Goal: Task Accomplishment & Management: Manage account settings

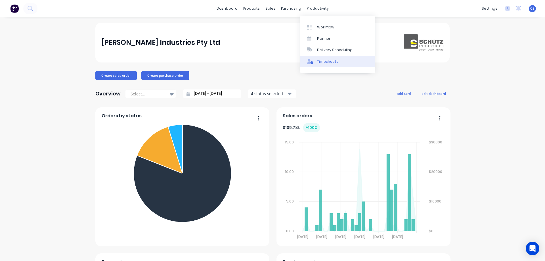
click at [327, 57] on link "Timesheets" at bounding box center [337, 61] width 75 height 11
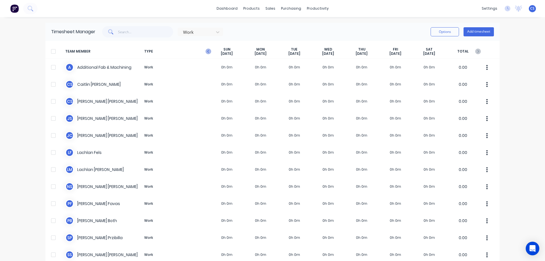
click at [207, 52] on icon "button" at bounding box center [208, 51] width 6 height 6
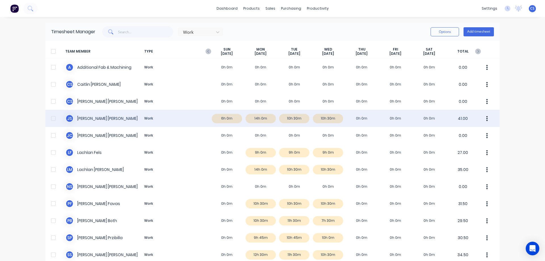
click at [259, 119] on div "J S [PERSON_NAME] Work 6h 0m 14h 0m 10h 30m 10h 30m 0h 0m 0h 0m 0h 0m 41.00" at bounding box center [272, 118] width 454 height 17
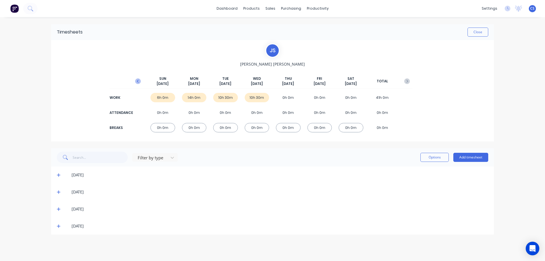
click at [136, 81] on icon "button" at bounding box center [138, 81] width 6 height 6
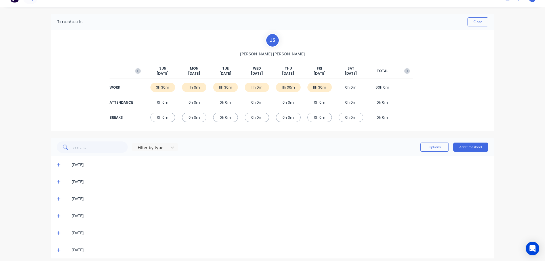
scroll to position [15, 0]
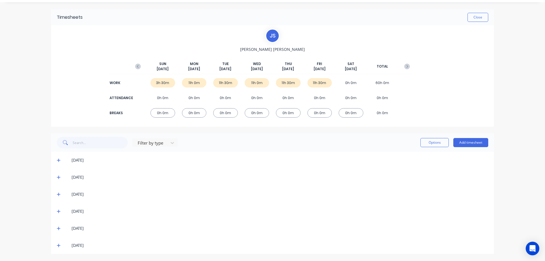
click at [57, 244] on icon at bounding box center [59, 245] width 4 height 4
click at [57, 228] on icon at bounding box center [59, 228] width 4 height 4
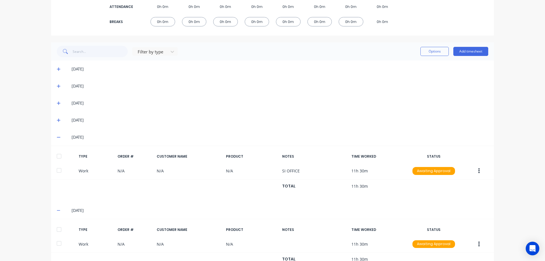
scroll to position [127, 0]
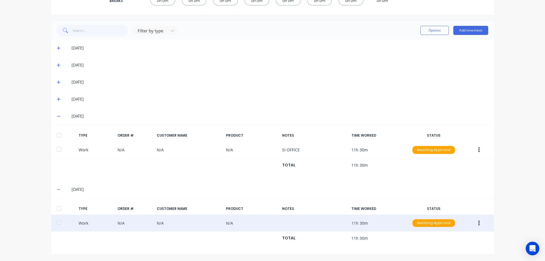
click at [474, 223] on button "button" at bounding box center [478, 223] width 13 height 10
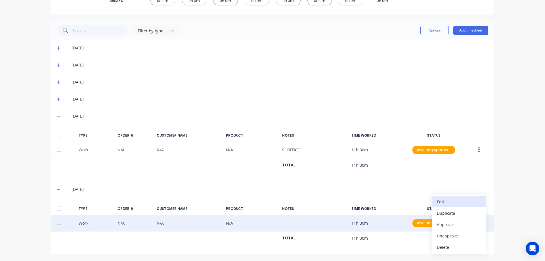
click at [454, 205] on div "Edit" at bounding box center [458, 201] width 44 height 8
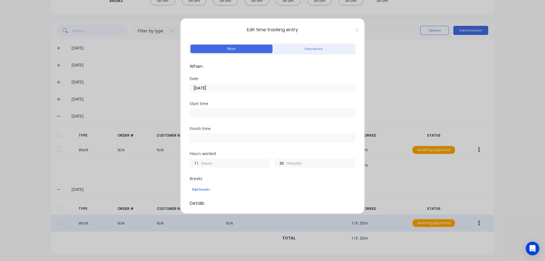
click at [198, 163] on input "11" at bounding box center [195, 163] width 10 height 9
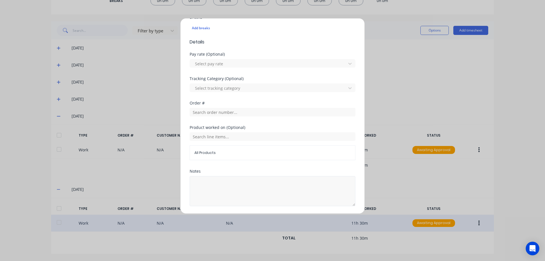
scroll to position [180, 0]
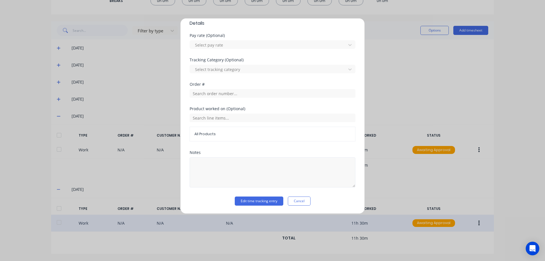
type input "10"
click at [220, 169] on textarea at bounding box center [272, 172] width 166 height 30
type textarea "Office"
click at [244, 201] on button "Edit time tracking entry" at bounding box center [259, 200] width 48 height 9
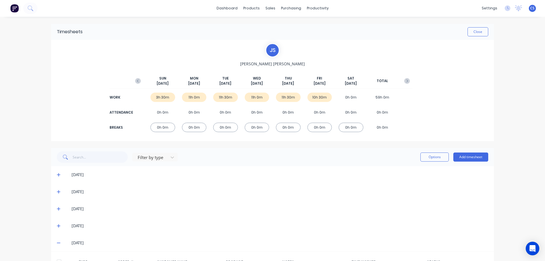
scroll to position [0, 0]
click at [406, 81] on icon "button" at bounding box center [407, 81] width 2 height 3
click at [59, 174] on icon at bounding box center [58, 174] width 3 height 3
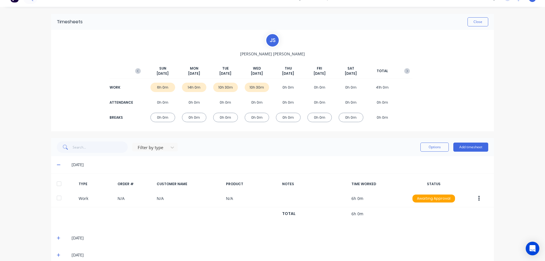
scroll to position [28, 0]
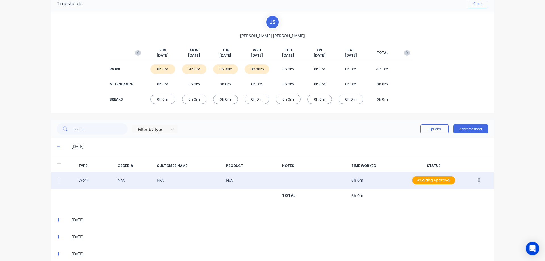
click at [474, 180] on button "button" at bounding box center [478, 180] width 13 height 10
click at [455, 162] on div "Edit" at bounding box center [458, 159] width 44 height 8
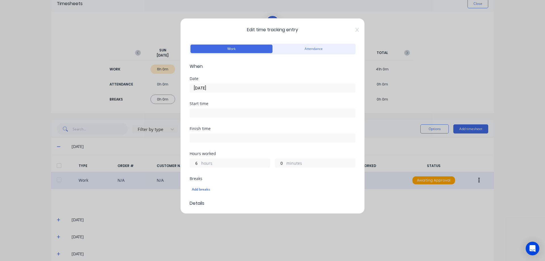
click at [224, 87] on input "[DATE]" at bounding box center [272, 88] width 165 height 9
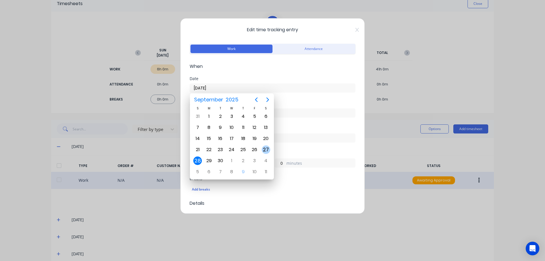
click at [265, 146] on div "27" at bounding box center [265, 149] width 9 height 9
type input "[DATE]"
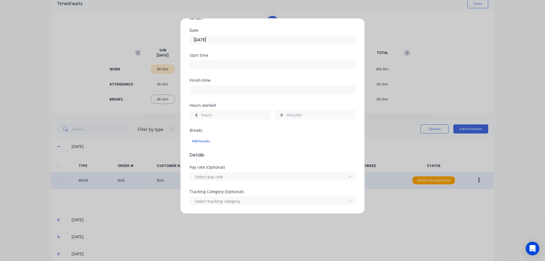
scroll to position [57, 0]
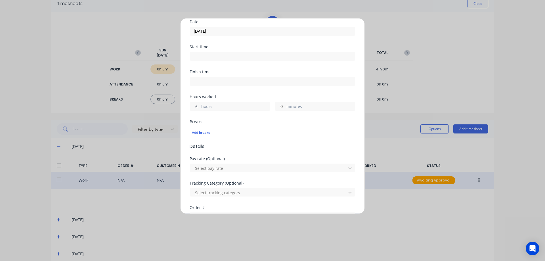
click at [196, 108] on input "6" at bounding box center [195, 106] width 10 height 9
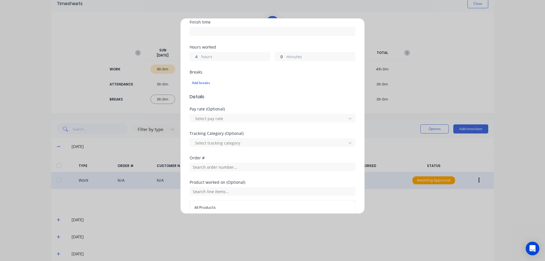
scroll to position [170, 0]
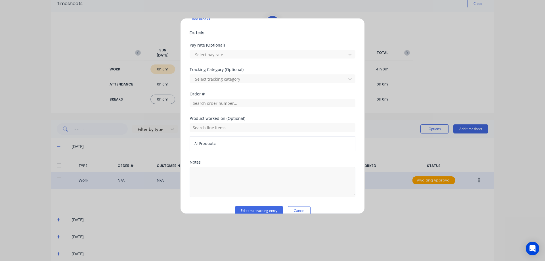
type input "4"
click at [211, 171] on textarea at bounding box center [272, 182] width 166 height 30
type textarea "Office"
click at [245, 207] on button "Edit time tracking entry" at bounding box center [259, 210] width 48 height 9
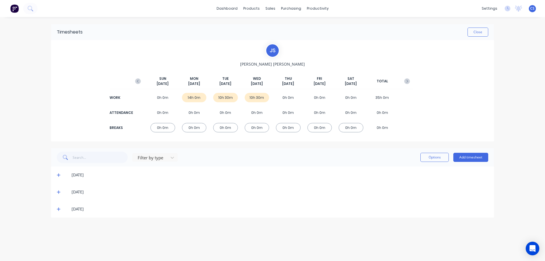
scroll to position [0, 0]
click at [138, 81] on icon "button" at bounding box center [138, 81] width 6 height 6
click at [466, 153] on button "Add timesheet" at bounding box center [470, 157] width 35 height 9
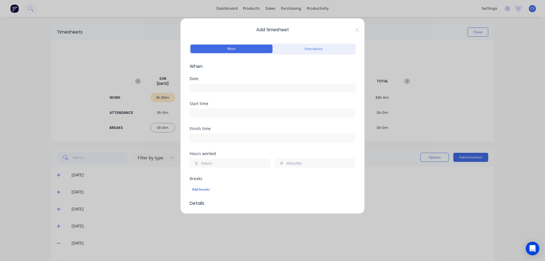
click at [209, 88] on input at bounding box center [272, 88] width 165 height 9
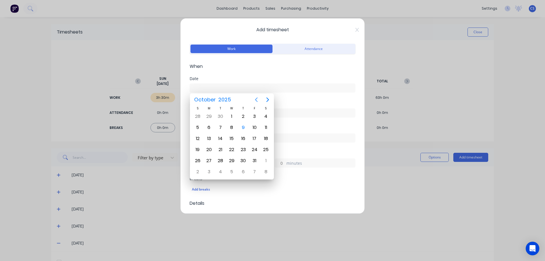
click at [254, 100] on icon "Previous page" at bounding box center [256, 99] width 7 height 7
click at [267, 151] on div "27" at bounding box center [265, 149] width 9 height 9
type input "[DATE]"
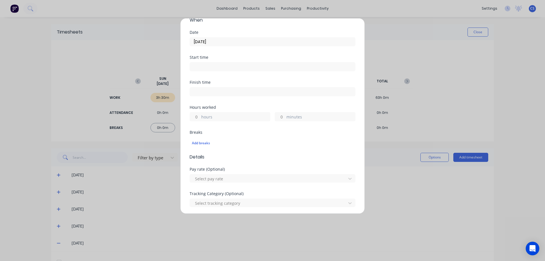
scroll to position [57, 0]
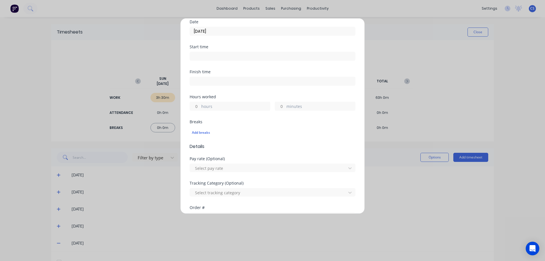
click at [198, 104] on input "hours" at bounding box center [195, 106] width 10 height 9
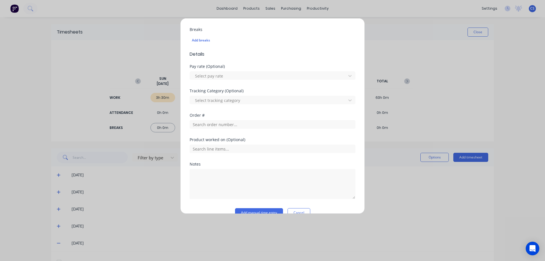
scroll to position [161, 0]
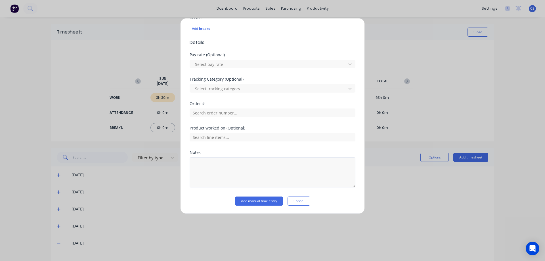
type input "2"
click at [262, 163] on textarea at bounding box center [272, 172] width 166 height 30
type textarea "Gardening - [STREET_ADDRESS]"
click at [261, 201] on button "Add manual time entry" at bounding box center [259, 200] width 48 height 9
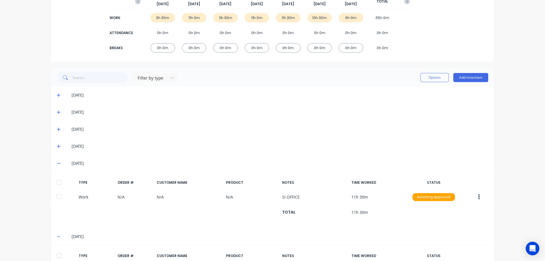
scroll to position [0, 0]
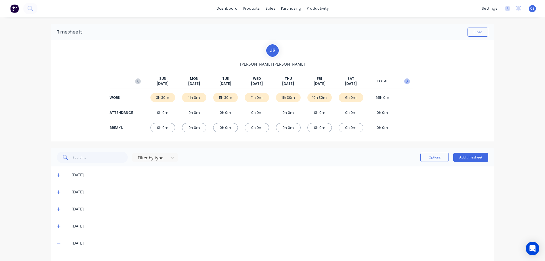
click at [404, 81] on icon "button" at bounding box center [407, 81] width 6 height 6
click at [58, 211] on icon at bounding box center [59, 209] width 4 height 4
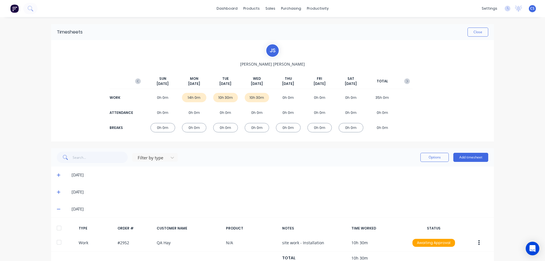
click at [57, 190] on icon at bounding box center [58, 191] width 3 height 3
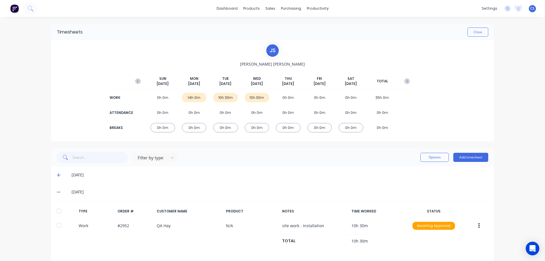
click at [58, 175] on icon at bounding box center [59, 175] width 4 height 4
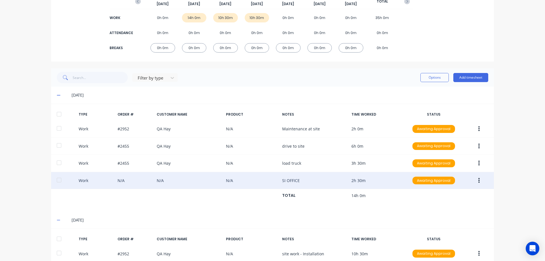
scroll to position [85, 0]
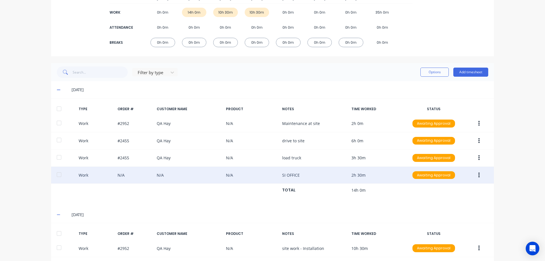
click at [478, 174] on button "button" at bounding box center [478, 175] width 13 height 10
click at [450, 157] on div "Edit" at bounding box center [458, 153] width 44 height 8
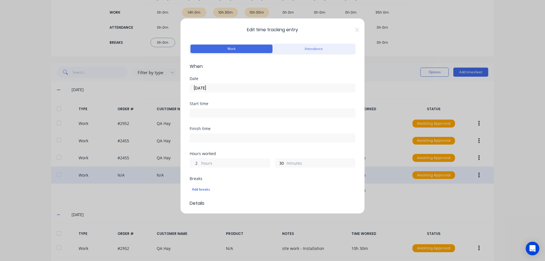
click at [194, 162] on input "2" at bounding box center [195, 163] width 10 height 9
type input "3"
drag, startPoint x: 282, startPoint y: 163, endPoint x: 275, endPoint y: 163, distance: 7.1
click at [275, 163] on input "30" at bounding box center [280, 163] width 10 height 9
type input "0"
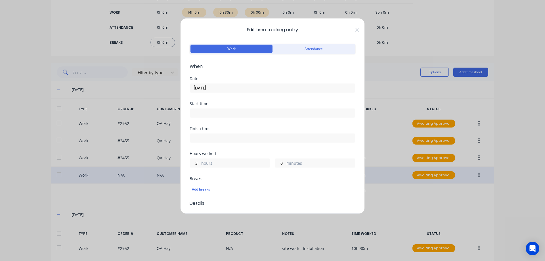
click at [301, 151] on div "Finish time" at bounding box center [272, 138] width 166 height 25
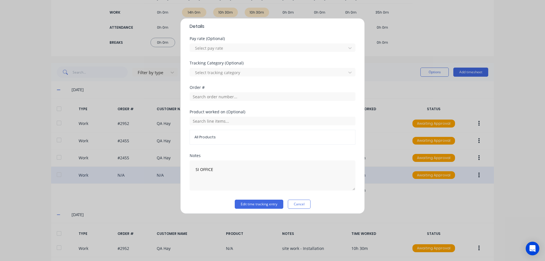
scroll to position [180, 0]
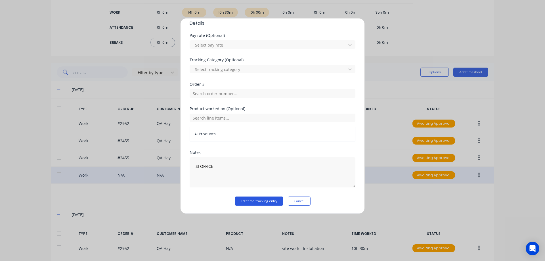
click at [264, 201] on button "Edit time tracking entry" at bounding box center [259, 200] width 48 height 9
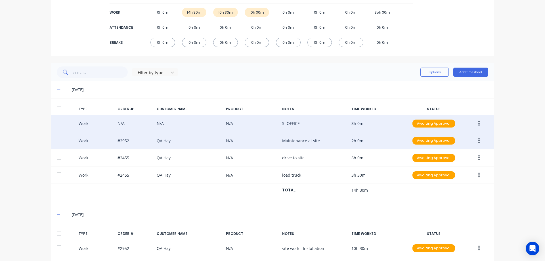
click at [475, 140] on button "button" at bounding box center [478, 141] width 13 height 10
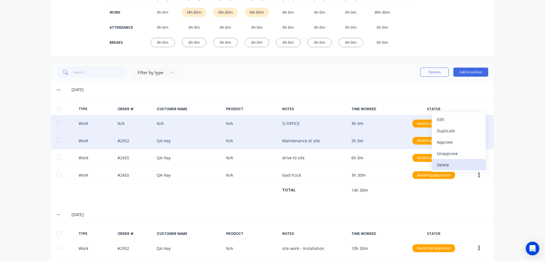
click at [462, 162] on div "Delete" at bounding box center [458, 165] width 44 height 8
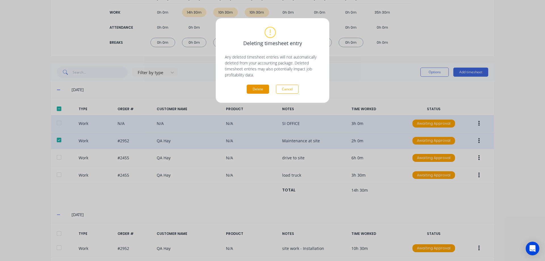
click at [249, 87] on button "Delete" at bounding box center [257, 89] width 22 height 9
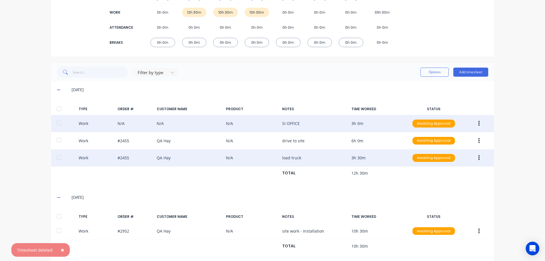
click at [478, 156] on icon "button" at bounding box center [478, 157] width 1 height 5
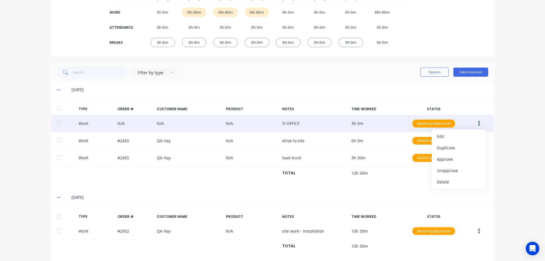
click at [500, 143] on div "dashboard products sales purchasing productivity dashboard products Product Cat…" at bounding box center [272, 130] width 545 height 261
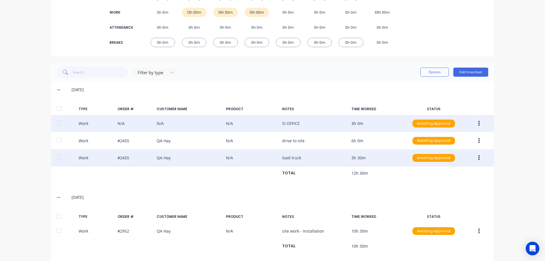
click at [478, 157] on icon "button" at bounding box center [478, 158] width 1 height 6
click at [451, 137] on div "Edit" at bounding box center [458, 136] width 44 height 8
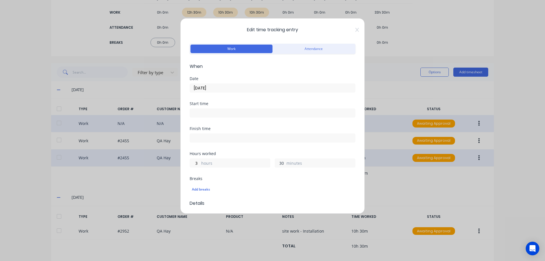
drag, startPoint x: 280, startPoint y: 162, endPoint x: 277, endPoint y: 162, distance: 3.7
click at [277, 162] on input "30" at bounding box center [280, 163] width 10 height 9
type input "0"
click at [355, 188] on div "Edit time tracking entry Work Attendance When Date [DATE] Start time Finish tim…" at bounding box center [272, 115] width 184 height 195
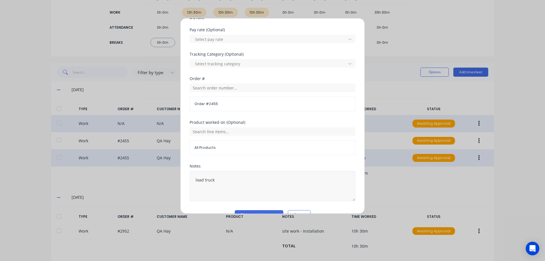
scroll to position [199, 0]
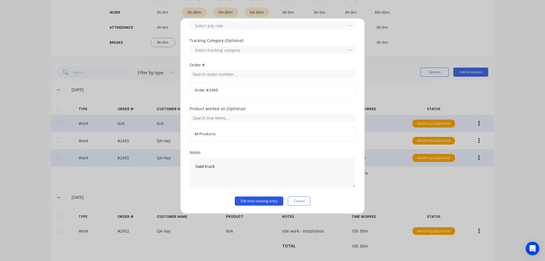
click at [277, 197] on button "Edit time tracking entry" at bounding box center [259, 200] width 48 height 9
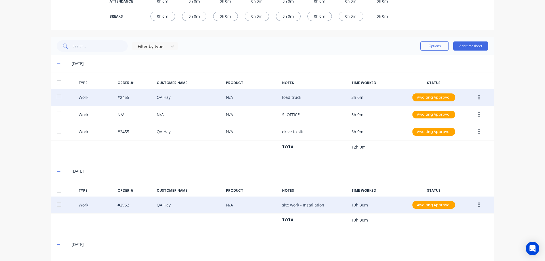
scroll to position [109, 0]
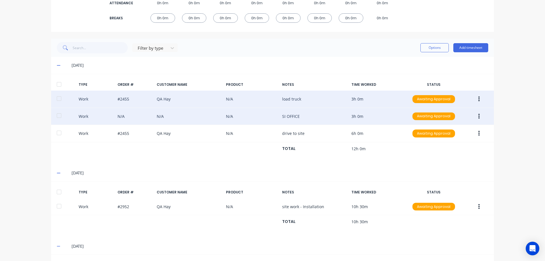
click at [478, 116] on button "button" at bounding box center [478, 116] width 13 height 10
click at [450, 107] on div "Duplicate" at bounding box center [458, 106] width 44 height 8
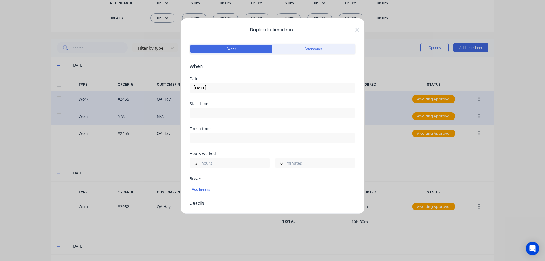
click at [221, 88] on input "[DATE]" at bounding box center [272, 88] width 165 height 9
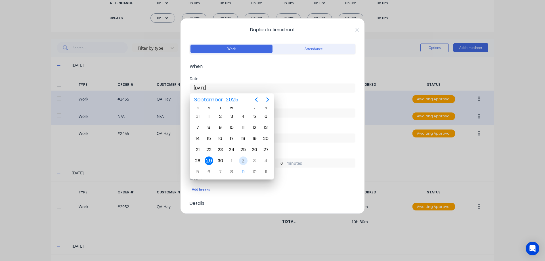
click at [242, 159] on div "2" at bounding box center [243, 160] width 9 height 9
type input "[DATE]"
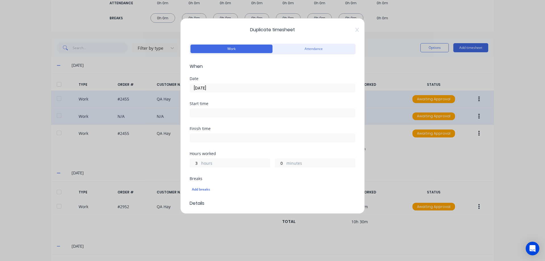
scroll to position [0, 0]
click at [197, 162] on input "3" at bounding box center [195, 163] width 10 height 9
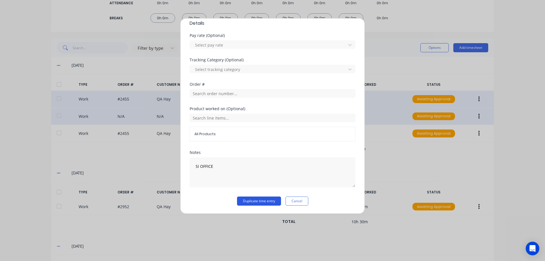
type input "1"
click at [265, 203] on button "Duplicate time entry" at bounding box center [259, 200] width 44 height 9
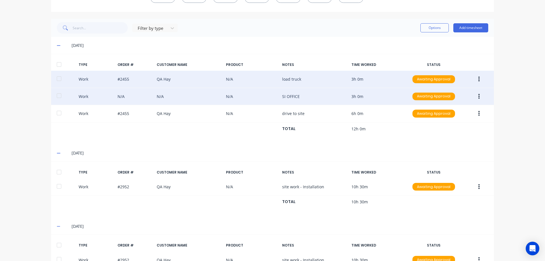
scroll to position [138, 0]
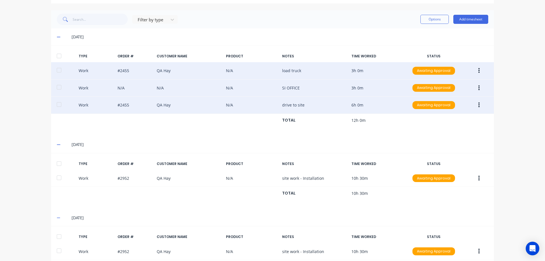
click at [478, 105] on icon "button" at bounding box center [478, 104] width 1 height 5
click at [454, 98] on div "Duplicate" at bounding box center [458, 95] width 44 height 8
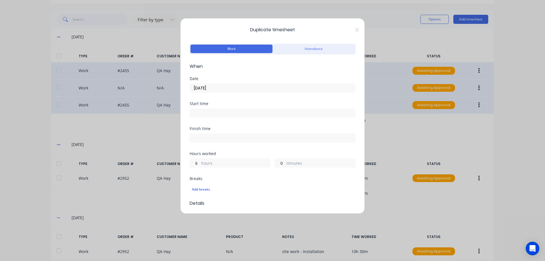
click at [232, 85] on input "[DATE]" at bounding box center [272, 88] width 165 height 9
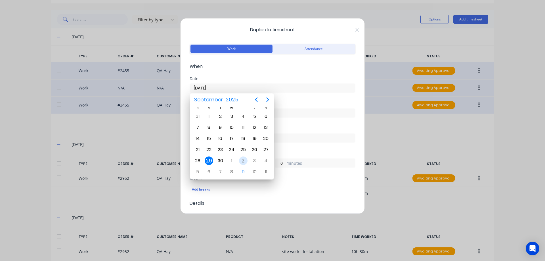
click at [242, 160] on div "2" at bounding box center [243, 160] width 9 height 9
type input "[DATE]"
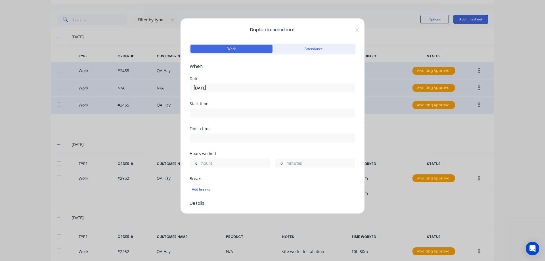
click at [278, 165] on input "0" at bounding box center [280, 163] width 10 height 9
click at [267, 172] on div "Hours worked 6 hours 300 should not be greater than 59 minutes minutes" at bounding box center [272, 163] width 166 height 25
click at [281, 164] on input "300" at bounding box center [280, 163] width 10 height 9
type input "30"
click at [281, 150] on div "Finish time" at bounding box center [272, 138] width 166 height 25
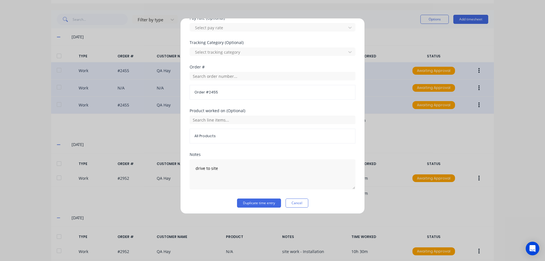
scroll to position [199, 0]
click at [256, 198] on button "Duplicate time entry" at bounding box center [259, 200] width 44 height 9
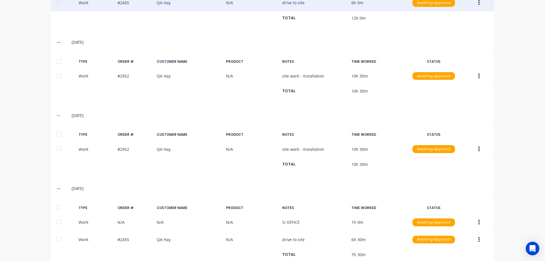
scroll to position [256, 0]
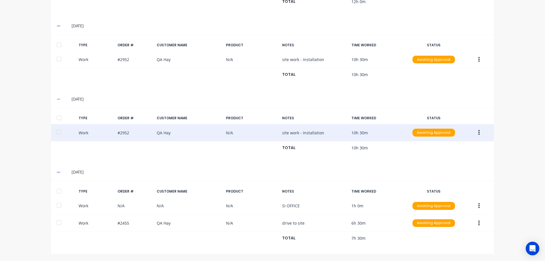
click at [477, 130] on button "button" at bounding box center [478, 132] width 13 height 10
click at [463, 123] on div "Duplicate" at bounding box center [458, 123] width 44 height 8
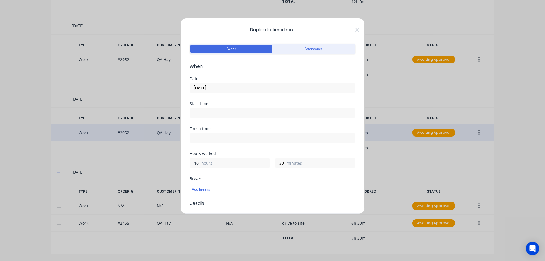
drag, startPoint x: 199, startPoint y: 162, endPoint x: 190, endPoint y: 163, distance: 9.1
click at [190, 163] on input "10" at bounding box center [195, 163] width 10 height 9
type input "5"
click at [230, 147] on div "Finish time" at bounding box center [272, 138] width 166 height 25
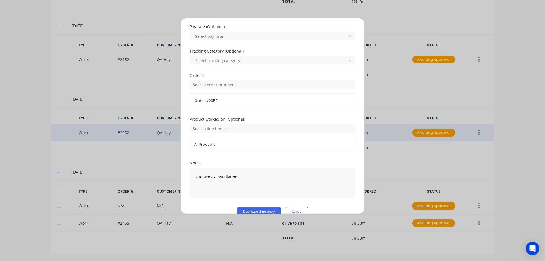
scroll to position [199, 0]
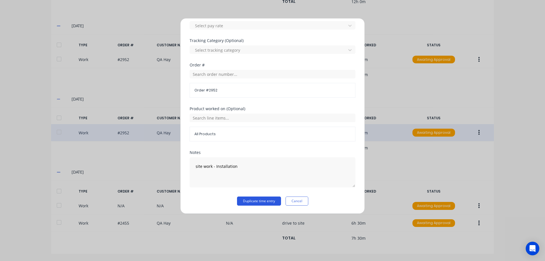
click at [241, 198] on button "Duplicate time entry" at bounding box center [259, 200] width 44 height 9
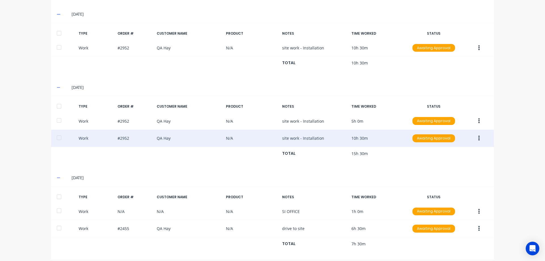
scroll to position [274, 0]
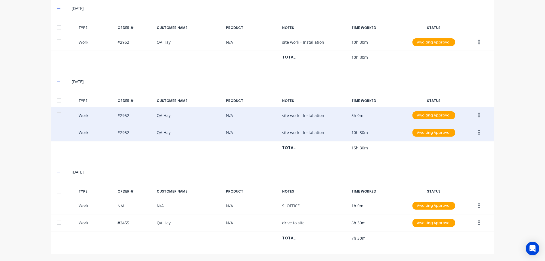
click at [478, 115] on icon "button" at bounding box center [478, 115] width 1 height 5
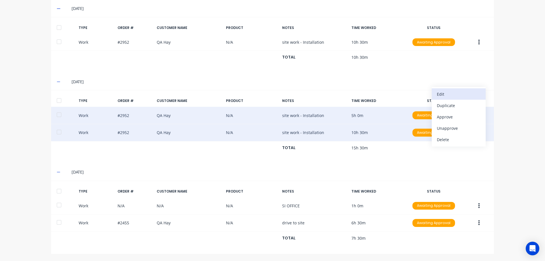
click at [444, 96] on div "Edit" at bounding box center [458, 94] width 44 height 8
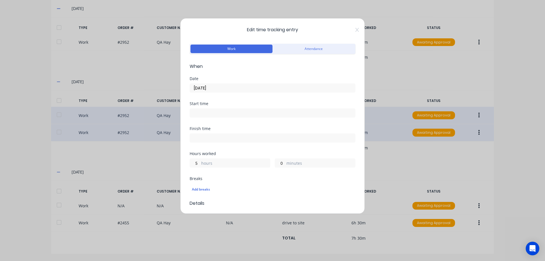
click at [228, 91] on input "[DATE]" at bounding box center [272, 88] width 165 height 9
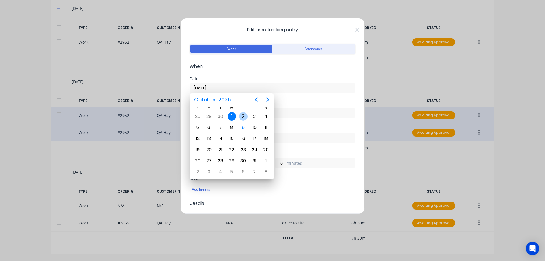
click at [244, 113] on div "2" at bounding box center [243, 116] width 9 height 9
type input "[DATE]"
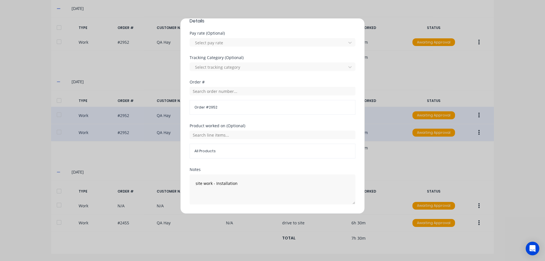
scroll to position [199, 0]
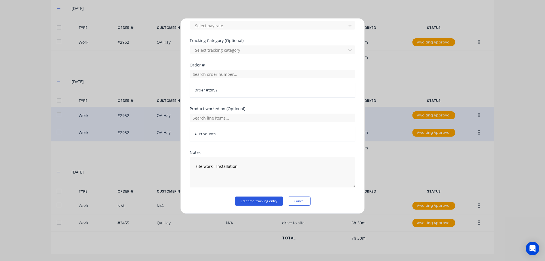
click at [245, 200] on button "Edit time tracking entry" at bounding box center [259, 200] width 48 height 9
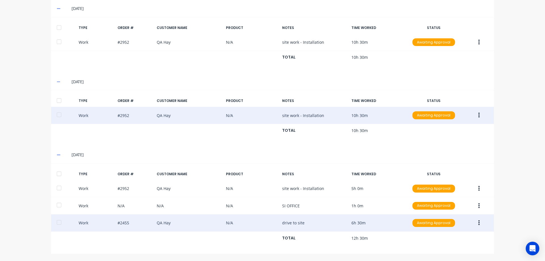
click at [478, 222] on button "button" at bounding box center [478, 223] width 13 height 10
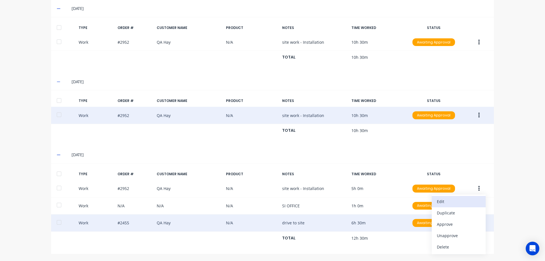
click at [452, 199] on div "Edit" at bounding box center [458, 201] width 44 height 8
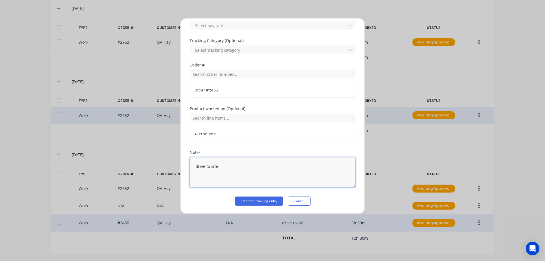
drag, startPoint x: 209, startPoint y: 165, endPoint x: 206, endPoint y: 166, distance: 3.1
click at [206, 166] on textarea "drive to site" at bounding box center [272, 172] width 166 height 30
type textarea "drive home from site"
click at [258, 202] on button "Edit time tracking entry" at bounding box center [259, 200] width 48 height 9
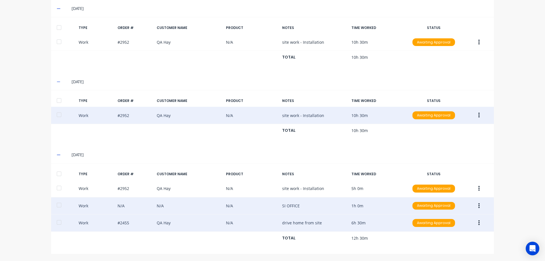
click at [478, 206] on icon "button" at bounding box center [478, 206] width 1 height 6
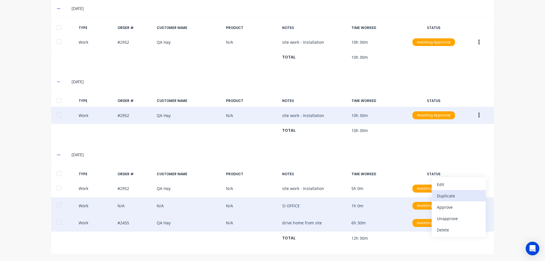
click at [452, 195] on div "Duplicate" at bounding box center [458, 195] width 44 height 8
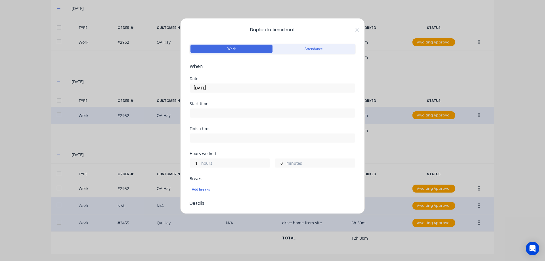
click at [221, 87] on input "[DATE]" at bounding box center [272, 88] width 165 height 9
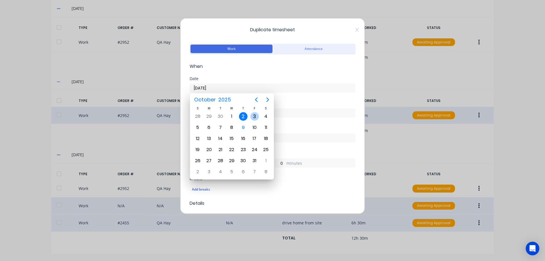
click at [255, 113] on div "3" at bounding box center [254, 116] width 9 height 9
type input "[DATE]"
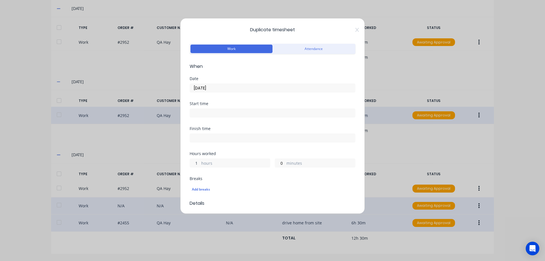
drag, startPoint x: 198, startPoint y: 165, endPoint x: 193, endPoint y: 165, distance: 4.9
click at [193, 165] on input "1" at bounding box center [195, 163] width 10 height 9
type input "8"
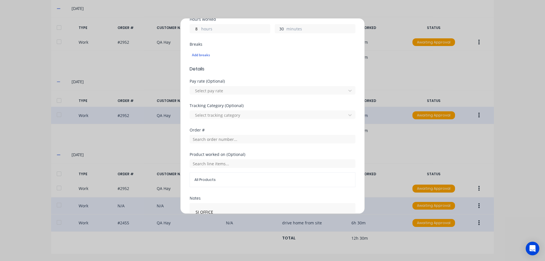
scroll to position [180, 0]
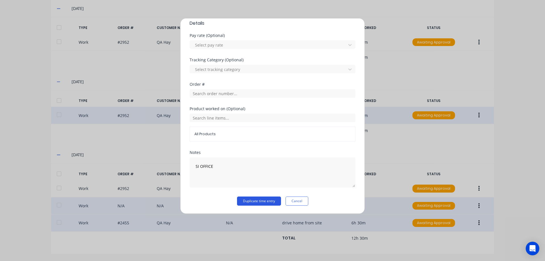
type input "30"
click at [238, 197] on button "Duplicate time entry" at bounding box center [259, 200] width 44 height 9
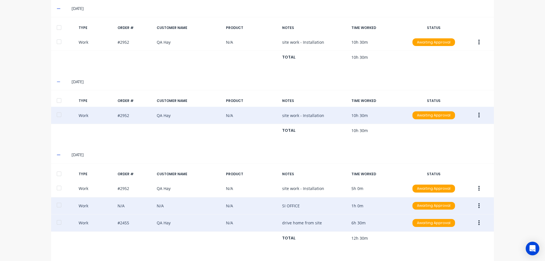
scroll to position [347, 0]
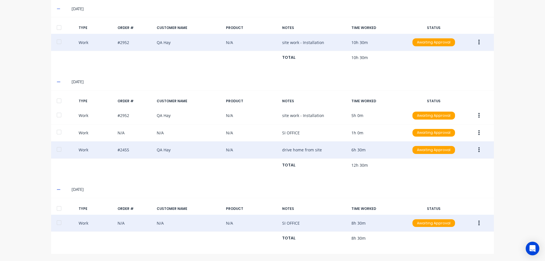
click at [478, 224] on icon "button" at bounding box center [478, 222] width 1 height 5
click at [466, 214] on div "Duplicate" at bounding box center [458, 213] width 44 height 8
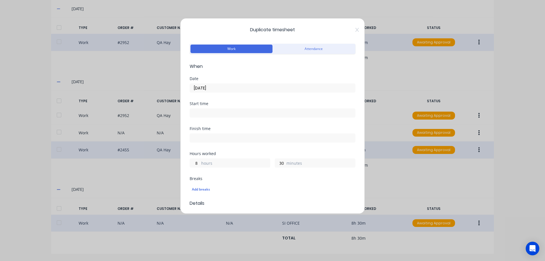
click at [234, 91] on input "[DATE]" at bounding box center [272, 88] width 165 height 9
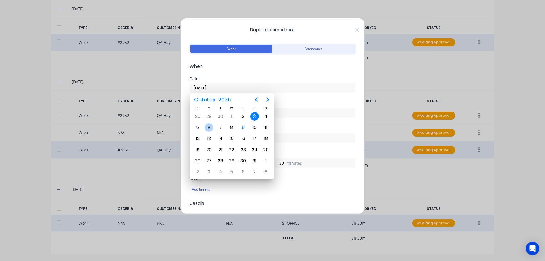
click at [210, 125] on div "6" at bounding box center [208, 127] width 9 height 9
type input "[DATE]"
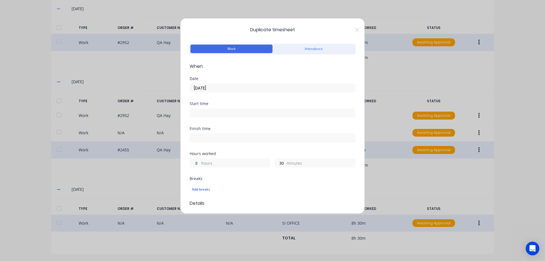
click at [194, 162] on input "8" at bounding box center [195, 163] width 10 height 9
type input "3"
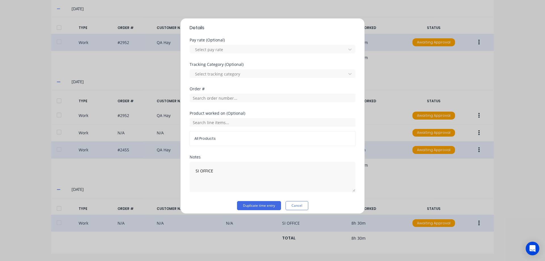
scroll to position [180, 0]
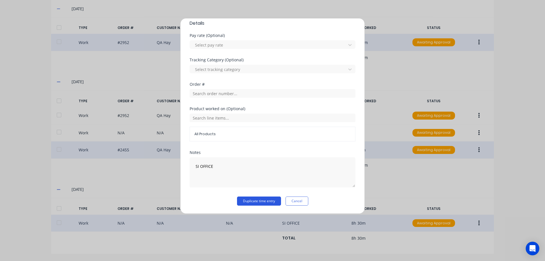
click at [245, 200] on button "Duplicate time entry" at bounding box center [259, 200] width 44 height 9
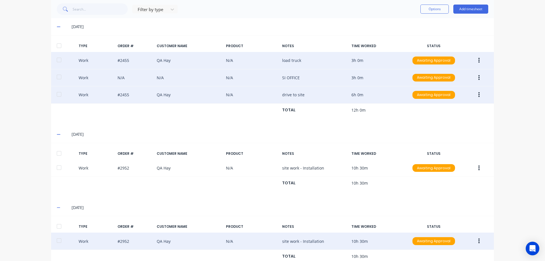
scroll to position [0, 0]
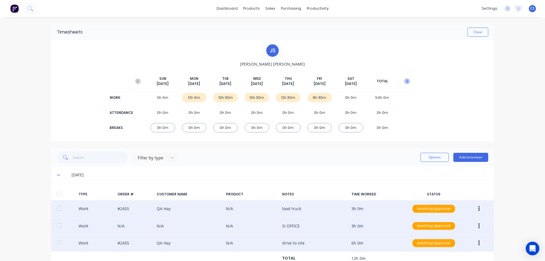
click at [407, 81] on icon "button" at bounding box center [407, 81] width 6 height 6
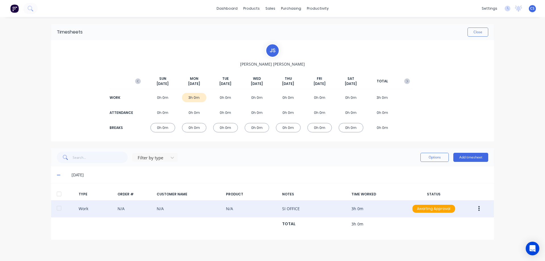
click at [479, 208] on icon "button" at bounding box center [478, 208] width 1 height 6
click at [476, 203] on div "Duplicate" at bounding box center [458, 198] width 44 height 8
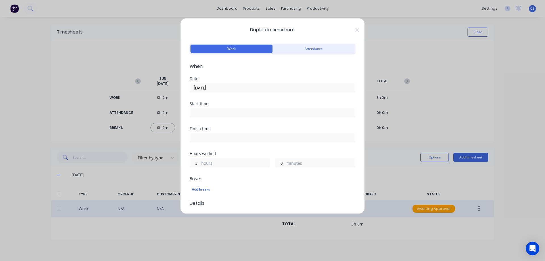
click at [226, 89] on input "[DATE]" at bounding box center [272, 88] width 165 height 9
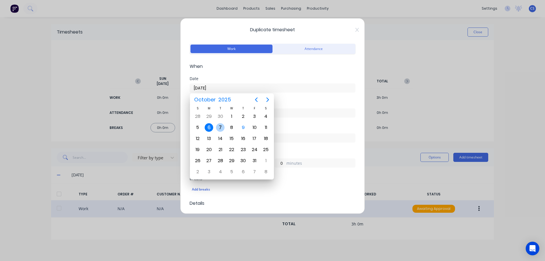
click at [222, 127] on div "7" at bounding box center [220, 127] width 9 height 9
type input "[DATE]"
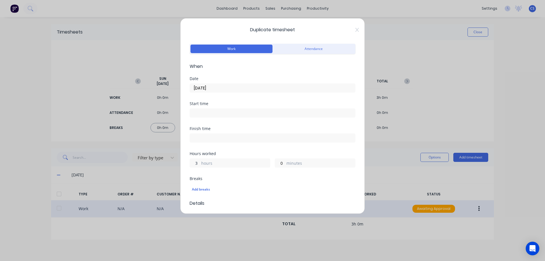
click at [195, 163] on input "3" at bounding box center [195, 163] width 10 height 9
type input "9"
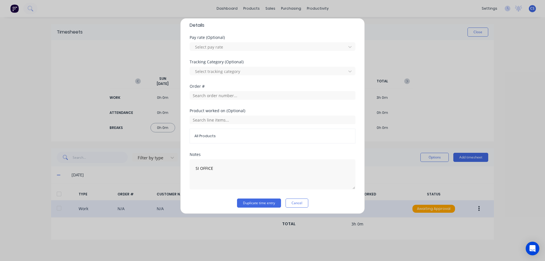
scroll to position [180, 0]
type input "30"
click at [245, 198] on button "Duplicate time entry" at bounding box center [259, 200] width 44 height 9
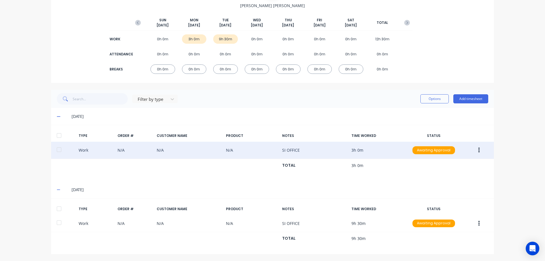
scroll to position [59, 0]
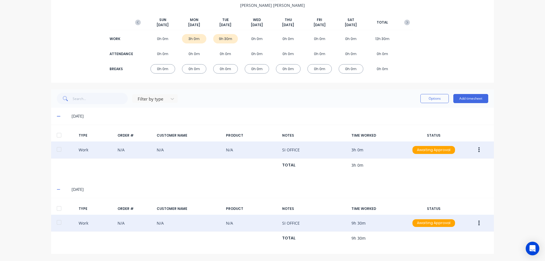
click at [475, 223] on button "button" at bounding box center [478, 223] width 13 height 10
click at [459, 214] on div "Duplicate" at bounding box center [458, 213] width 44 height 8
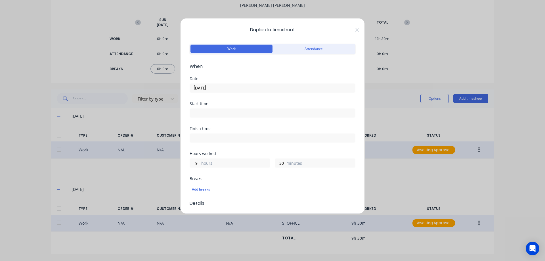
click at [226, 88] on input "[DATE]" at bounding box center [272, 88] width 165 height 9
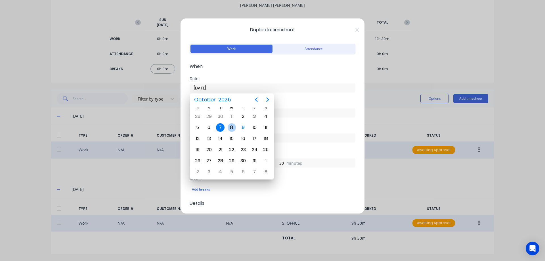
click at [231, 130] on div "8" at bounding box center [231, 127] width 9 height 9
type input "[DATE]"
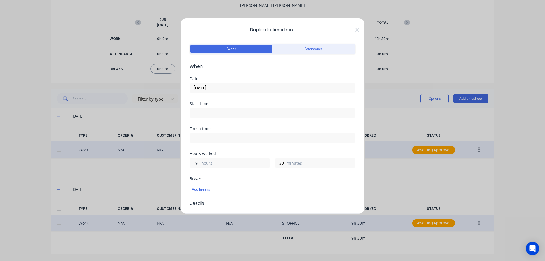
drag, startPoint x: 194, startPoint y: 162, endPoint x: 203, endPoint y: 161, distance: 9.1
click at [203, 161] on div "9 hours" at bounding box center [229, 162] width 81 height 9
type input "11"
click at [224, 147] on div "Finish time" at bounding box center [272, 138] width 166 height 25
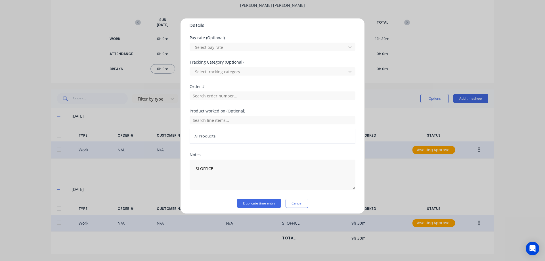
scroll to position [180, 0]
click at [263, 200] on button "Duplicate time entry" at bounding box center [259, 200] width 44 height 9
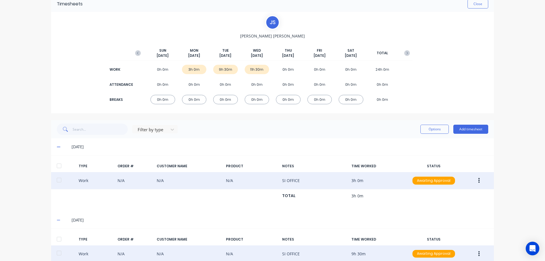
scroll to position [0, 0]
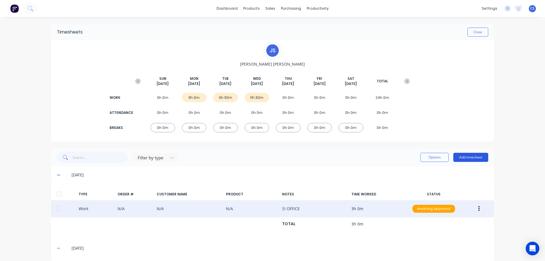
click at [457, 154] on button "Add timesheet" at bounding box center [470, 157] width 35 height 9
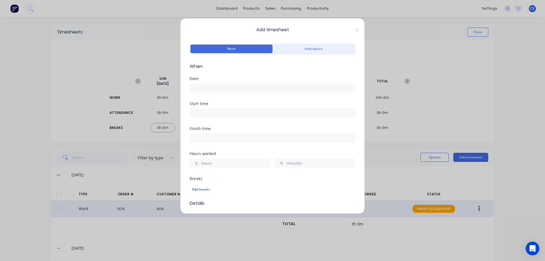
click at [196, 88] on input at bounding box center [272, 88] width 165 height 9
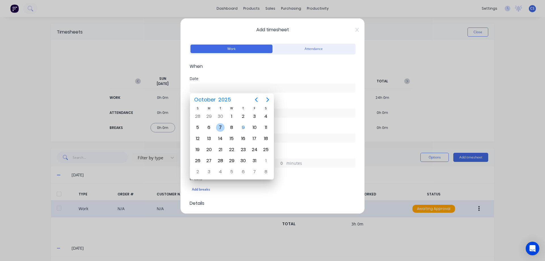
click at [220, 124] on div "7" at bounding box center [220, 127] width 9 height 9
type input "[DATE]"
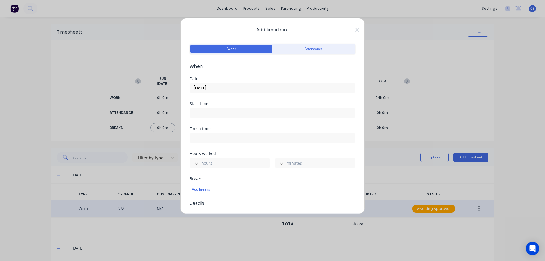
click at [209, 164] on label "hours" at bounding box center [235, 163] width 69 height 7
click at [200, 164] on input "hours" at bounding box center [195, 163] width 10 height 9
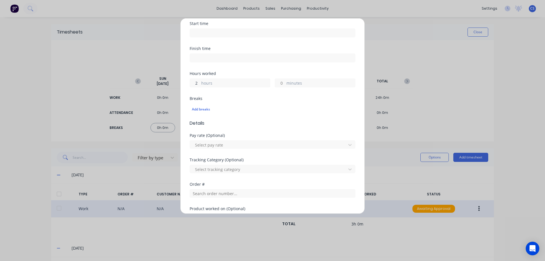
scroll to position [142, 0]
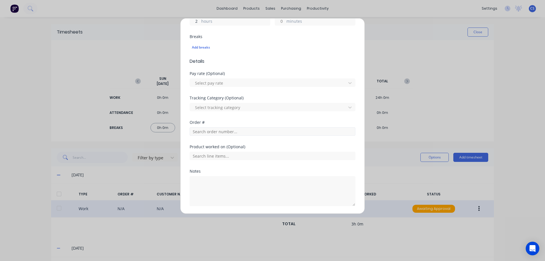
type input "2"
click at [227, 133] on input "text" at bounding box center [272, 131] width 166 height 9
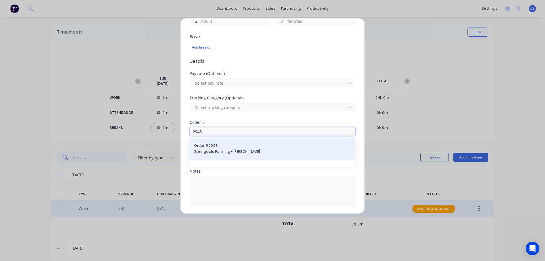
type input "2948"
click at [226, 145] on span "Order # 2948" at bounding box center [272, 145] width 157 height 5
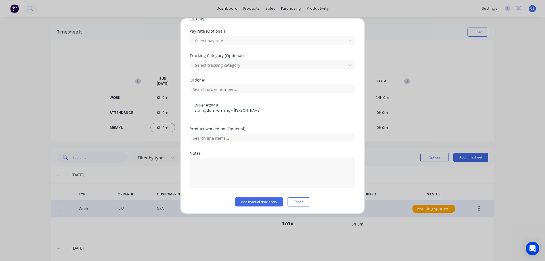
scroll to position [185, 0]
drag, startPoint x: 248, startPoint y: 206, endPoint x: 248, endPoint y: 203, distance: 2.9
click at [248, 205] on div "Add timesheet Work Attendance When Date [DATE] Start time Finish time Hours wor…" at bounding box center [272, 115] width 184 height 195
click at [248, 203] on button "Add manual time entry" at bounding box center [259, 200] width 48 height 9
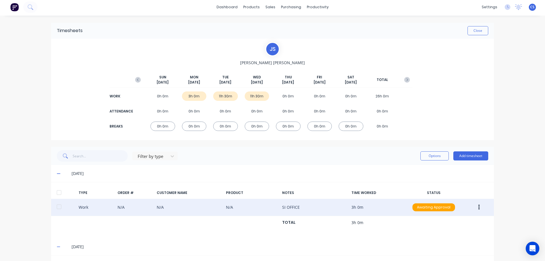
scroll to position [0, 0]
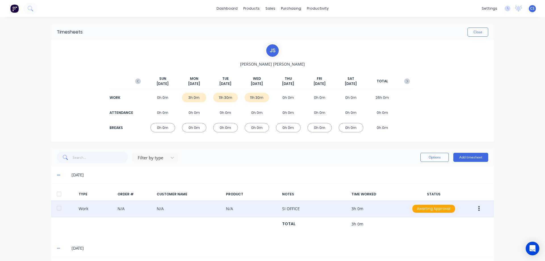
click at [477, 27] on div "Timesheets Close" at bounding box center [272, 32] width 442 height 16
click at [478, 33] on button "Close" at bounding box center [477, 32] width 21 height 9
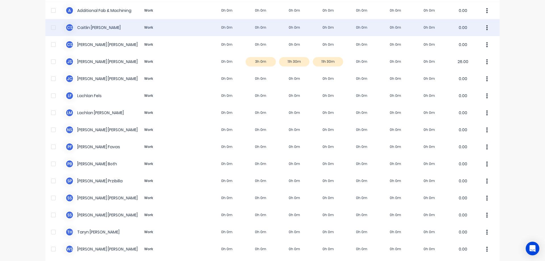
scroll to position [79, 0]
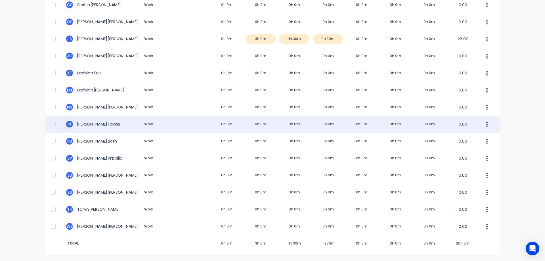
click at [267, 123] on div "[PERSON_NAME] Work 0h 0m 0h 0m 0h 0m 0h 0m 0h 0m 0h 0m 0h 0m 0.00" at bounding box center [272, 123] width 454 height 17
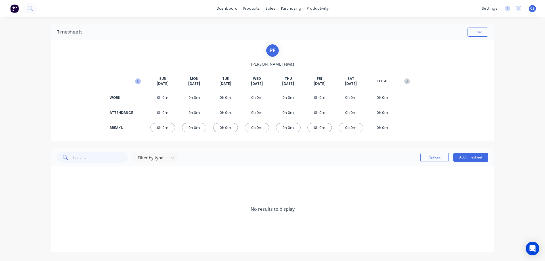
click at [139, 82] on icon "button" at bounding box center [138, 81] width 6 height 6
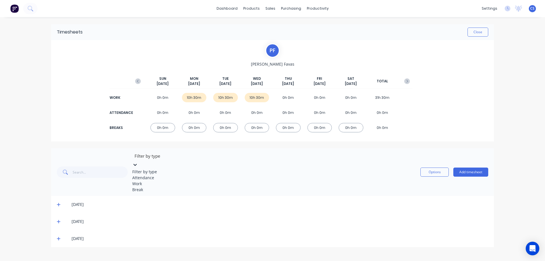
click at [138, 162] on icon at bounding box center [135, 165] width 6 height 6
click at [163, 186] on div "Work" at bounding box center [174, 183] width 85 height 6
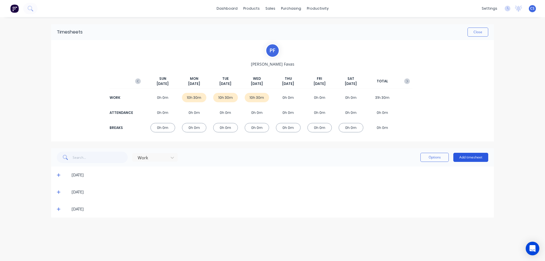
click at [473, 159] on button "Add timesheet" at bounding box center [470, 157] width 35 height 9
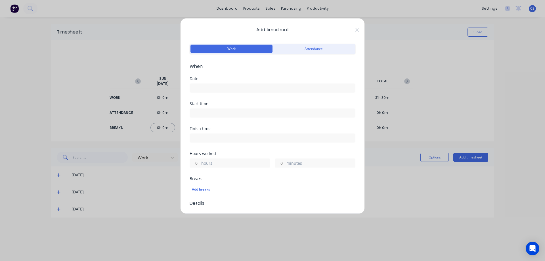
click at [225, 84] on input at bounding box center [272, 88] width 165 height 9
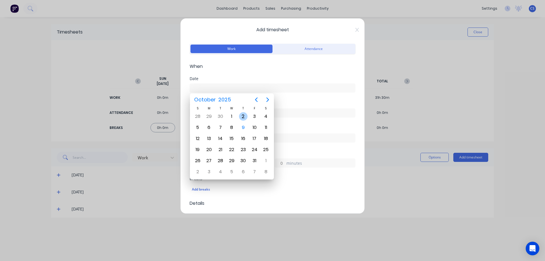
click at [242, 113] on div "2" at bounding box center [243, 116] width 9 height 9
type input "[DATE]"
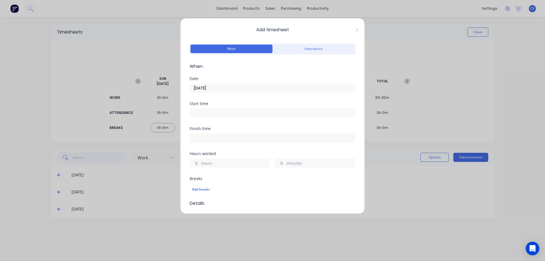
click at [197, 162] on input "hours" at bounding box center [195, 163] width 10 height 9
type input "1"
type input "30"
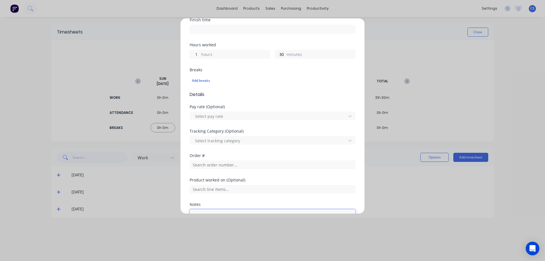
scroll to position [161, 0]
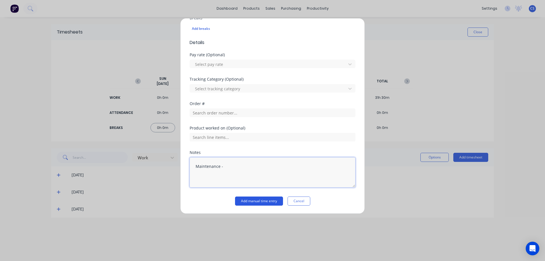
type textarea "Maintenance -"
click at [244, 201] on button "Add manual time entry" at bounding box center [259, 200] width 48 height 9
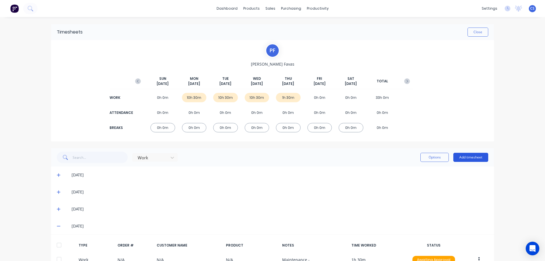
click at [460, 155] on button "Add timesheet" at bounding box center [470, 157] width 35 height 9
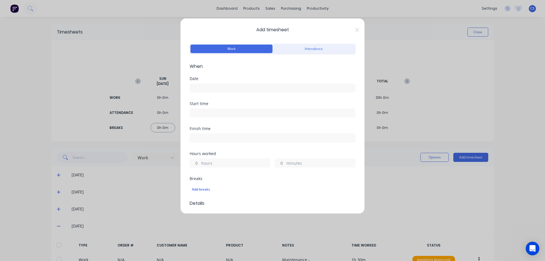
click at [211, 89] on input at bounding box center [272, 88] width 165 height 9
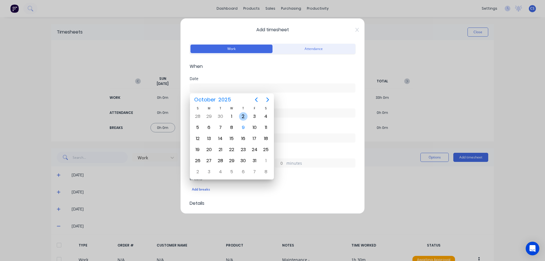
click at [241, 116] on div "2" at bounding box center [243, 116] width 9 height 9
type input "[DATE]"
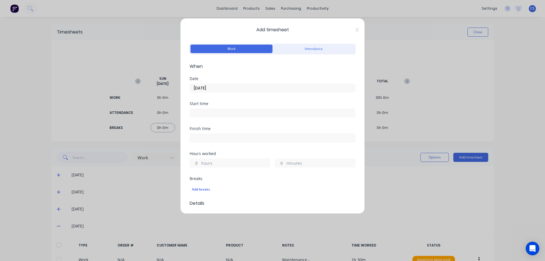
click at [201, 162] on label "hours" at bounding box center [235, 163] width 69 height 7
click at [200, 162] on input "hours" at bounding box center [195, 163] width 10 height 9
type input "6"
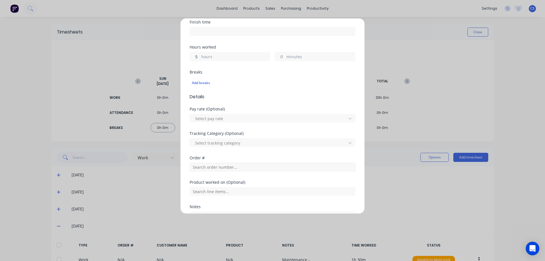
scroll to position [113, 0]
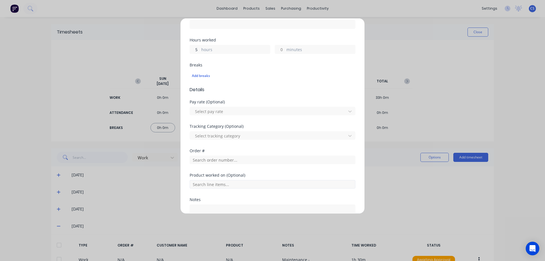
type input "5"
click at [258, 182] on input "text" at bounding box center [272, 184] width 166 height 9
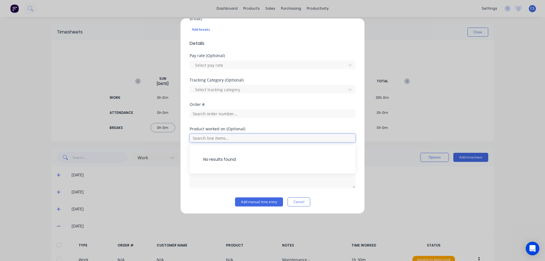
scroll to position [161, 0]
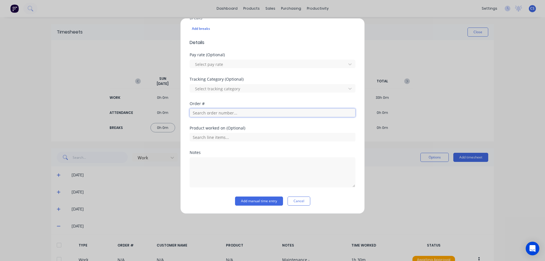
click at [224, 113] on input "text" at bounding box center [272, 112] width 166 height 9
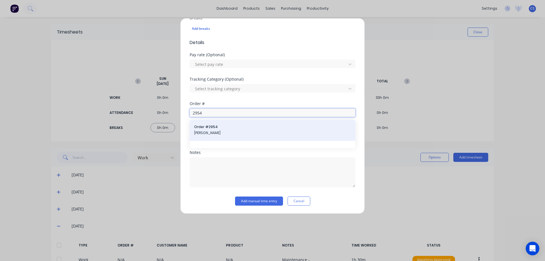
type input "2954"
click at [226, 127] on span "Order # 2954" at bounding box center [272, 126] width 157 height 5
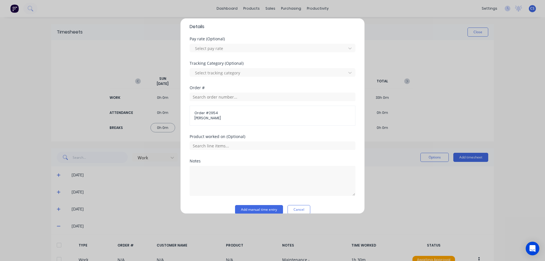
scroll to position [185, 0]
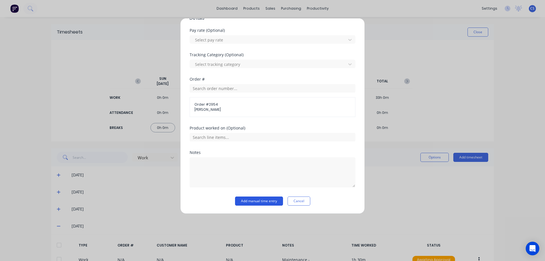
click at [244, 197] on button "Add manual time entry" at bounding box center [259, 200] width 48 height 9
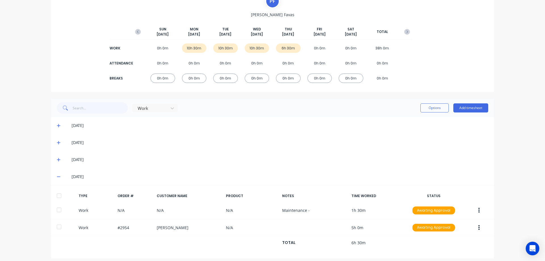
scroll to position [54, 0]
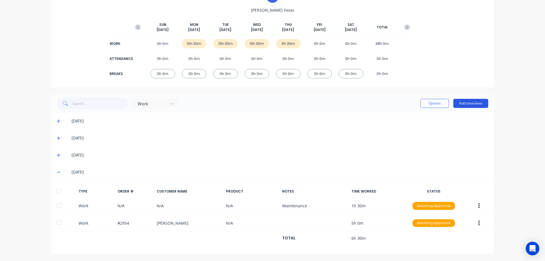
click at [458, 104] on button "Add timesheet" at bounding box center [470, 103] width 35 height 9
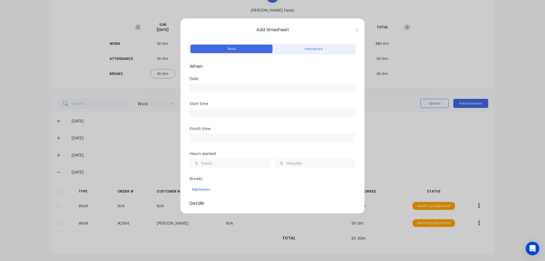
click at [230, 87] on input at bounding box center [272, 88] width 165 height 9
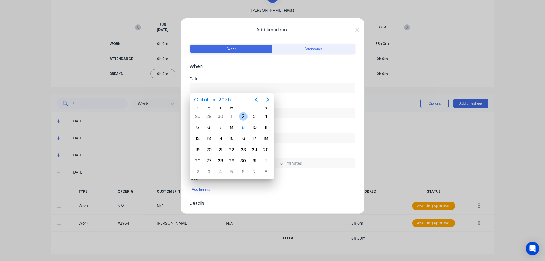
click at [242, 115] on div "2" at bounding box center [243, 116] width 9 height 9
type input "[DATE]"
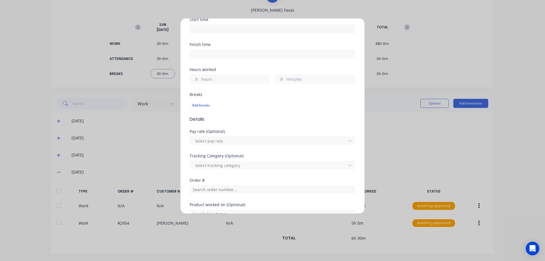
scroll to position [85, 0]
click at [199, 78] on input "hours" at bounding box center [195, 77] width 10 height 9
type input "4"
click at [210, 187] on input "text" at bounding box center [272, 188] width 166 height 9
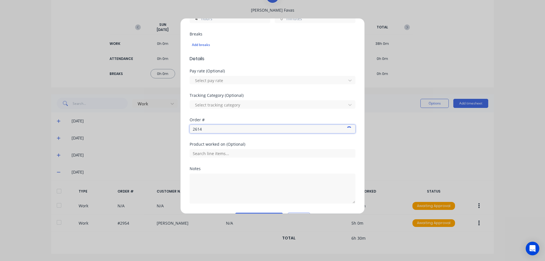
scroll to position [161, 0]
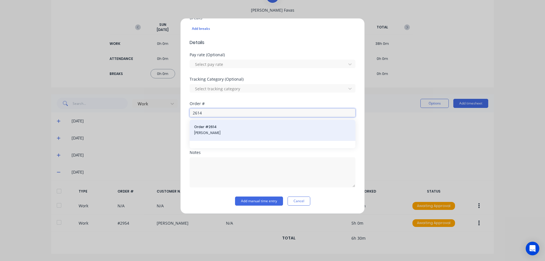
type input "2614"
click at [223, 128] on span "Order # 2614" at bounding box center [272, 126] width 157 height 5
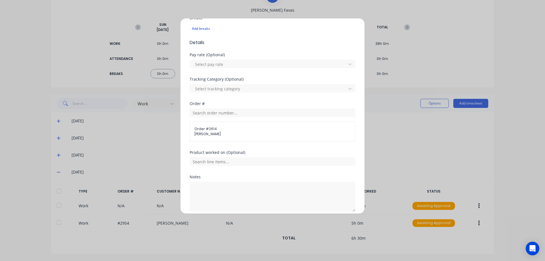
scroll to position [185, 0]
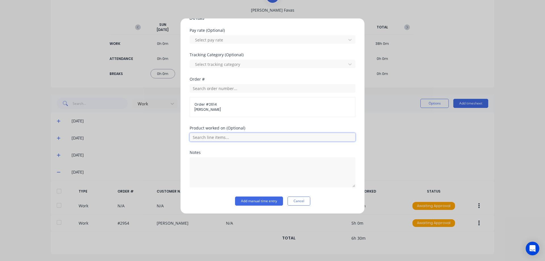
click at [229, 138] on input "text" at bounding box center [272, 137] width 166 height 9
click at [247, 202] on button "Add manual time entry" at bounding box center [259, 200] width 48 height 9
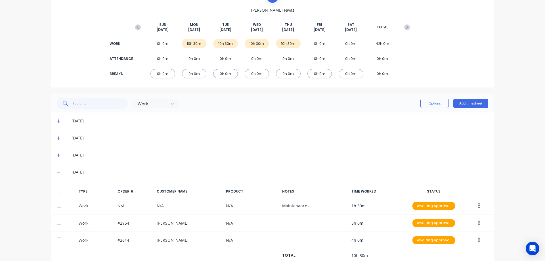
scroll to position [71, 0]
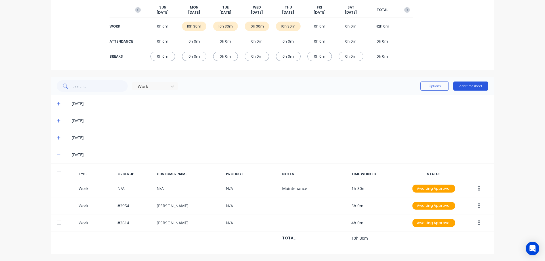
click at [455, 84] on button "Add timesheet" at bounding box center [470, 85] width 35 height 9
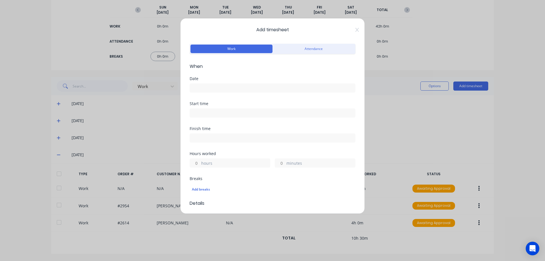
click at [218, 90] on input at bounding box center [272, 88] width 165 height 9
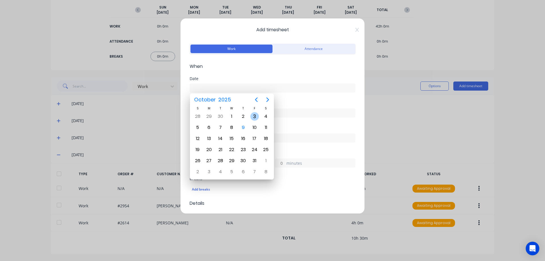
click at [252, 118] on div "3" at bounding box center [254, 116] width 9 height 9
type input "[DATE]"
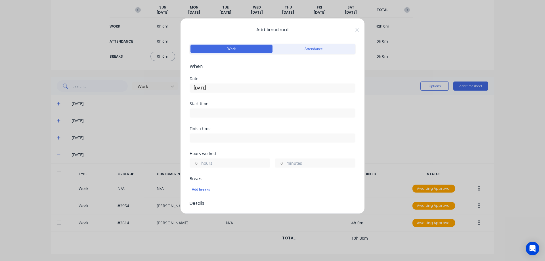
click at [195, 163] on input "hours" at bounding box center [195, 163] width 10 height 9
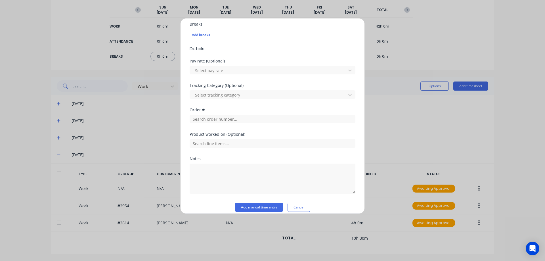
scroll to position [161, 0]
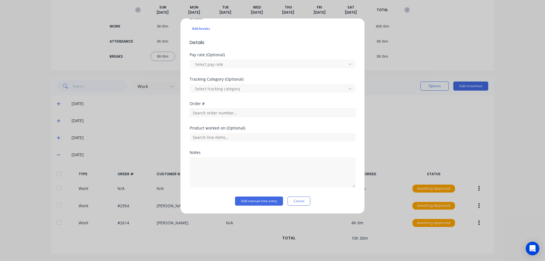
type input "6"
click at [210, 115] on input "text" at bounding box center [272, 112] width 166 height 9
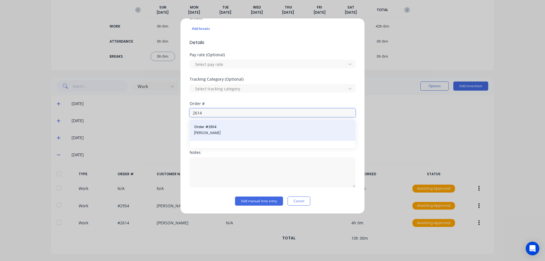
type input "2614"
click at [230, 125] on span "Order # 2614" at bounding box center [272, 126] width 157 height 5
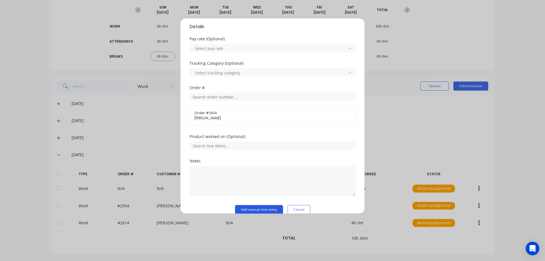
scroll to position [185, 0]
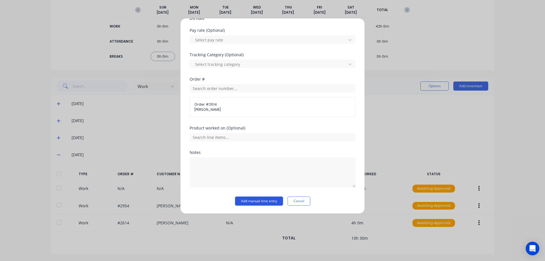
click at [261, 199] on button "Add manual time entry" at bounding box center [259, 200] width 48 height 9
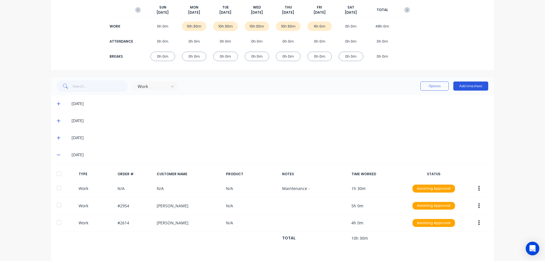
click at [458, 84] on button "Add timesheet" at bounding box center [470, 85] width 35 height 9
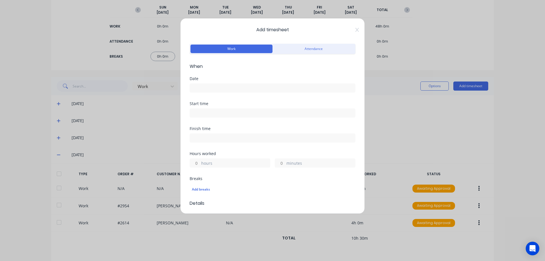
click at [254, 87] on input at bounding box center [272, 88] width 165 height 9
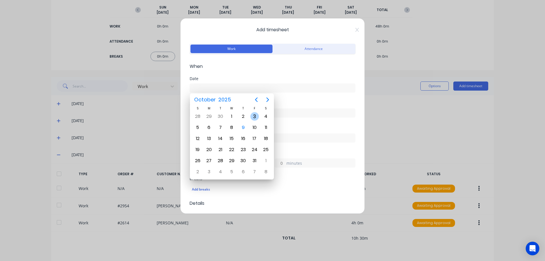
click at [253, 117] on div "3" at bounding box center [254, 116] width 9 height 9
type input "[DATE]"
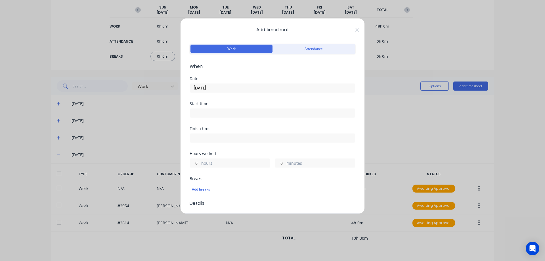
click at [199, 161] on input "hours" at bounding box center [195, 163] width 10 height 9
type input "4"
click at [291, 162] on label "minutes" at bounding box center [320, 163] width 69 height 7
click at [285, 162] on input "minutes" at bounding box center [280, 163] width 10 height 9
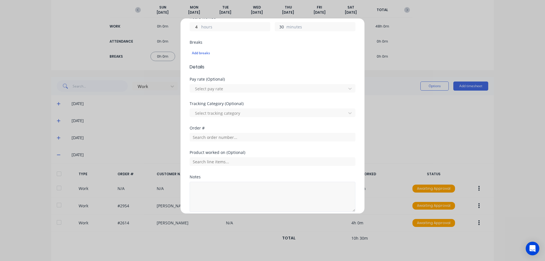
scroll to position [161, 0]
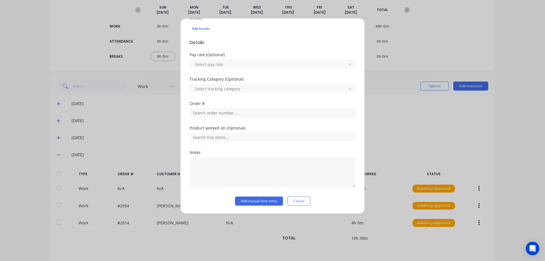
type input "30"
click at [208, 115] on input "text" at bounding box center [272, 112] width 166 height 9
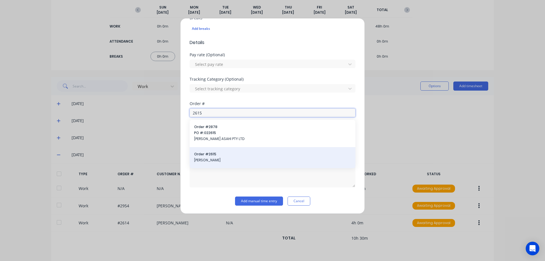
type input "2615"
click at [235, 154] on span "Order # 2615" at bounding box center [272, 153] width 157 height 5
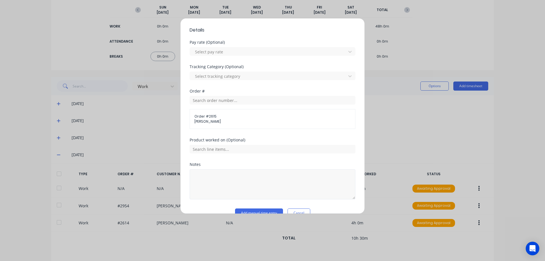
scroll to position [185, 0]
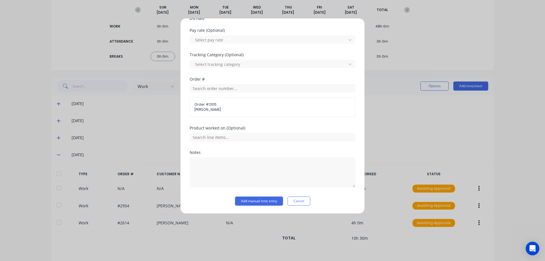
click at [261, 196] on div "Notes" at bounding box center [272, 173] width 166 height 46
click at [261, 197] on button "Add manual time entry" at bounding box center [259, 200] width 48 height 9
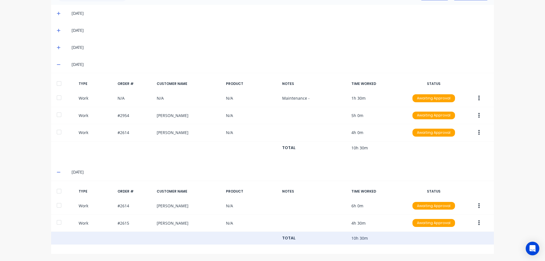
scroll to position [0, 0]
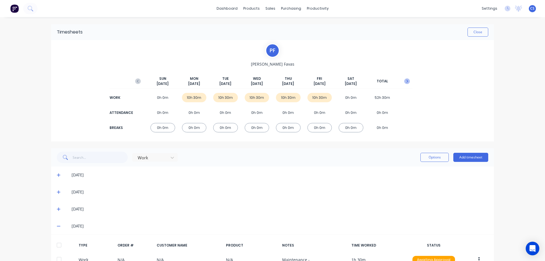
click at [406, 80] on icon "button" at bounding box center [407, 81] width 2 height 3
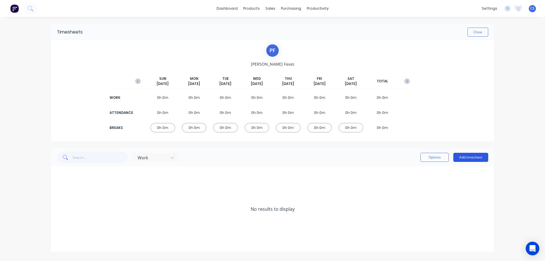
click at [461, 158] on button "Add timesheet" at bounding box center [470, 157] width 35 height 9
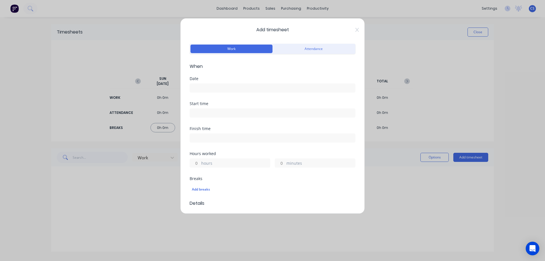
click at [225, 87] on input at bounding box center [272, 88] width 165 height 9
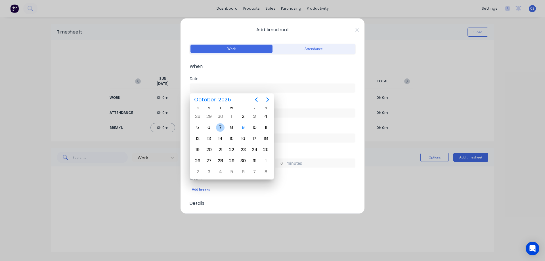
click at [221, 126] on div "7" at bounding box center [220, 127] width 9 height 9
type input "[DATE]"
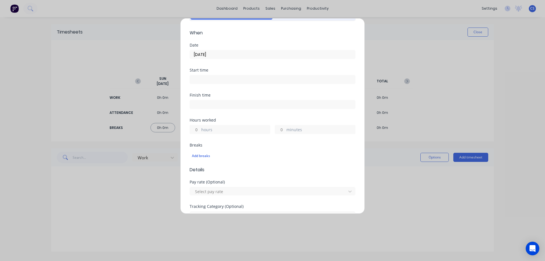
scroll to position [57, 0]
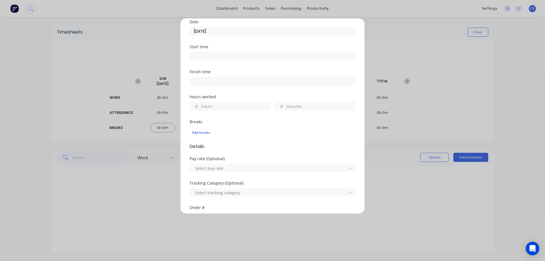
click at [198, 108] on input "hours" at bounding box center [195, 106] width 10 height 9
type input "7"
click at [277, 108] on input "minutes" at bounding box center [280, 106] width 10 height 9
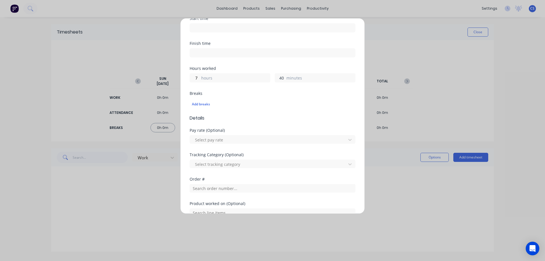
type input "4"
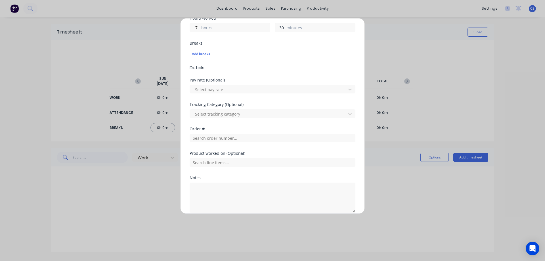
scroll to position [161, 0]
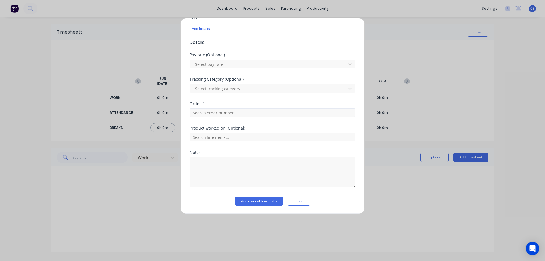
type input "30"
click at [240, 111] on input "text" at bounding box center [272, 112] width 166 height 9
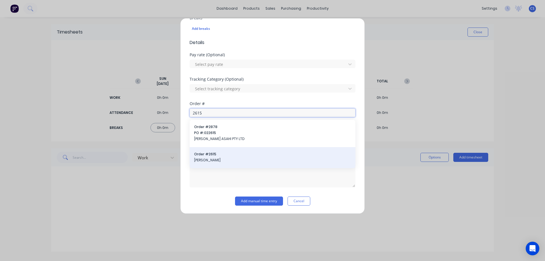
type input "2615"
click at [230, 152] on span "Order # 2615" at bounding box center [272, 153] width 157 height 5
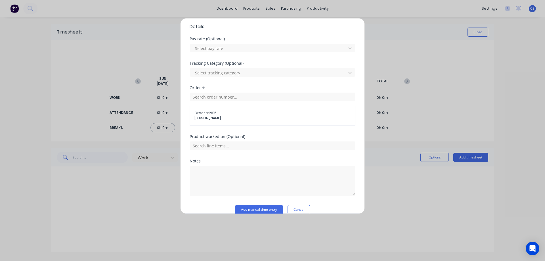
scroll to position [185, 0]
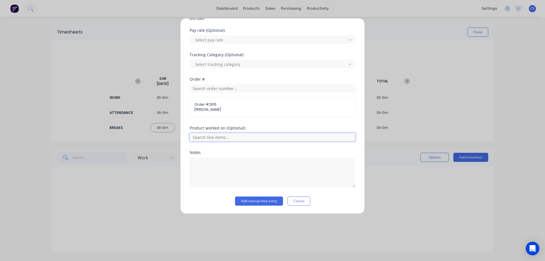
click at [227, 134] on input "text" at bounding box center [272, 137] width 166 height 9
click at [253, 202] on button "Add manual time entry" at bounding box center [259, 200] width 48 height 9
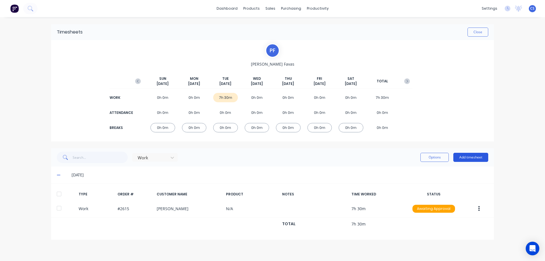
click at [461, 157] on button "Add timesheet" at bounding box center [470, 157] width 35 height 9
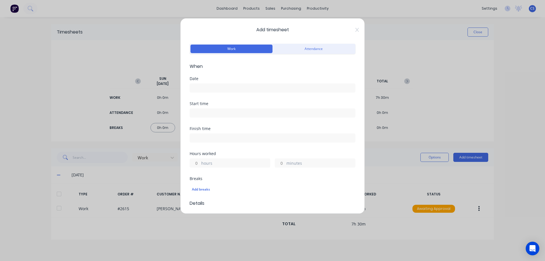
click at [279, 88] on input at bounding box center [272, 88] width 165 height 9
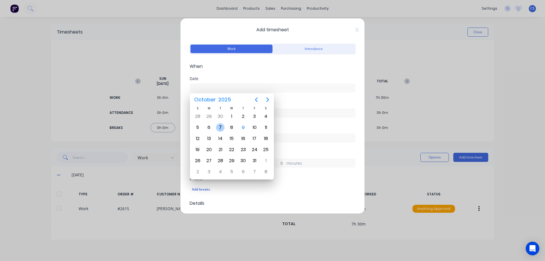
click at [220, 125] on div "7" at bounding box center [220, 127] width 9 height 9
type input "[DATE]"
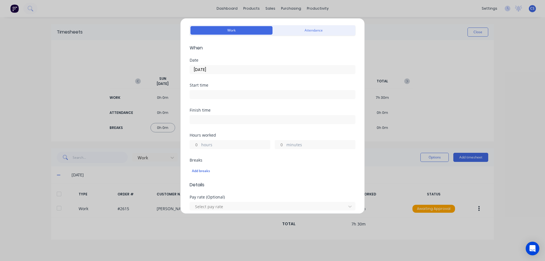
scroll to position [28, 0]
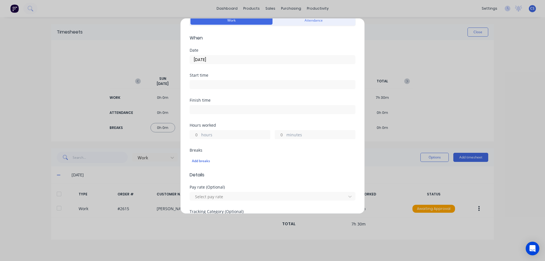
click at [198, 133] on input "hours" at bounding box center [195, 134] width 10 height 9
type input "2"
click at [282, 137] on input "minutes" at bounding box center [280, 134] width 10 height 9
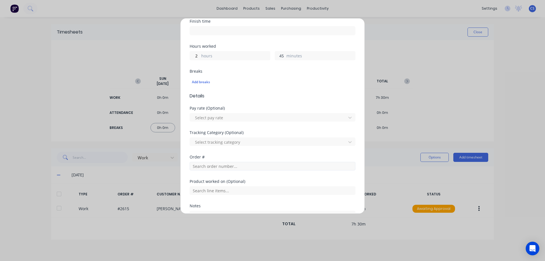
scroll to position [113, 0]
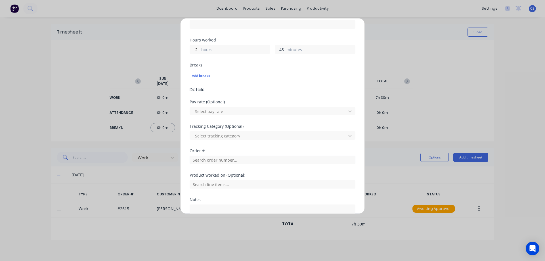
type input "45"
click at [222, 160] on input "text" at bounding box center [272, 159] width 166 height 9
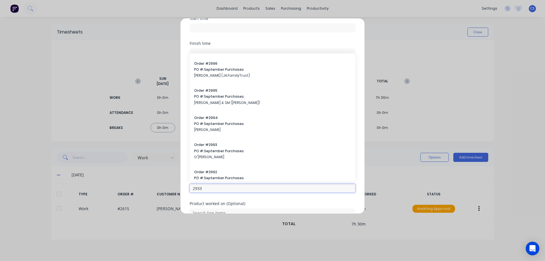
scroll to position [766, 0]
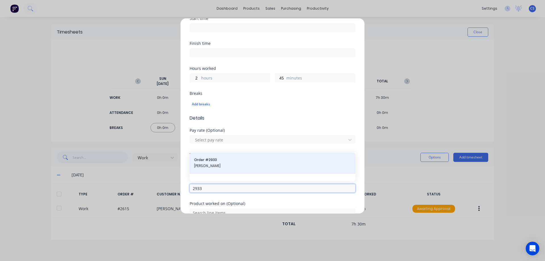
type input "2933"
click at [237, 166] on span "[PERSON_NAME]" at bounding box center [272, 165] width 157 height 5
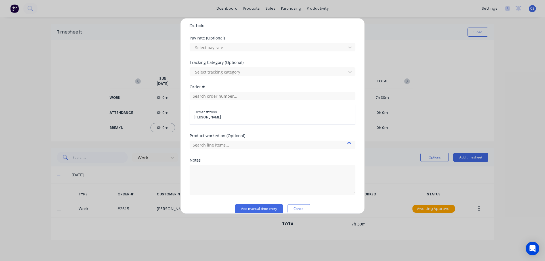
scroll to position [185, 0]
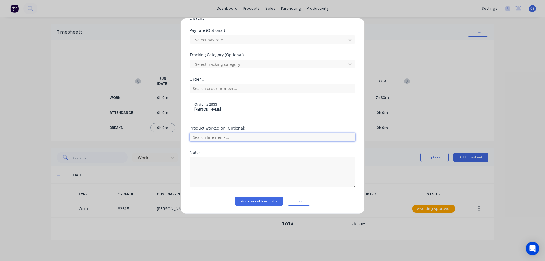
click at [232, 141] on input "text" at bounding box center [272, 137] width 166 height 9
click at [250, 197] on button "Add manual time entry" at bounding box center [259, 200] width 48 height 9
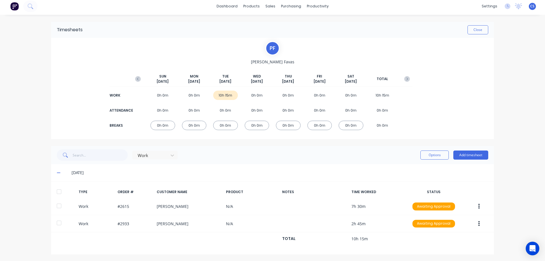
scroll to position [3, 0]
click at [462, 150] on button "Add timesheet" at bounding box center [470, 154] width 35 height 9
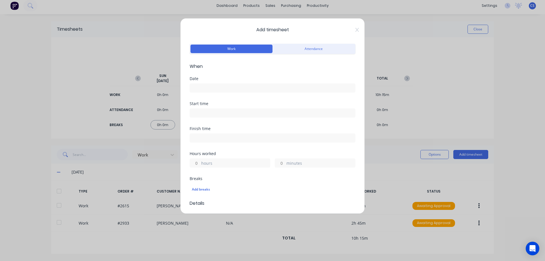
click at [257, 89] on input at bounding box center [272, 88] width 165 height 9
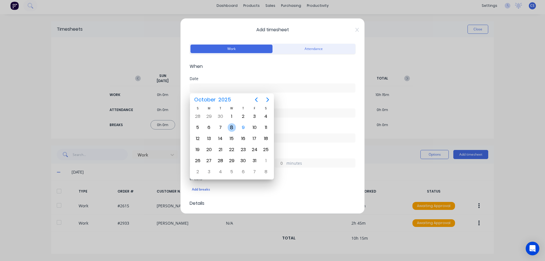
click at [235, 124] on div "8" at bounding box center [231, 127] width 11 height 11
type input "[DATE]"
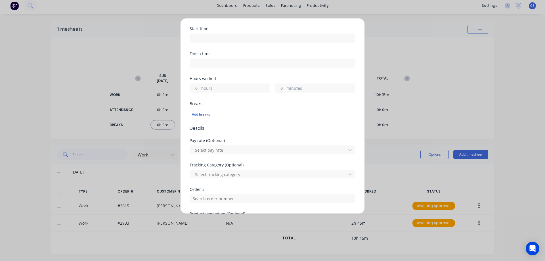
scroll to position [85, 0]
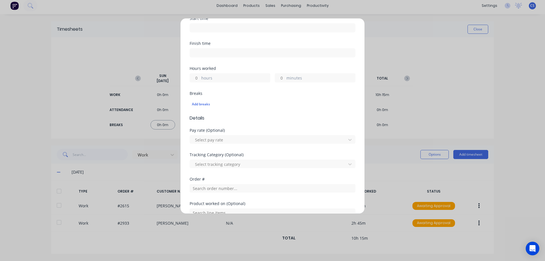
click at [199, 80] on input "hours" at bounding box center [195, 77] width 10 height 9
type input "10"
click at [282, 78] on input "minutes" at bounding box center [280, 77] width 10 height 9
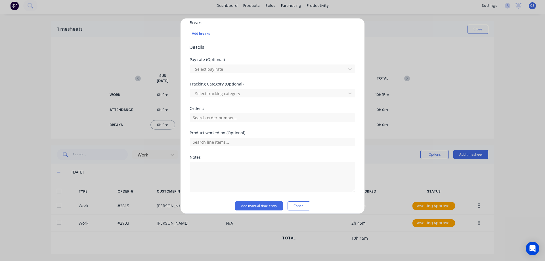
scroll to position [161, 0]
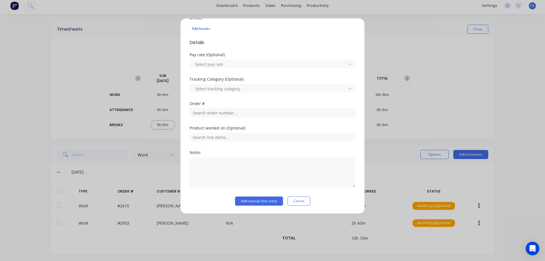
type input "30"
click at [236, 116] on input "text" at bounding box center [272, 112] width 166 height 9
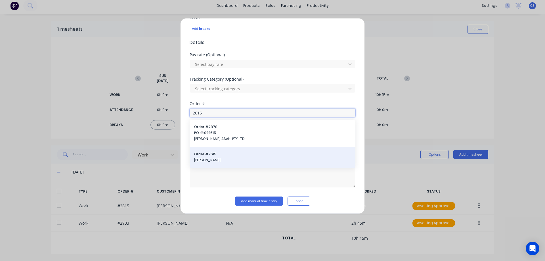
type input "2615"
click at [244, 152] on span "Order # 2615" at bounding box center [272, 153] width 157 height 5
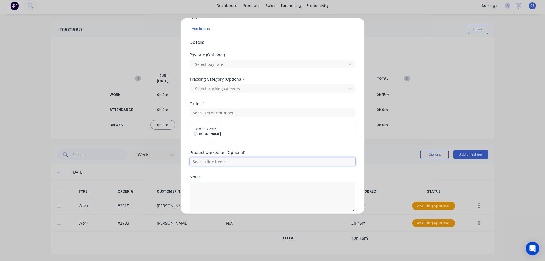
click at [242, 163] on input "text" at bounding box center [272, 161] width 166 height 9
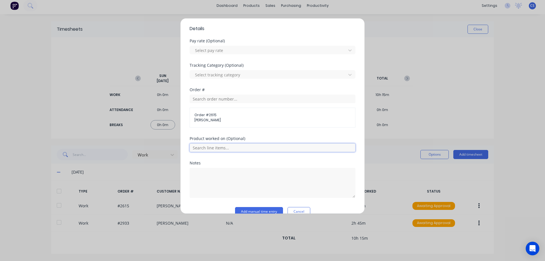
scroll to position [185, 0]
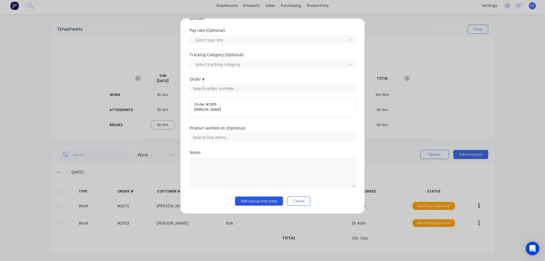
click at [249, 201] on button "Add manual time entry" at bounding box center [259, 200] width 48 height 9
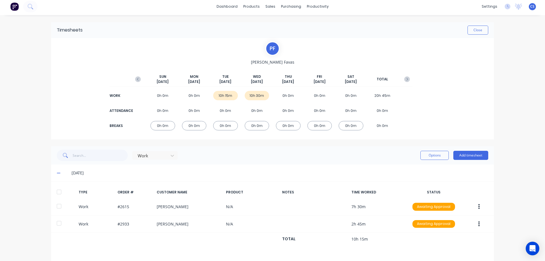
scroll to position [0, 0]
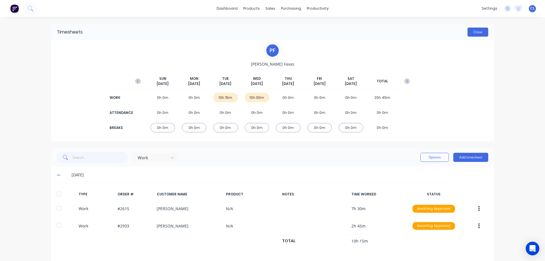
click at [476, 34] on button "Close" at bounding box center [477, 32] width 21 height 9
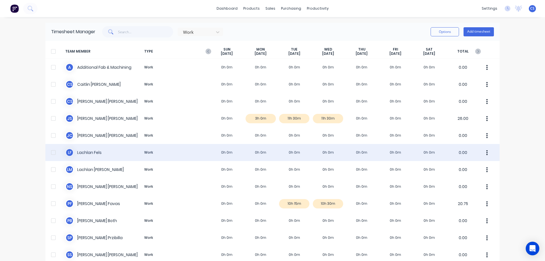
click at [309, 145] on div "L F [PERSON_NAME] Work 0h 0m 0h 0m 0h 0m 0h 0m 0h 0m 0h 0m 0h 0m 0.00" at bounding box center [272, 152] width 454 height 17
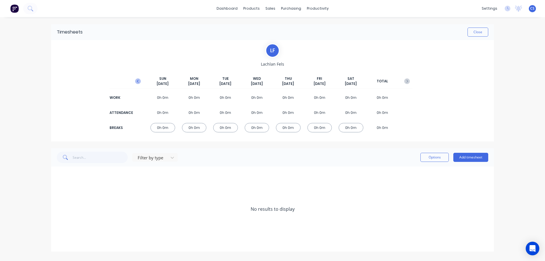
click at [137, 84] on button "button" at bounding box center [137, 81] width 11 height 10
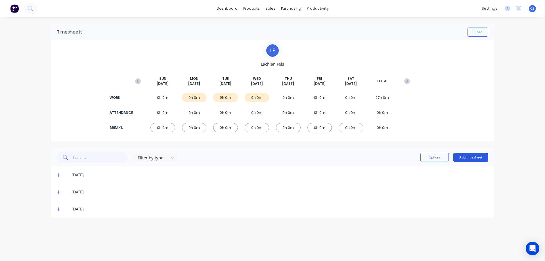
click at [467, 157] on button "Add timesheet" at bounding box center [470, 157] width 35 height 9
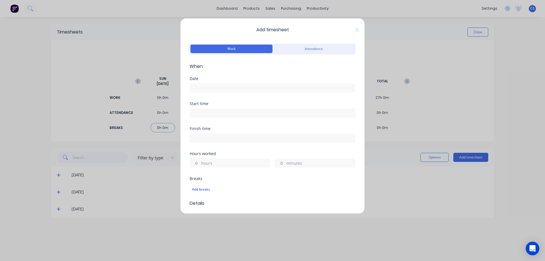
click at [223, 89] on input at bounding box center [272, 88] width 165 height 9
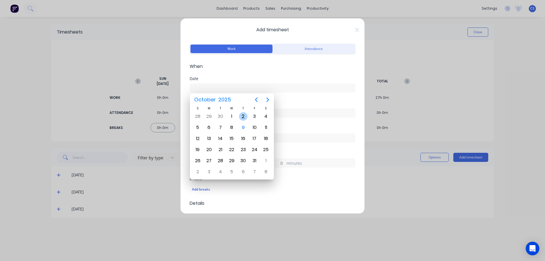
click at [244, 119] on div "2" at bounding box center [243, 116] width 9 height 9
type input "[DATE]"
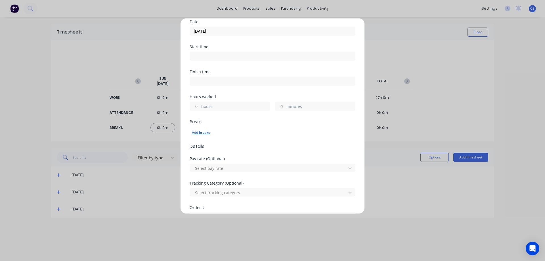
scroll to position [85, 0]
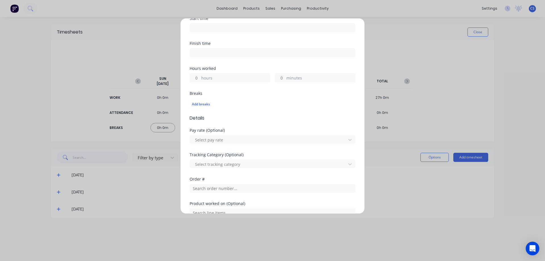
click at [197, 81] on input "hours" at bounding box center [195, 77] width 10 height 9
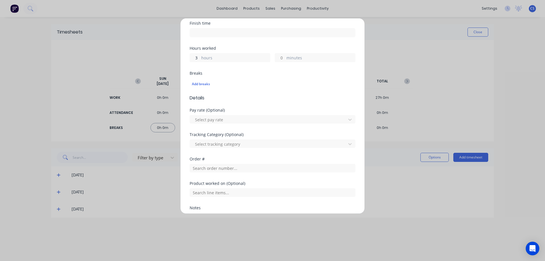
scroll to position [142, 0]
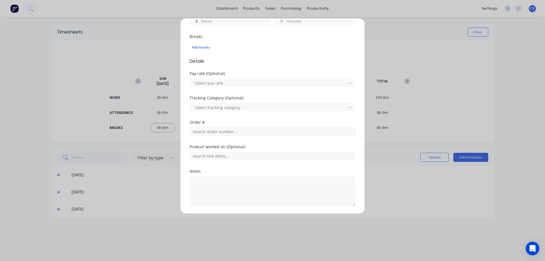
type input "3"
click at [240, 128] on input "text" at bounding box center [272, 131] width 166 height 9
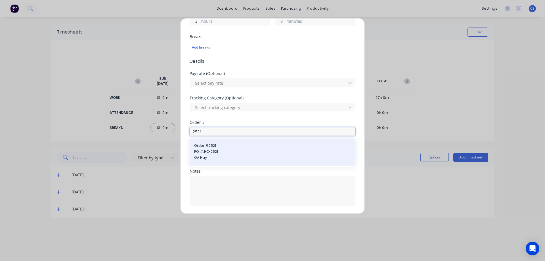
type input "2521"
click at [240, 147] on span "Order # 2521" at bounding box center [272, 145] width 157 height 5
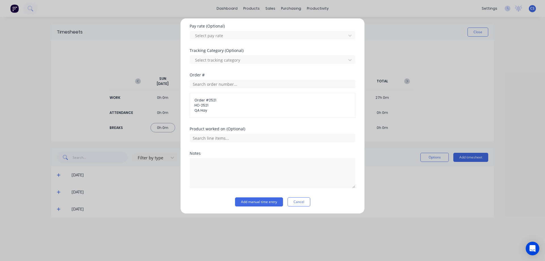
scroll to position [190, 0]
click at [235, 135] on input "text" at bounding box center [272, 137] width 166 height 9
click at [256, 200] on button "Add manual time entry" at bounding box center [259, 200] width 48 height 9
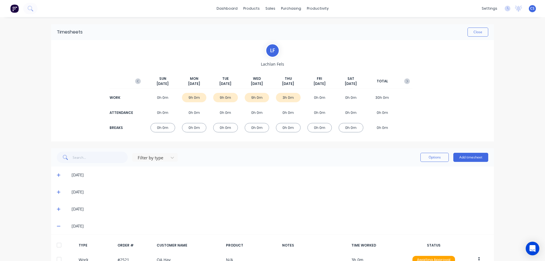
click at [468, 157] on button "Add timesheet" at bounding box center [470, 157] width 35 height 9
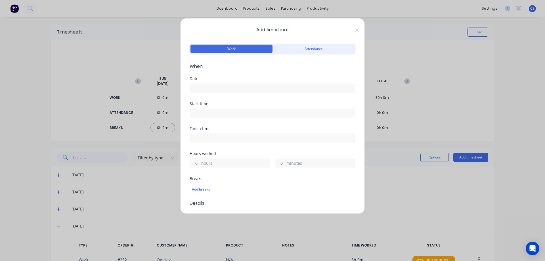
click at [236, 86] on input at bounding box center [272, 88] width 165 height 9
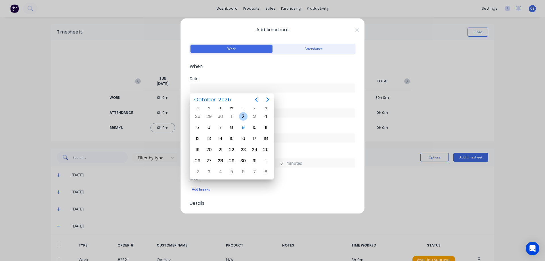
click at [242, 118] on div "2" at bounding box center [243, 116] width 9 height 9
type input "[DATE]"
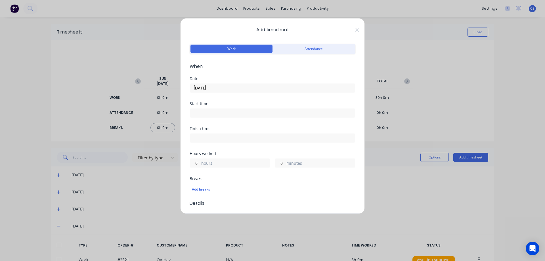
click at [278, 162] on input "minutes" at bounding box center [280, 163] width 10 height 9
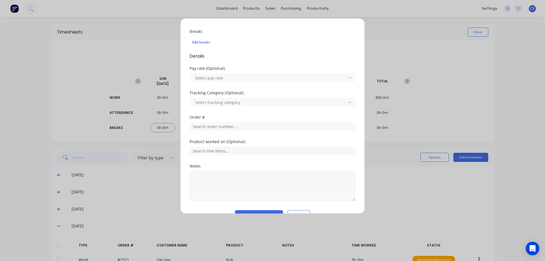
scroll to position [161, 0]
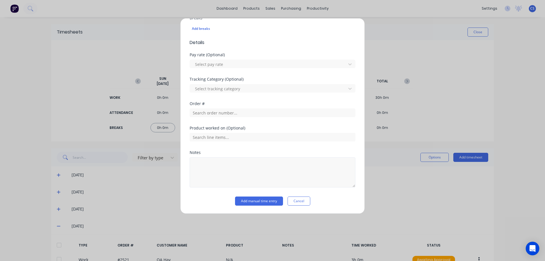
type input "45"
click at [232, 172] on textarea at bounding box center [272, 172] width 166 height 30
type textarea "[PERSON_NAME] - Book Job"
click at [259, 201] on button "Add manual time entry" at bounding box center [259, 200] width 48 height 9
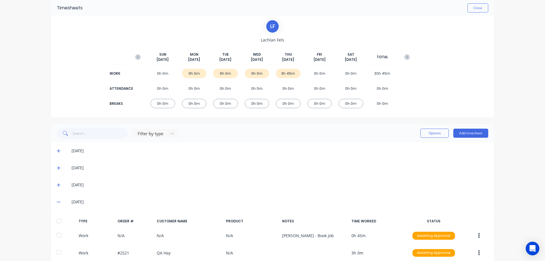
scroll to position [54, 0]
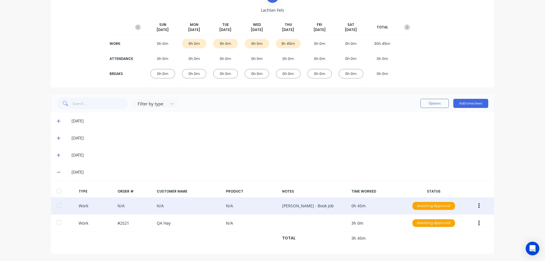
click at [474, 206] on button "button" at bounding box center [478, 206] width 13 height 10
click at [467, 197] on div "Duplicate" at bounding box center [458, 195] width 44 height 8
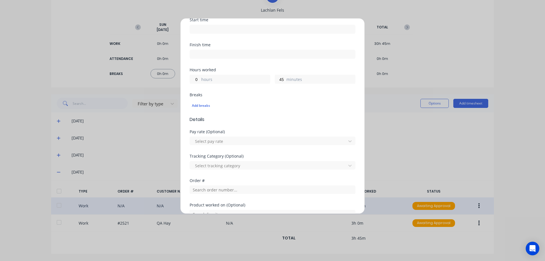
scroll to position [85, 0]
click at [195, 79] on input "0" at bounding box center [195, 77] width 10 height 9
type input "10"
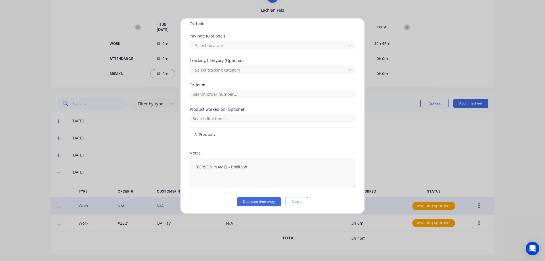
scroll to position [180, 0]
type input "30"
click at [244, 166] on textarea "[PERSON_NAME] - Book Job" at bounding box center [272, 172] width 166 height 30
click at [214, 165] on textarea "[PERSON_NAME] - Book Job" at bounding box center [272, 172] width 166 height 30
type textarea "[PERSON_NAME], Plates - Book Job"
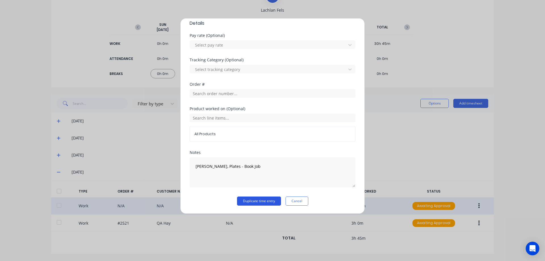
click at [248, 197] on button "Duplicate time entry" at bounding box center [259, 200] width 44 height 9
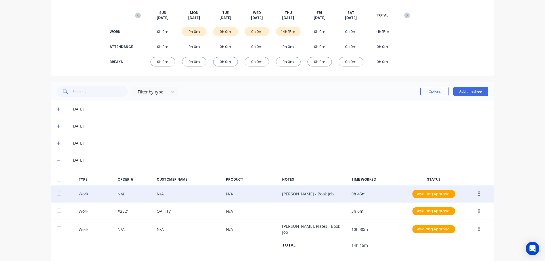
scroll to position [71, 0]
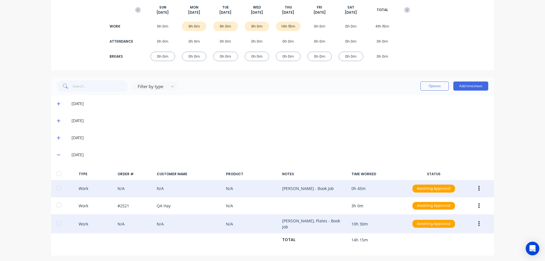
click at [475, 223] on button "button" at bounding box center [478, 223] width 13 height 10
click at [470, 212] on div "Duplicate" at bounding box center [458, 214] width 44 height 8
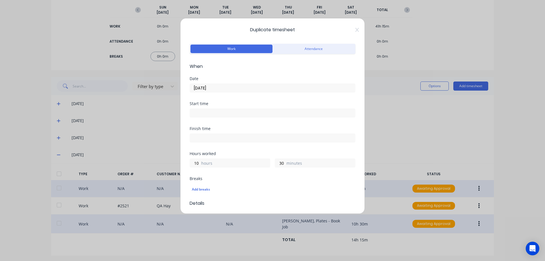
click at [227, 87] on input "[DATE]" at bounding box center [272, 88] width 165 height 9
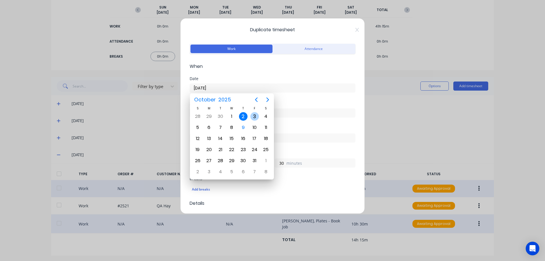
click at [257, 117] on div "3" at bounding box center [254, 116] width 9 height 9
type input "[DATE]"
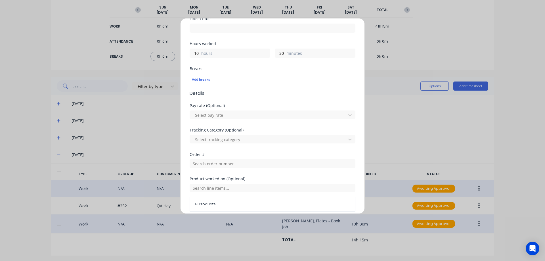
scroll to position [85, 0]
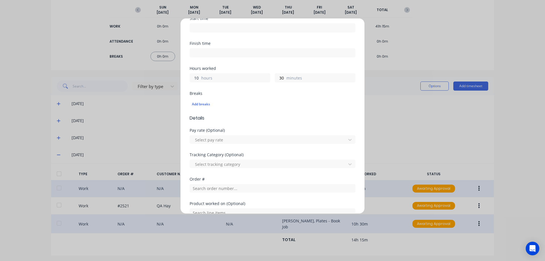
click at [195, 75] on input "10" at bounding box center [195, 77] width 10 height 9
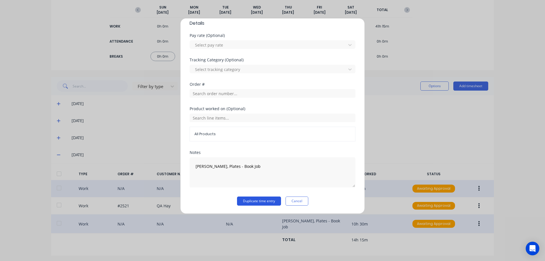
type input "1"
click at [262, 197] on button "Duplicate time entry" at bounding box center [259, 200] width 44 height 9
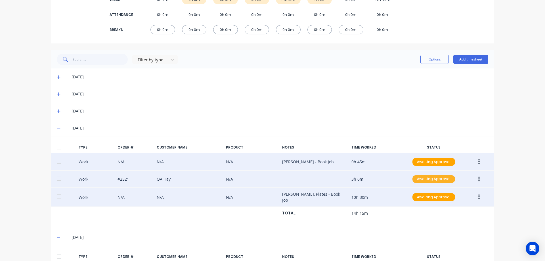
scroll to position [144, 0]
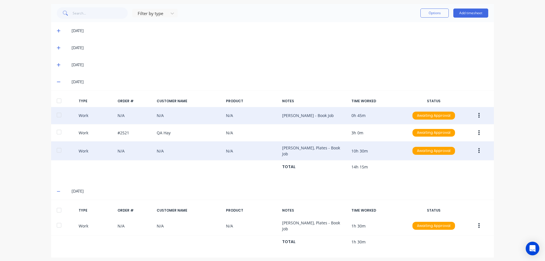
click at [478, 149] on icon "button" at bounding box center [478, 150] width 1 height 5
click at [448, 134] on button "Edit" at bounding box center [458, 129] width 54 height 11
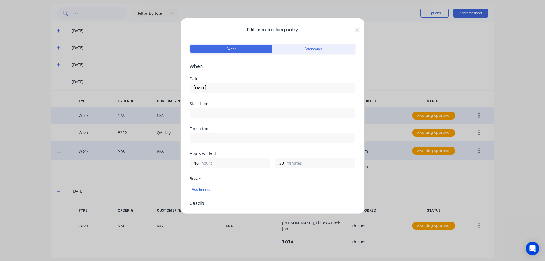
click at [202, 163] on label "hours" at bounding box center [235, 163] width 69 height 7
click at [200, 163] on input "10" at bounding box center [195, 163] width 10 height 9
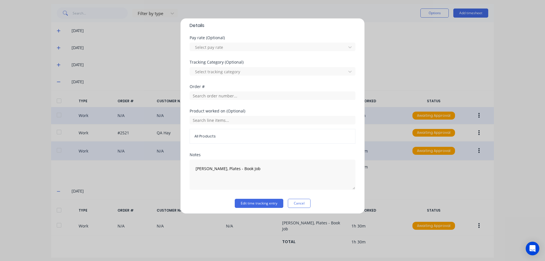
scroll to position [180, 0]
type input "1"
click at [269, 202] on button "Edit time tracking entry" at bounding box center [259, 200] width 48 height 9
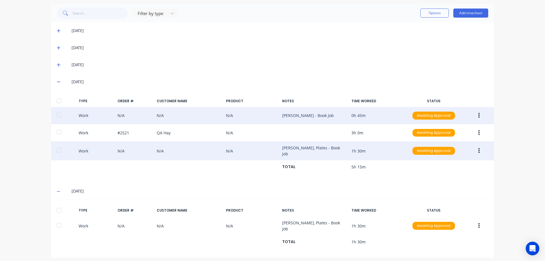
click at [57, 65] on icon at bounding box center [59, 65] width 4 height 4
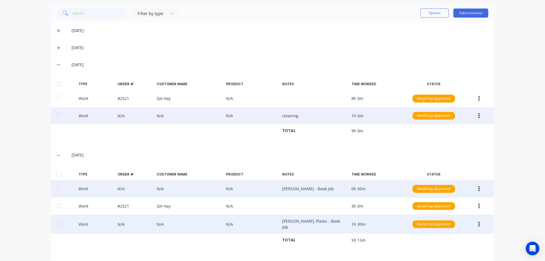
click at [476, 112] on button "button" at bounding box center [478, 116] width 13 height 10
click at [454, 109] on div "Duplicate" at bounding box center [458, 106] width 44 height 8
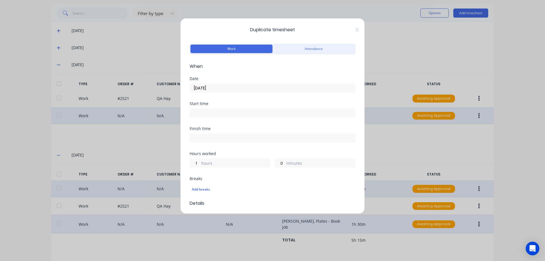
click at [260, 87] on input "[DATE]" at bounding box center [272, 88] width 165 height 9
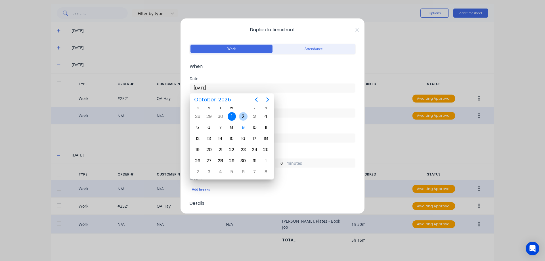
click at [243, 116] on div "2" at bounding box center [243, 116] width 9 height 9
type input "[DATE]"
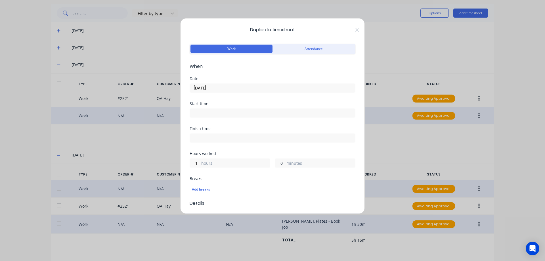
drag, startPoint x: 281, startPoint y: 163, endPoint x: 278, endPoint y: 163, distance: 3.1
click at [278, 163] on input "0" at bounding box center [280, 163] width 10 height 9
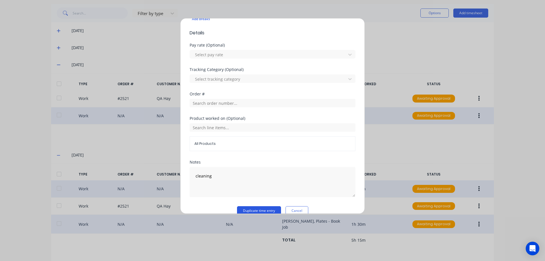
type input "45"
click at [258, 207] on button "Duplicate time entry" at bounding box center [259, 210] width 44 height 9
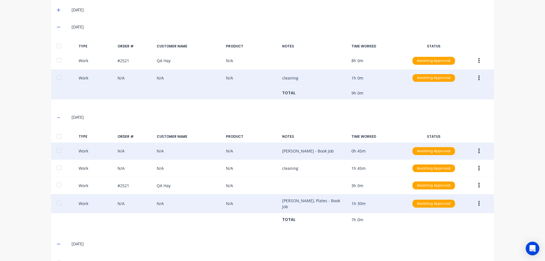
scroll to position [235, 0]
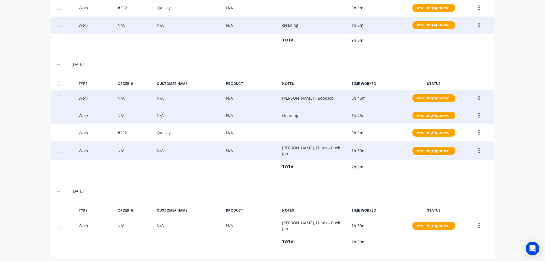
click at [478, 115] on icon "button" at bounding box center [478, 115] width 1 height 5
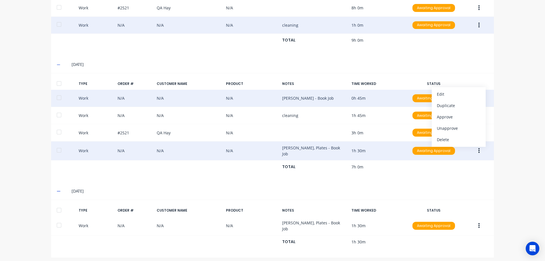
click at [478, 24] on icon "button" at bounding box center [478, 25] width 1 height 6
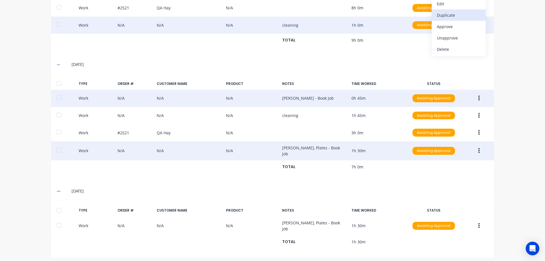
click at [454, 18] on div "Duplicate" at bounding box center [458, 15] width 44 height 8
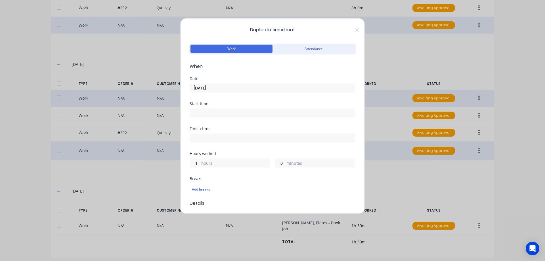
click at [221, 88] on input "[DATE]" at bounding box center [272, 88] width 165 height 9
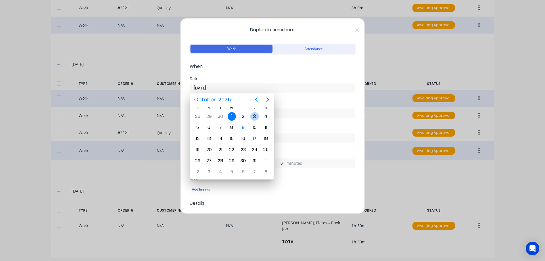
click at [254, 114] on div "3" at bounding box center [254, 116] width 9 height 9
type input "[DATE]"
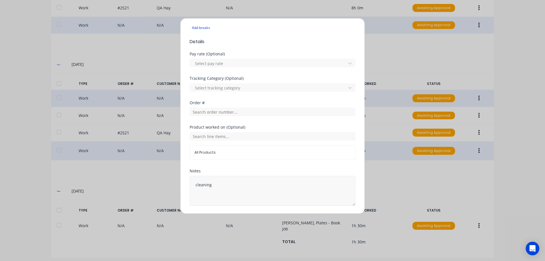
scroll to position [180, 0]
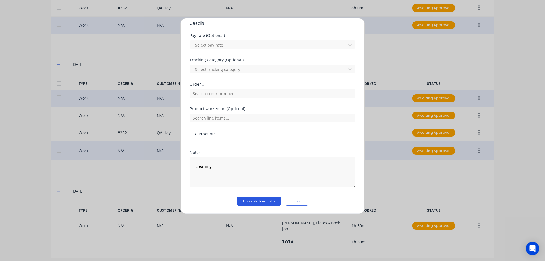
click at [247, 201] on button "Duplicate time entry" at bounding box center [259, 200] width 44 height 9
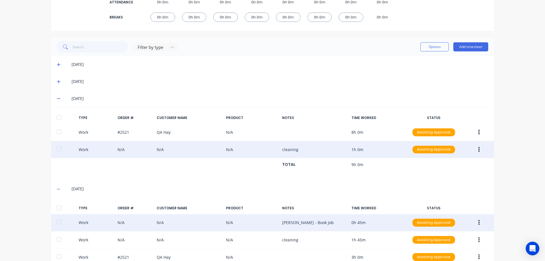
scroll to position [110, 0]
click at [58, 100] on icon at bounding box center [59, 99] width 4 height 4
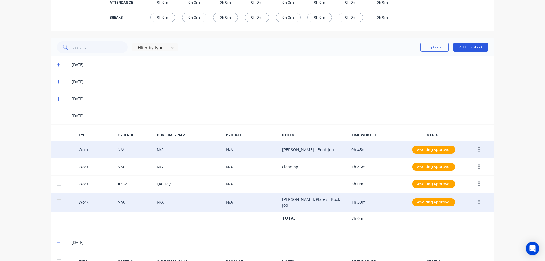
click at [463, 48] on button "Add timesheet" at bounding box center [470, 47] width 35 height 9
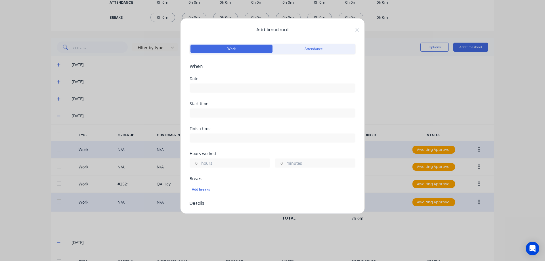
click at [236, 88] on input at bounding box center [272, 88] width 165 height 9
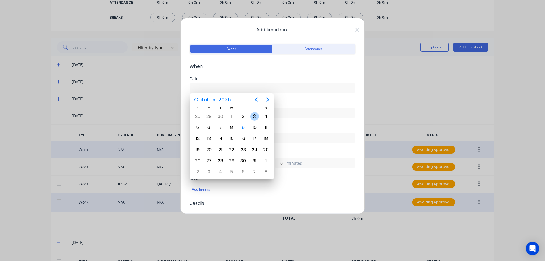
click at [254, 116] on div "3" at bounding box center [254, 116] width 9 height 9
type input "[DATE]"
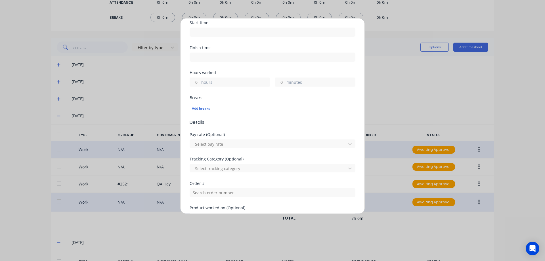
scroll to position [85, 0]
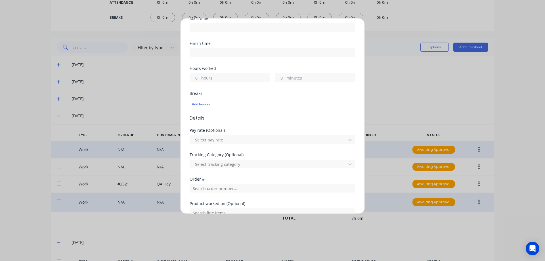
click at [198, 78] on input "hours" at bounding box center [195, 77] width 10 height 9
type input "5"
click at [286, 79] on label "minutes" at bounding box center [320, 78] width 69 height 7
click at [285, 79] on input "minutes" at bounding box center [280, 77] width 10 height 9
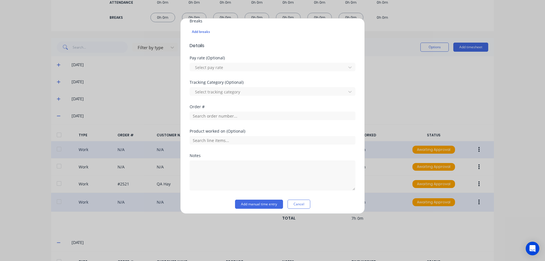
scroll to position [161, 0]
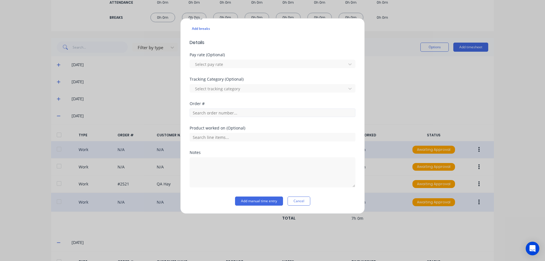
type input "30"
click at [205, 113] on input "text" at bounding box center [272, 112] width 166 height 9
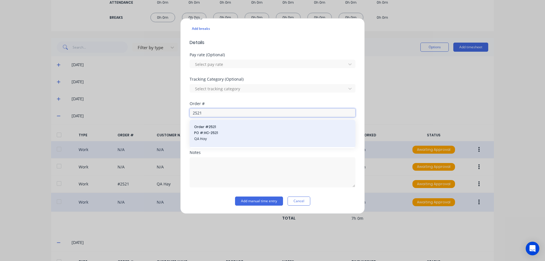
type input "2521"
click at [229, 131] on span "PO #: HC-2521" at bounding box center [272, 132] width 157 height 5
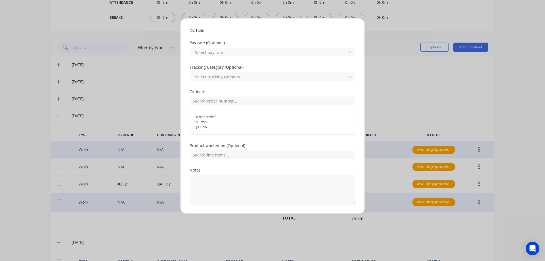
scroll to position [190, 0]
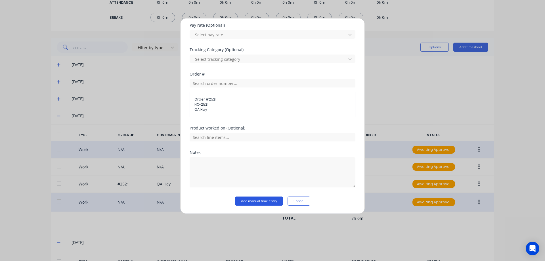
click at [248, 197] on button "Add manual time entry" at bounding box center [259, 200] width 48 height 9
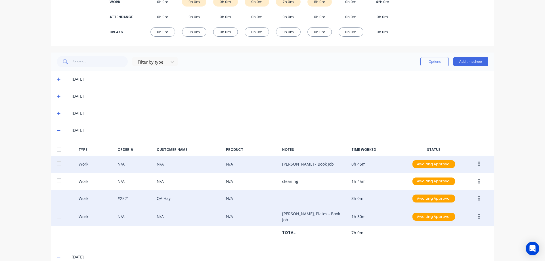
scroll to position [0, 0]
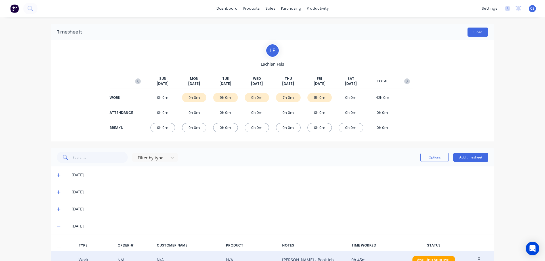
click at [483, 32] on button "Close" at bounding box center [477, 32] width 21 height 9
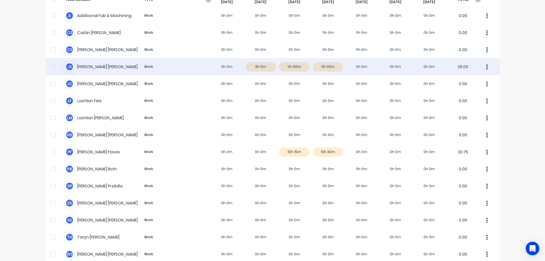
scroll to position [79, 0]
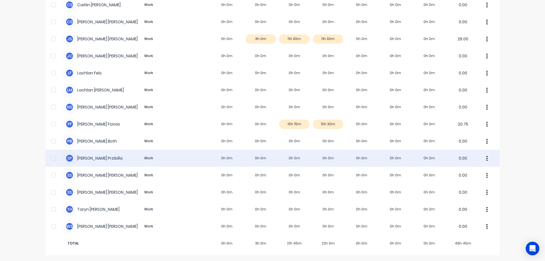
click at [297, 155] on div "[PERSON_NAME] Work 0h 0m 0h 0m 0h 0m 0h 0m 0h 0m 0h 0m 0h 0m 0.00" at bounding box center [272, 157] width 454 height 17
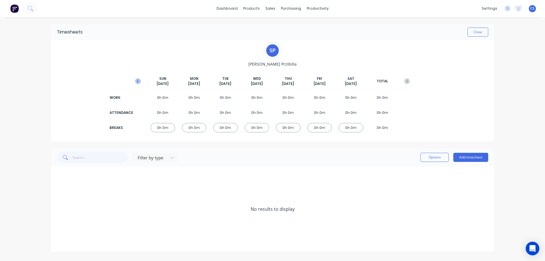
click at [138, 83] on icon "button" at bounding box center [138, 81] width 6 height 6
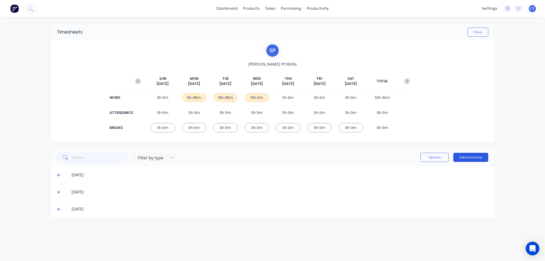
click at [465, 159] on button "Add timesheet" at bounding box center [470, 157] width 35 height 9
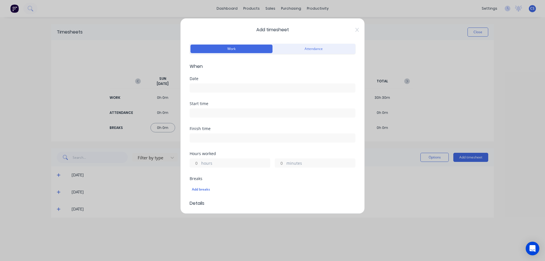
click at [214, 85] on input at bounding box center [272, 88] width 165 height 9
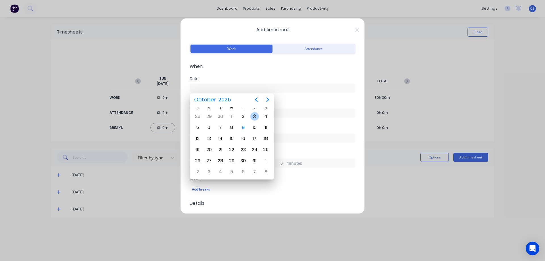
click at [254, 115] on div "3" at bounding box center [254, 116] width 9 height 9
type input "[DATE]"
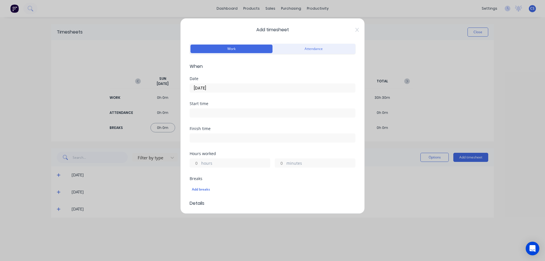
click at [203, 165] on label "hours" at bounding box center [235, 163] width 69 height 7
click at [200, 165] on input "hours" at bounding box center [195, 163] width 10 height 9
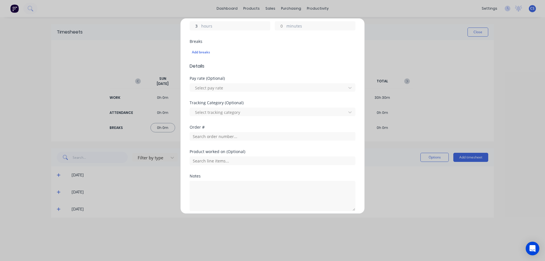
scroll to position [161, 0]
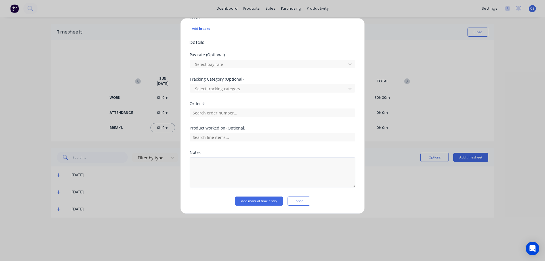
type input "3"
click at [231, 167] on textarea at bounding box center [272, 172] width 166 height 30
type textarea "Maintenance"
click at [243, 203] on button "Add manual time entry" at bounding box center [259, 200] width 48 height 9
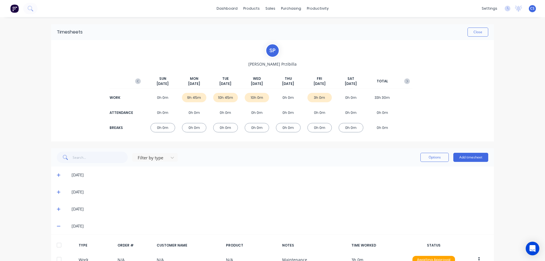
click at [472, 152] on div "Options Add timesheet" at bounding box center [454, 156] width 68 height 11
click at [472, 157] on button "Add timesheet" at bounding box center [470, 157] width 35 height 9
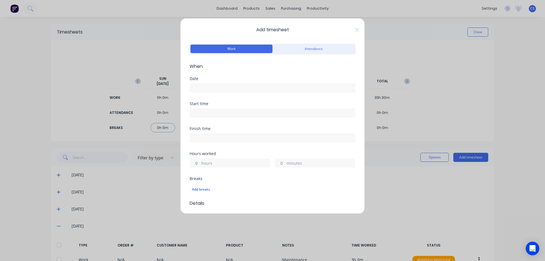
click at [205, 87] on input at bounding box center [272, 88] width 165 height 9
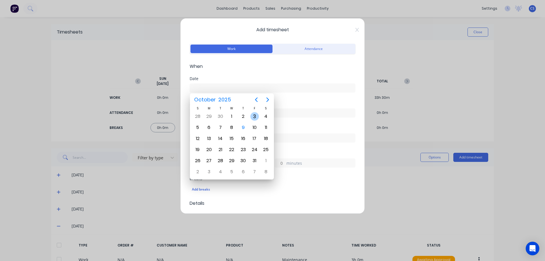
click at [256, 115] on div "3" at bounding box center [254, 116] width 9 height 9
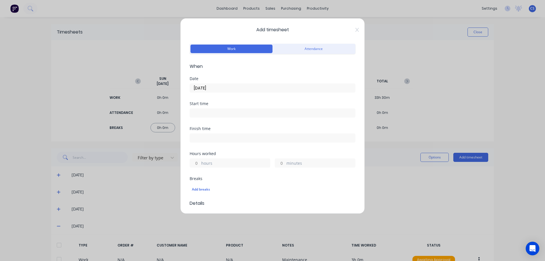
type input "[DATE]"
click at [206, 161] on label "hours" at bounding box center [235, 163] width 69 height 7
click at [200, 161] on input "hours" at bounding box center [195, 163] width 10 height 9
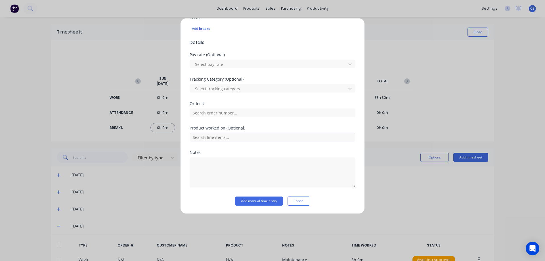
type input "1"
click at [234, 136] on input "text" at bounding box center [272, 137] width 166 height 9
type input "3"
click at [226, 113] on input "text" at bounding box center [272, 112] width 166 height 9
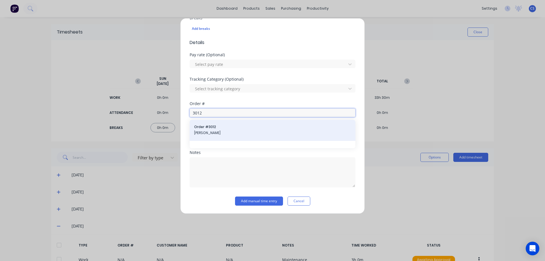
type input "3012"
click at [232, 132] on span "[PERSON_NAME]" at bounding box center [272, 132] width 157 height 5
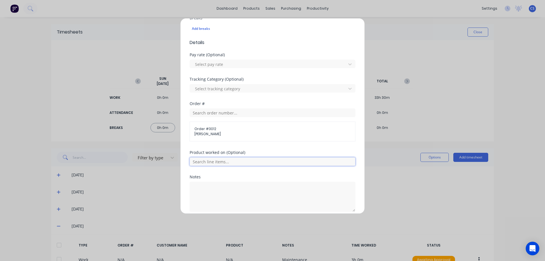
click at [235, 160] on input "text" at bounding box center [272, 161] width 166 height 9
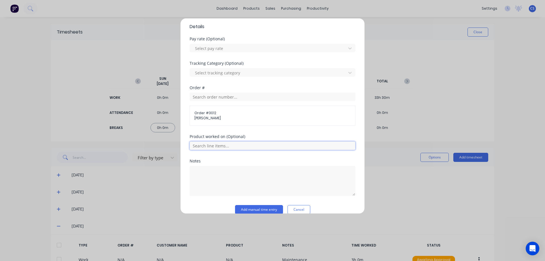
scroll to position [185, 0]
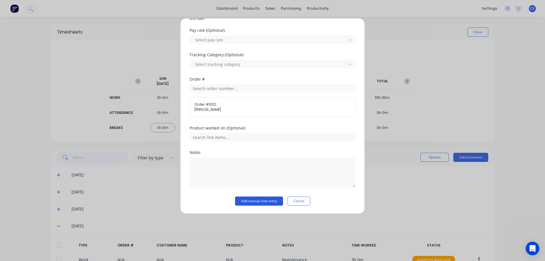
click at [250, 204] on button "Add manual time entry" at bounding box center [259, 200] width 48 height 9
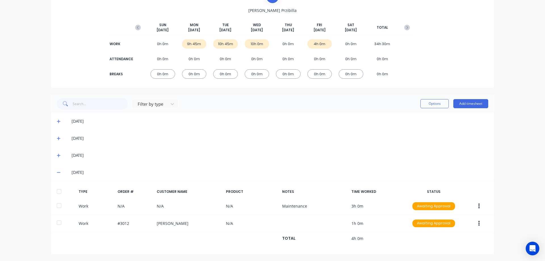
scroll to position [54, 0]
click at [407, 26] on icon "button" at bounding box center [407, 27] width 6 height 6
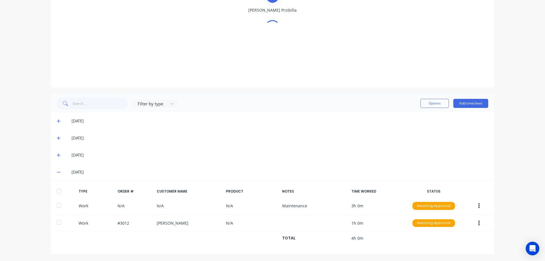
scroll to position [0, 0]
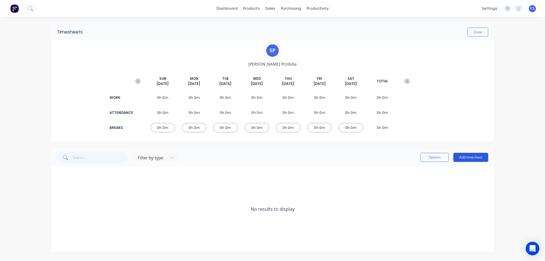
click at [473, 153] on button "Add timesheet" at bounding box center [470, 157] width 35 height 9
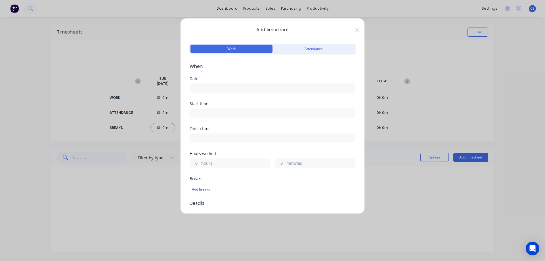
click at [214, 87] on input at bounding box center [272, 88] width 165 height 9
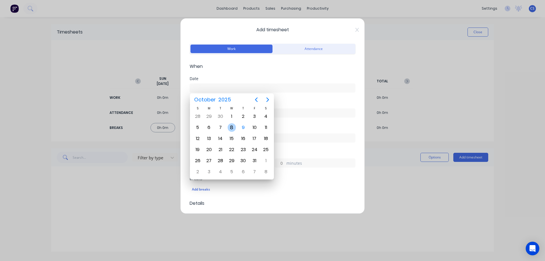
click at [233, 125] on div "8" at bounding box center [231, 127] width 9 height 9
type input "[DATE]"
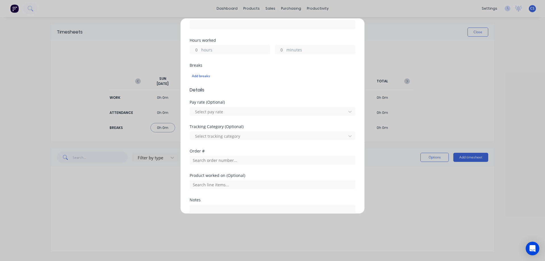
scroll to position [113, 0]
click at [276, 50] on input "minutes" at bounding box center [280, 49] width 10 height 9
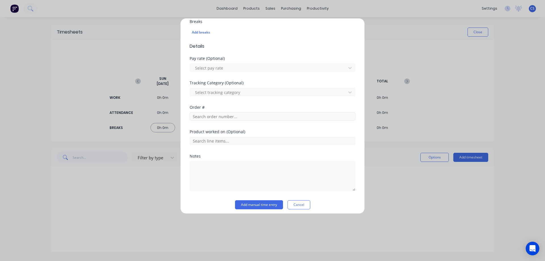
scroll to position [161, 0]
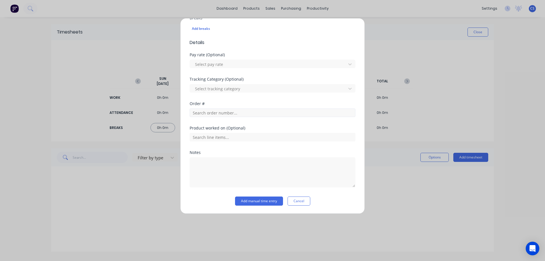
type input "45"
click at [229, 112] on input "text" at bounding box center [272, 112] width 166 height 9
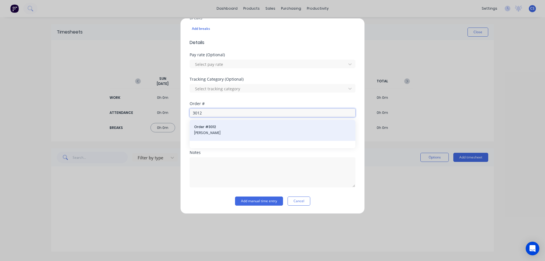
type input "3012"
click at [227, 136] on div "Order # 3012 [PERSON_NAME]" at bounding box center [272, 130] width 157 height 12
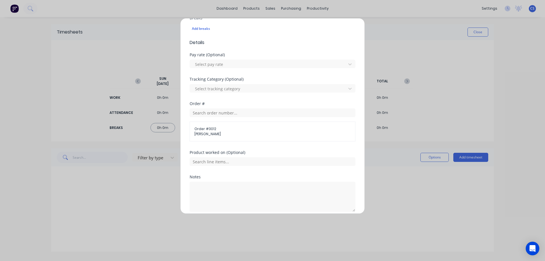
scroll to position [185, 0]
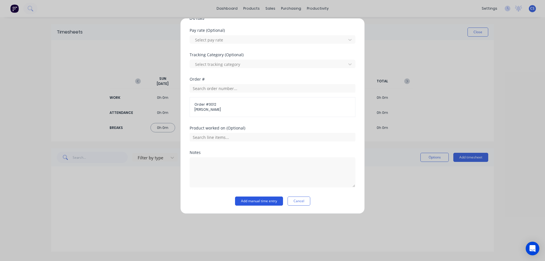
click at [252, 201] on button "Add manual time entry" at bounding box center [259, 200] width 48 height 9
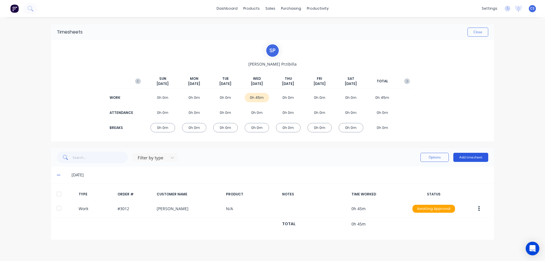
click at [481, 155] on button "Add timesheet" at bounding box center [470, 157] width 35 height 9
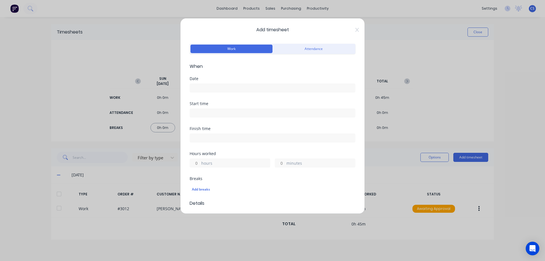
click at [246, 86] on input at bounding box center [272, 88] width 165 height 9
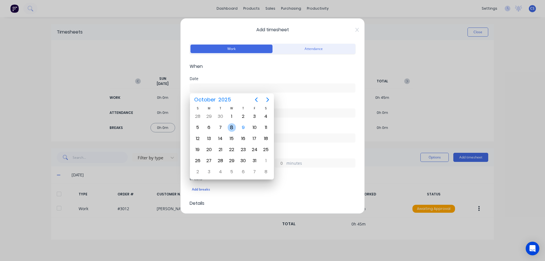
click at [233, 128] on div "8" at bounding box center [231, 127] width 9 height 9
type input "[DATE]"
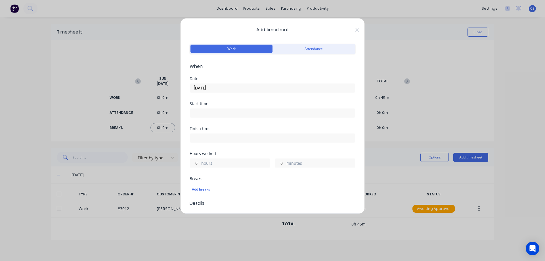
click at [203, 163] on label "hours" at bounding box center [235, 163] width 69 height 7
click at [200, 163] on input "hours" at bounding box center [195, 163] width 10 height 9
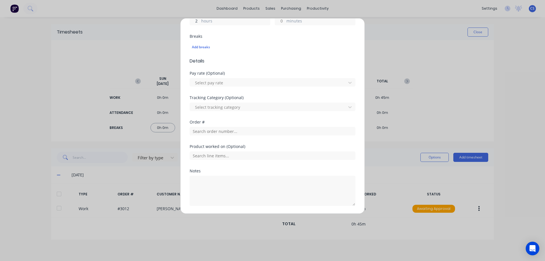
scroll to position [161, 0]
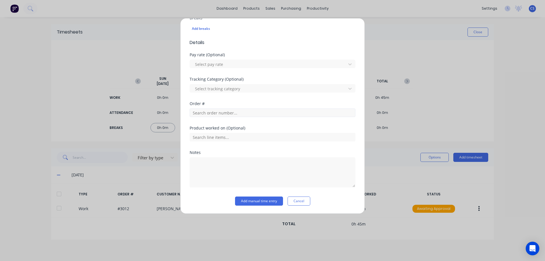
type input "2"
click at [231, 114] on input "text" at bounding box center [272, 112] width 166 height 9
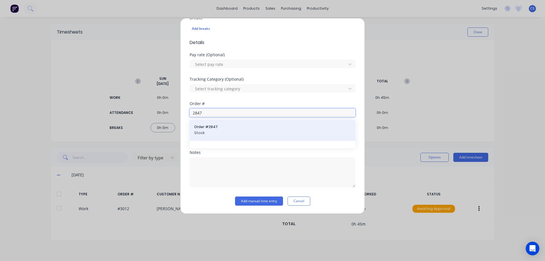
type input "2847"
click at [233, 126] on span "Order # 2847" at bounding box center [272, 126] width 157 height 5
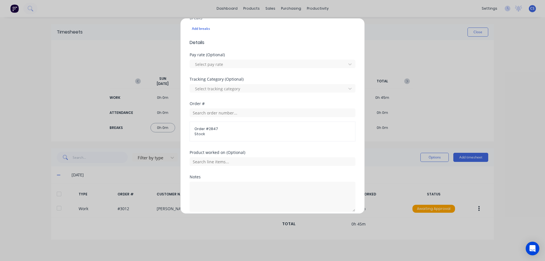
scroll to position [185, 0]
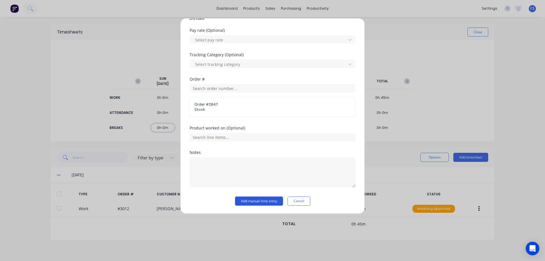
click at [252, 200] on button "Add manual time entry" at bounding box center [259, 200] width 48 height 9
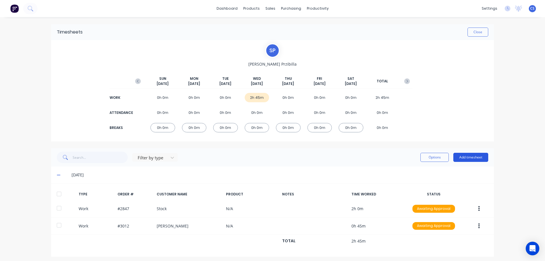
click at [462, 157] on button "Add timesheet" at bounding box center [470, 157] width 35 height 9
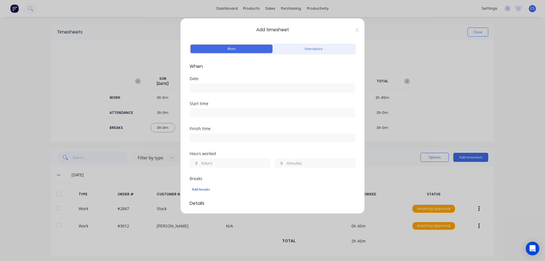
click at [212, 85] on input at bounding box center [272, 88] width 165 height 9
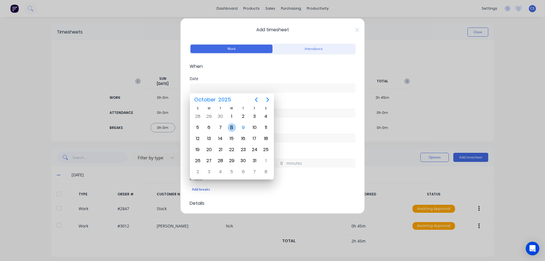
click at [228, 125] on div "8" at bounding box center [231, 127] width 9 height 9
type input "[DATE]"
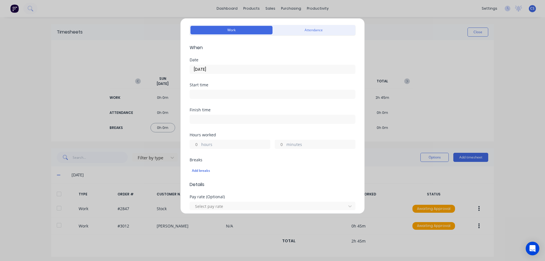
scroll to position [28, 0]
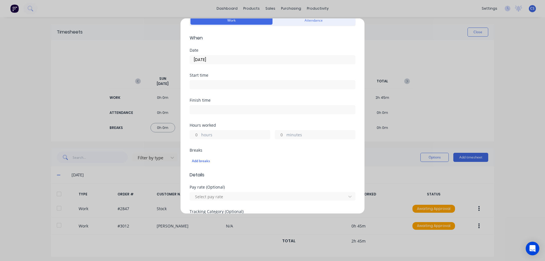
click at [282, 134] on input "minutes" at bounding box center [280, 134] width 10 height 9
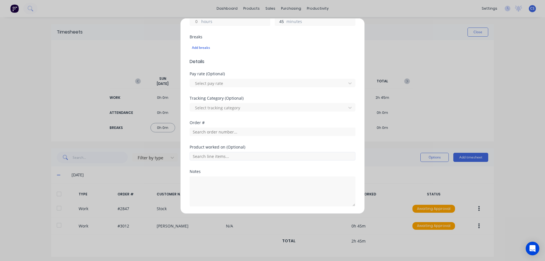
scroll to position [142, 0]
type input "45"
click at [215, 179] on textarea at bounding box center [272, 191] width 166 height 30
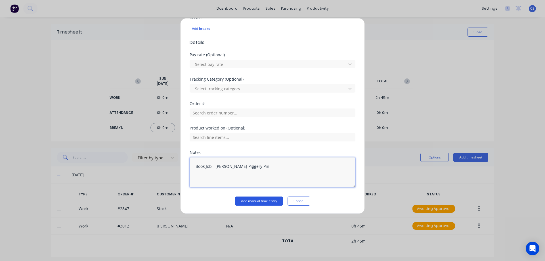
type textarea "Book Job - [PERSON_NAME] Piggery Pin"
click at [257, 199] on button "Add manual time entry" at bounding box center [259, 200] width 48 height 9
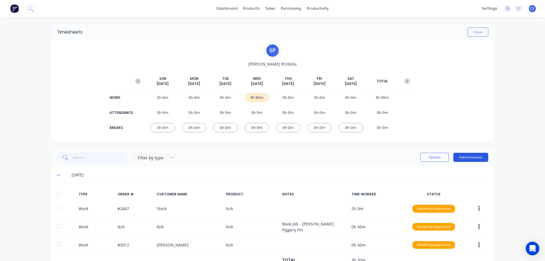
click at [465, 156] on button "Add timesheet" at bounding box center [470, 157] width 35 height 9
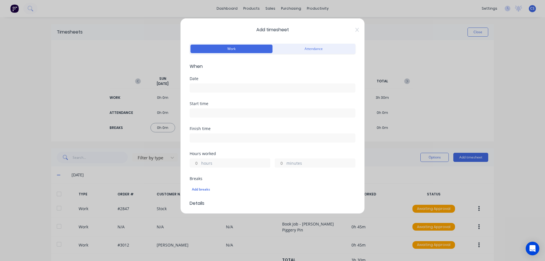
click at [201, 85] on input at bounding box center [272, 88] width 165 height 9
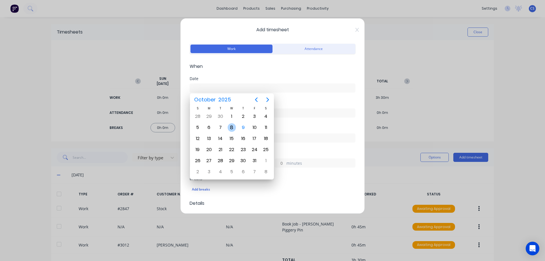
click at [235, 126] on div "8" at bounding box center [231, 127] width 9 height 9
type input "[DATE]"
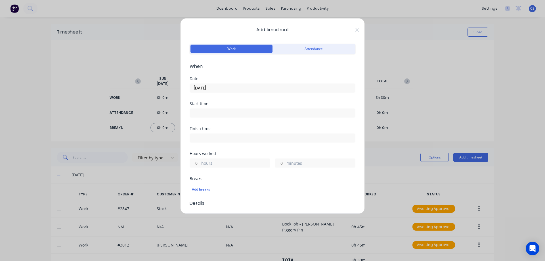
click at [201, 163] on label "hours" at bounding box center [235, 163] width 69 height 7
click at [200, 163] on input "hours" at bounding box center [195, 163] width 10 height 9
type input "1"
click at [288, 162] on label "minutes" at bounding box center [320, 163] width 69 height 7
click at [285, 162] on input "minutes" at bounding box center [280, 163] width 10 height 9
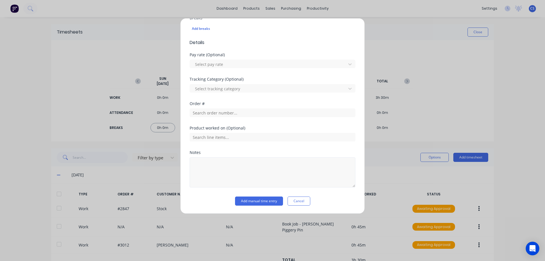
type input "30"
click at [259, 176] on textarea at bounding box center [272, 172] width 166 height 30
type textarea "z"
type textarea "Book job - [PERSON_NAME] Mower Shaft"
click at [225, 115] on input "text" at bounding box center [272, 112] width 166 height 9
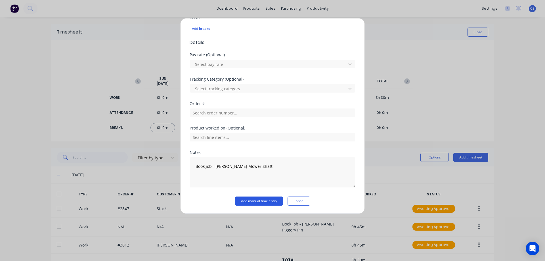
click at [254, 199] on button "Add manual time entry" at bounding box center [259, 200] width 48 height 9
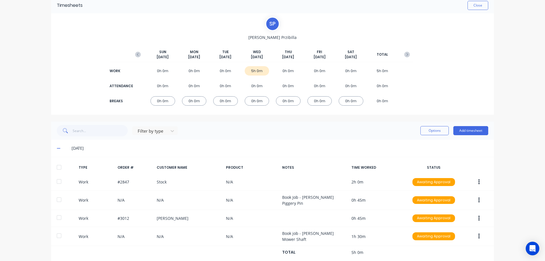
scroll to position [39, 0]
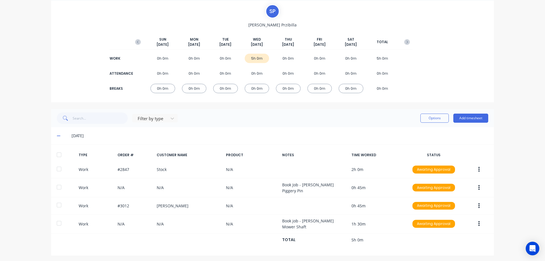
click at [507, 86] on div "dashboard products sales purchasing productivity dashboard products Product Cat…" at bounding box center [272, 130] width 545 height 261
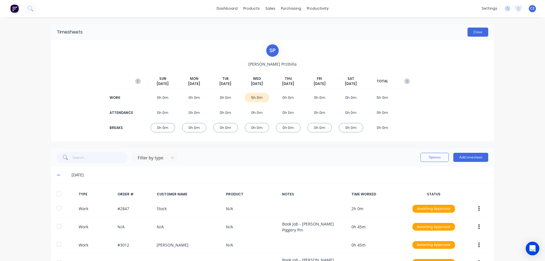
click at [481, 32] on button "Close" at bounding box center [477, 32] width 21 height 9
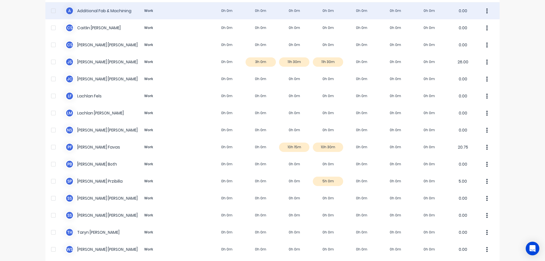
scroll to position [57, 0]
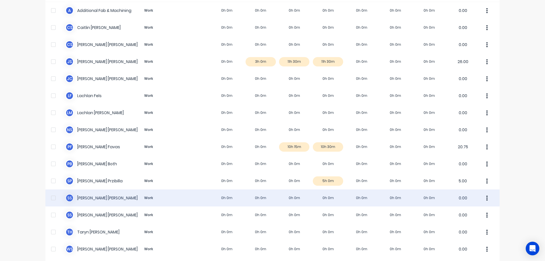
click at [283, 199] on div "S S [PERSON_NAME] Work 0h 0m 0h 0m 0h 0m 0h 0m 0h 0m 0h 0m 0h 0m 0.00" at bounding box center [272, 197] width 454 height 17
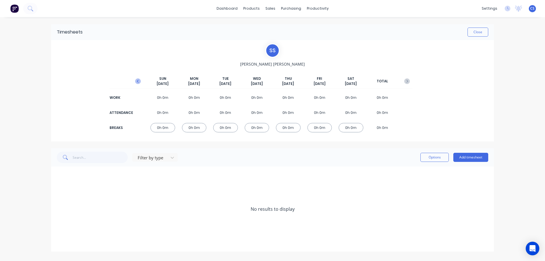
click at [141, 82] on button "button" at bounding box center [137, 81] width 11 height 10
click at [407, 81] on icon "button" at bounding box center [407, 81] width 2 height 3
click at [458, 157] on button "Add timesheet" at bounding box center [470, 157] width 35 height 9
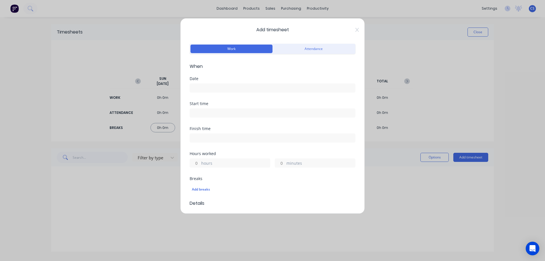
click at [204, 87] on input at bounding box center [272, 88] width 165 height 9
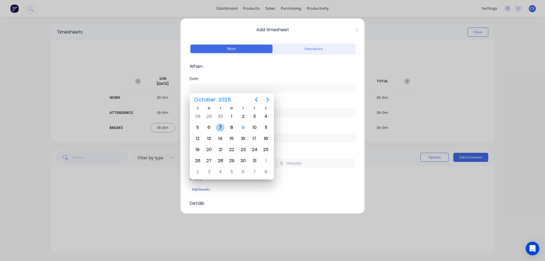
click at [222, 125] on div "7" at bounding box center [220, 127] width 9 height 9
type input "[DATE]"
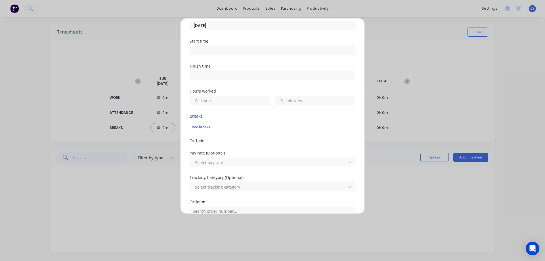
scroll to position [85, 0]
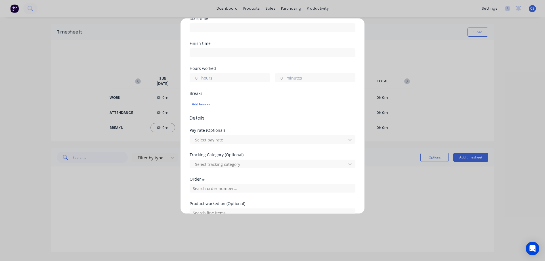
click at [199, 80] on input "hours" at bounding box center [195, 77] width 10 height 9
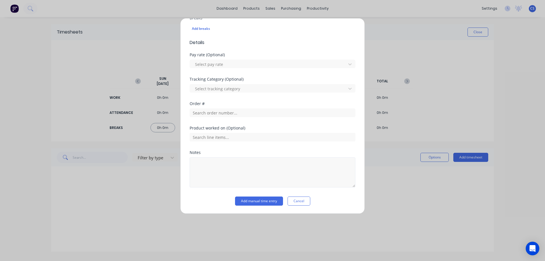
type input "4"
click at [243, 167] on textarea at bounding box center [272, 172] width 166 height 30
type textarea "Maintenance"
click at [248, 201] on button "Add manual time entry" at bounding box center [259, 200] width 48 height 9
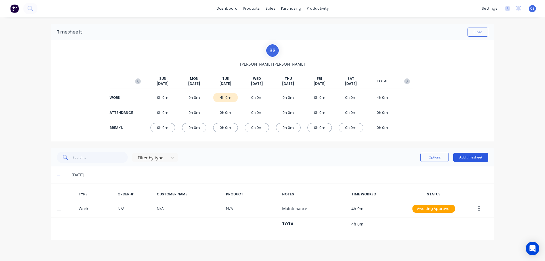
click at [471, 154] on button "Add timesheet" at bounding box center [470, 157] width 35 height 9
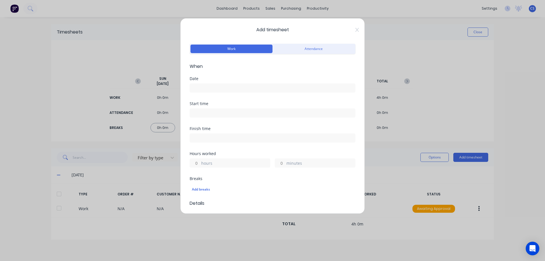
click at [213, 90] on input at bounding box center [272, 88] width 165 height 9
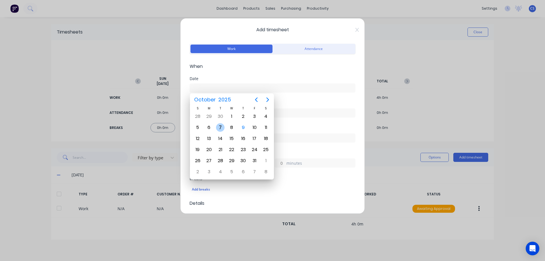
click at [221, 123] on div "7" at bounding box center [219, 127] width 11 height 11
type input "[DATE]"
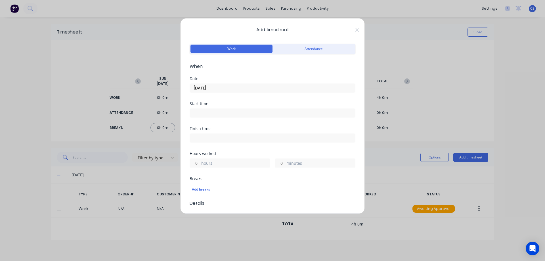
click at [198, 163] on input "hours" at bounding box center [195, 163] width 10 height 9
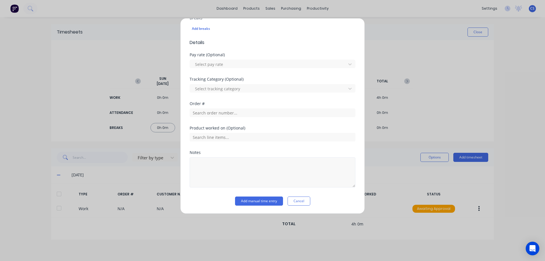
type input "2"
click at [258, 179] on textarea at bounding box center [272, 172] width 166 height 30
type textarea "Cleaning"
click at [259, 199] on button "Add manual time entry" at bounding box center [259, 200] width 48 height 9
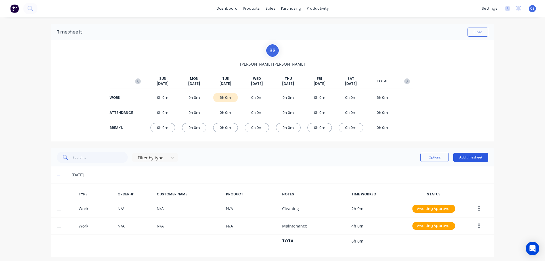
click at [475, 159] on button "Add timesheet" at bounding box center [470, 157] width 35 height 9
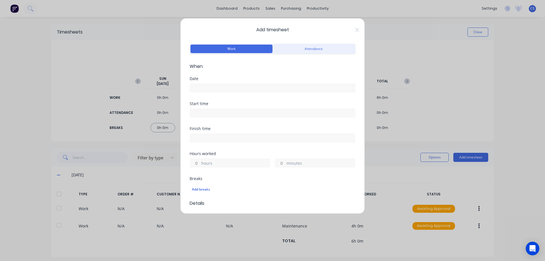
click at [212, 90] on input at bounding box center [272, 88] width 165 height 9
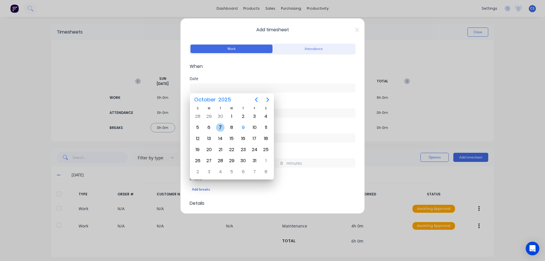
click at [222, 126] on div "7" at bounding box center [220, 127] width 9 height 9
type input "[DATE]"
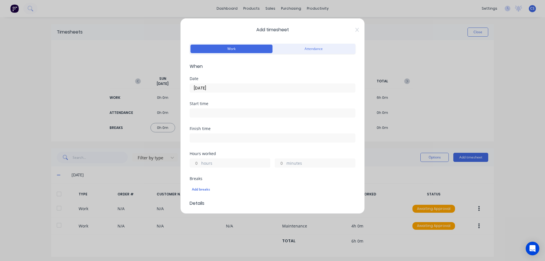
click at [204, 163] on label "hours" at bounding box center [235, 163] width 69 height 7
click at [200, 163] on input "hours" at bounding box center [195, 163] width 10 height 9
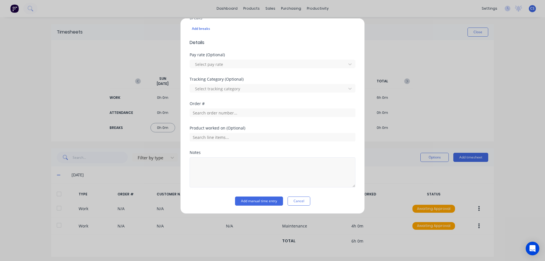
type input "2"
click at [228, 161] on textarea at bounding box center [272, 172] width 166 height 30
type textarea "Supervision"
click at [250, 203] on button "Add manual time entry" at bounding box center [259, 200] width 48 height 9
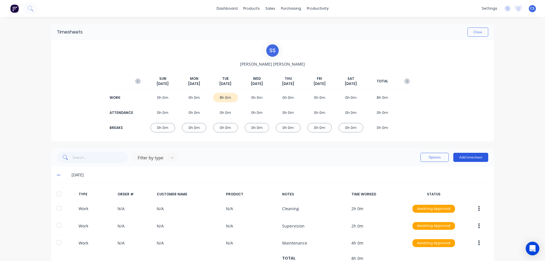
click at [467, 156] on button "Add timesheet" at bounding box center [470, 157] width 35 height 9
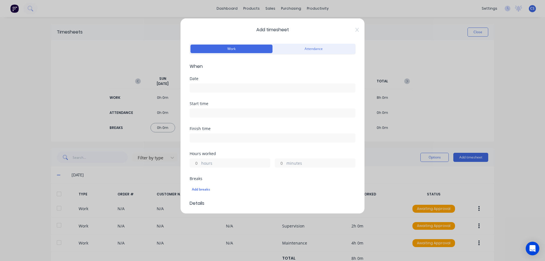
click at [220, 88] on input at bounding box center [272, 88] width 165 height 9
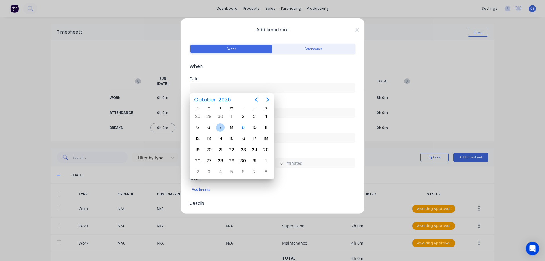
click at [220, 125] on div "7" at bounding box center [220, 127] width 9 height 9
type input "[DATE]"
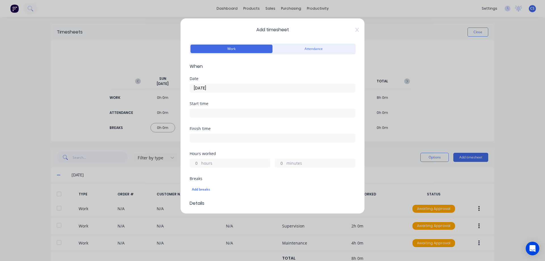
click at [198, 165] on input "hours" at bounding box center [195, 163] width 10 height 9
type input "4"
click at [283, 162] on div "minutes" at bounding box center [315, 162] width 81 height 9
click at [281, 162] on input "minutes" at bounding box center [280, 163] width 10 height 9
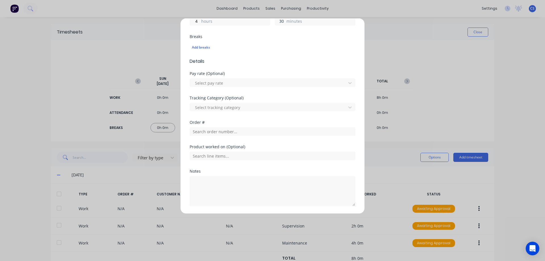
scroll to position [0, 0]
type input "30"
click at [268, 178] on textarea at bounding box center [272, 191] width 166 height 30
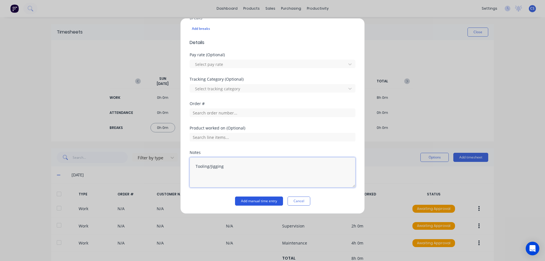
type textarea "Tooling/Jigging"
click at [257, 201] on button "Add manual time entry" at bounding box center [259, 200] width 48 height 9
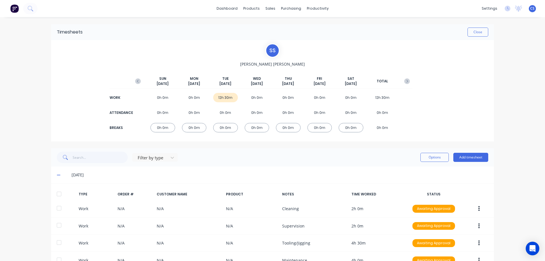
scroll to position [37, 0]
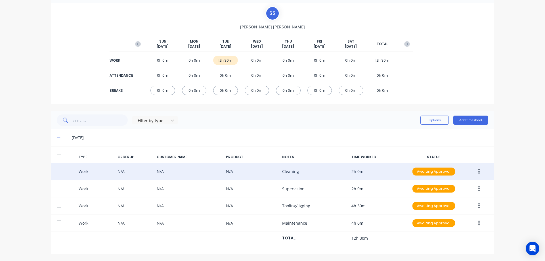
click at [478, 170] on icon "button" at bounding box center [478, 171] width 1 height 6
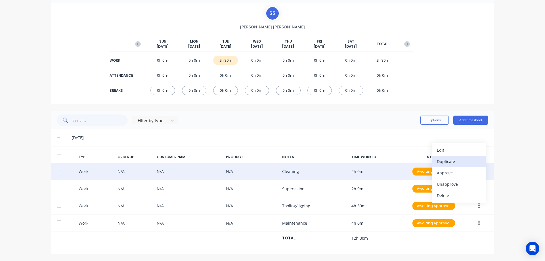
click at [454, 163] on div "Duplicate" at bounding box center [458, 161] width 44 height 8
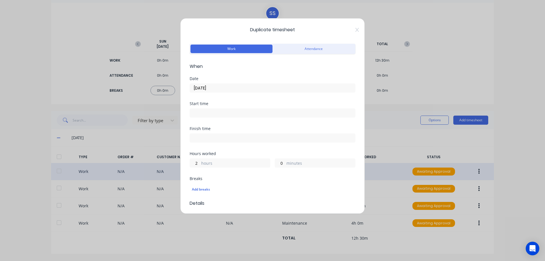
click at [218, 88] on input "[DATE]" at bounding box center [272, 88] width 165 height 9
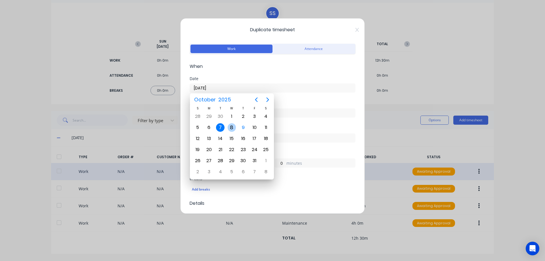
click at [234, 124] on div "8" at bounding box center [231, 127] width 9 height 9
type input "[DATE]"
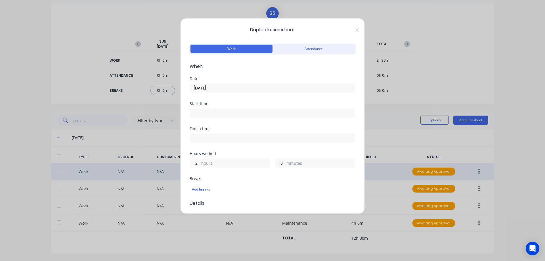
scroll to position [180, 0]
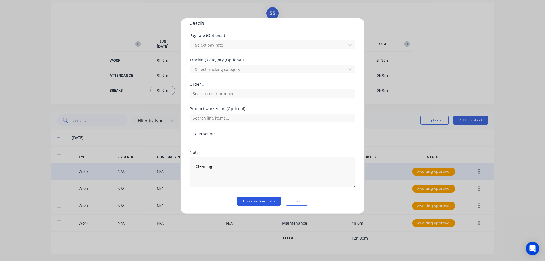
click at [249, 199] on button "Duplicate time entry" at bounding box center [259, 200] width 44 height 9
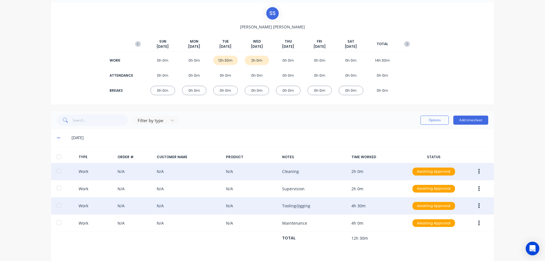
click at [478, 205] on button "button" at bounding box center [478, 206] width 13 height 10
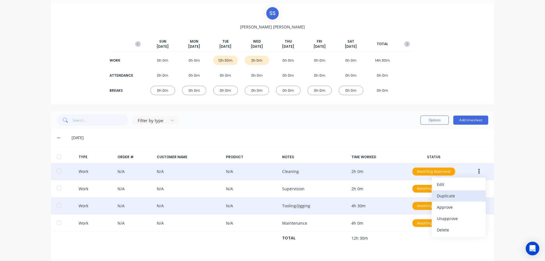
click at [467, 197] on div "Duplicate" at bounding box center [458, 195] width 44 height 8
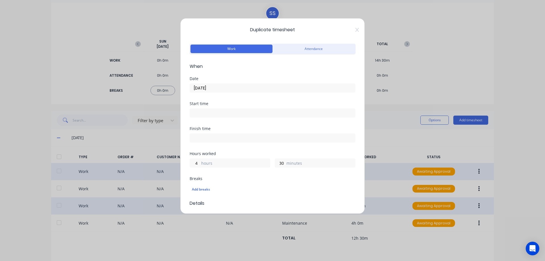
click at [232, 84] on label "[DATE]" at bounding box center [272, 87] width 166 height 9
click at [232, 84] on input "[DATE]" at bounding box center [272, 88] width 165 height 9
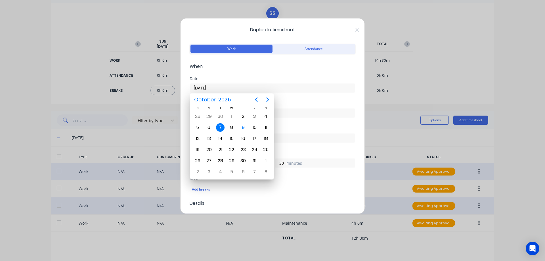
click at [231, 85] on input "[DATE]" at bounding box center [272, 88] width 165 height 9
click at [229, 126] on div "8" at bounding box center [231, 127] width 9 height 9
type input "[DATE]"
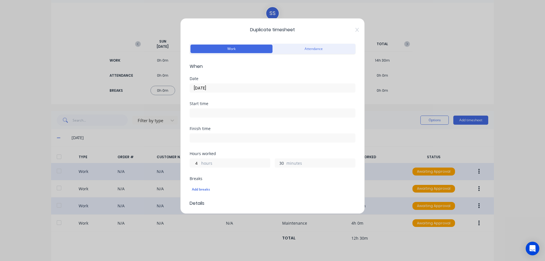
drag, startPoint x: 279, startPoint y: 161, endPoint x: 275, endPoint y: 162, distance: 4.1
click at [275, 162] on input "30" at bounding box center [280, 163] width 10 height 9
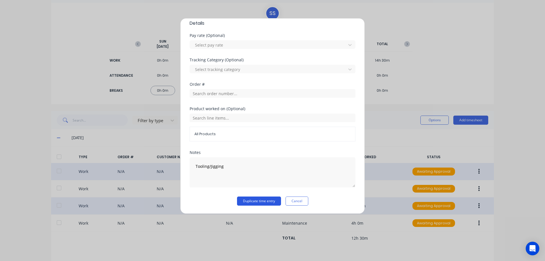
click at [252, 198] on button "Duplicate time entry" at bounding box center [259, 200] width 44 height 9
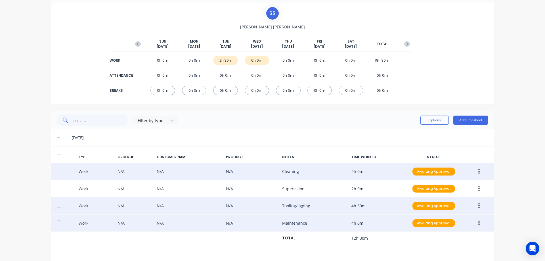
click at [478, 221] on button "button" at bounding box center [478, 223] width 13 height 10
click at [466, 211] on div "Duplicate" at bounding box center [458, 213] width 44 height 8
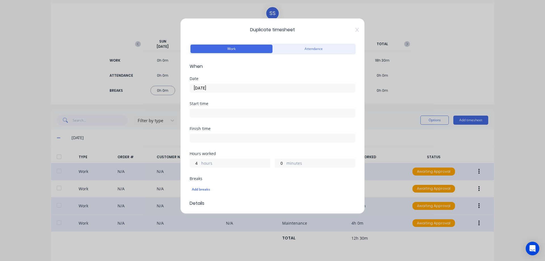
click at [235, 87] on input "[DATE]" at bounding box center [272, 88] width 165 height 9
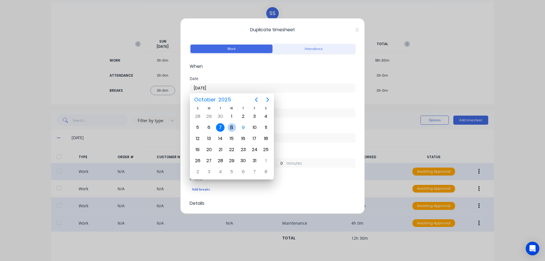
click at [235, 126] on div "8" at bounding box center [231, 127] width 9 height 9
type input "[DATE]"
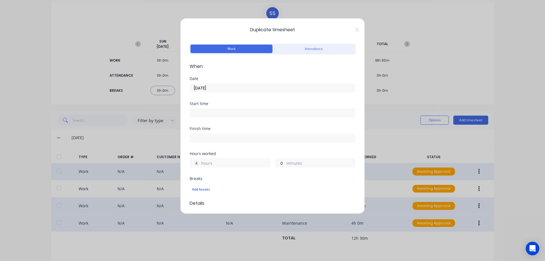
drag, startPoint x: 199, startPoint y: 162, endPoint x: 192, endPoint y: 162, distance: 6.8
click at [192, 162] on input "4" at bounding box center [195, 163] width 10 height 9
type input "2"
type input "30"
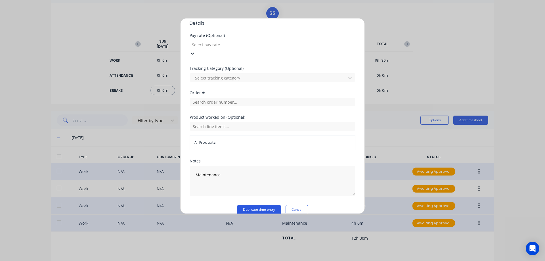
click at [254, 205] on button "Duplicate time entry" at bounding box center [259, 209] width 44 height 9
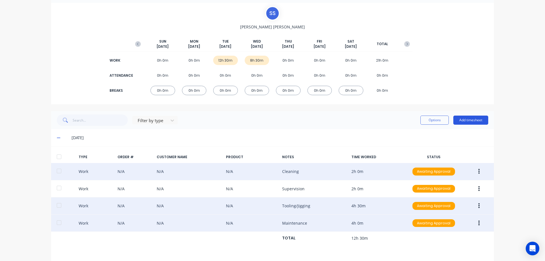
click at [468, 121] on button "Add timesheet" at bounding box center [470, 119] width 35 height 9
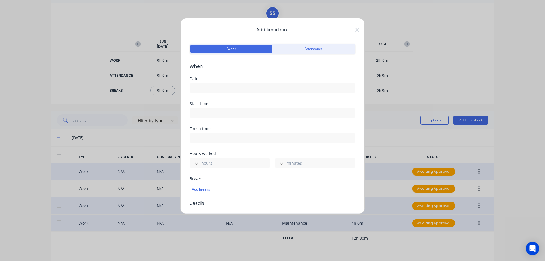
click at [203, 91] on input at bounding box center [272, 88] width 165 height 9
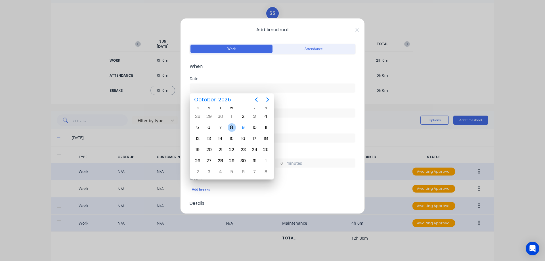
click at [230, 125] on div "8" at bounding box center [231, 127] width 9 height 9
type input "[DATE]"
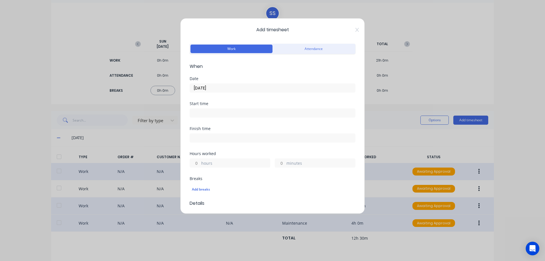
click at [212, 161] on label "hours" at bounding box center [235, 163] width 69 height 7
click at [200, 161] on input "hours" at bounding box center [195, 163] width 10 height 9
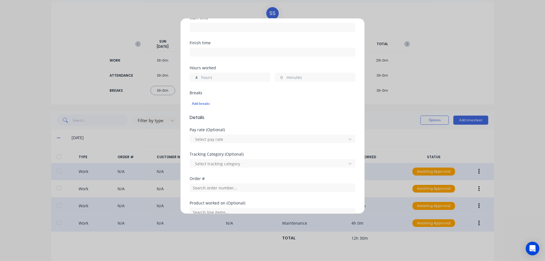
scroll to position [161, 0]
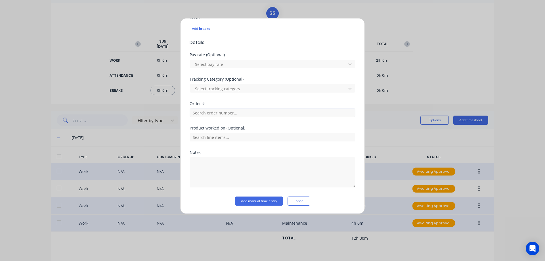
type input "4"
click at [212, 114] on input "text" at bounding box center [272, 112] width 166 height 9
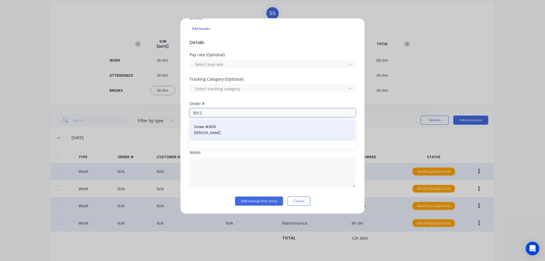
type input "3012"
click at [219, 129] on span "Order # 3012" at bounding box center [272, 126] width 157 height 5
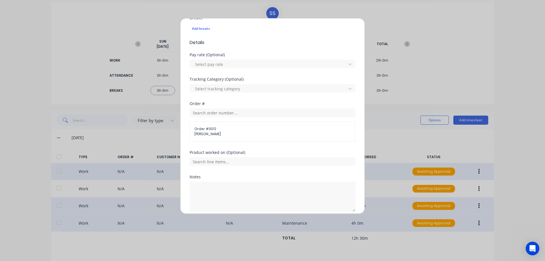
scroll to position [185, 0]
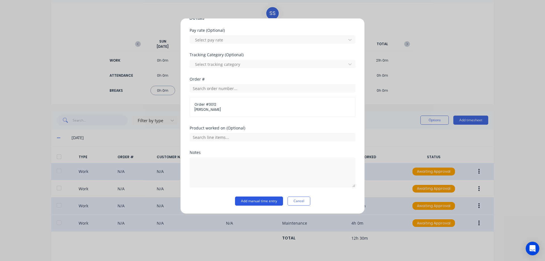
click at [246, 202] on button "Add manual time entry" at bounding box center [259, 200] width 48 height 9
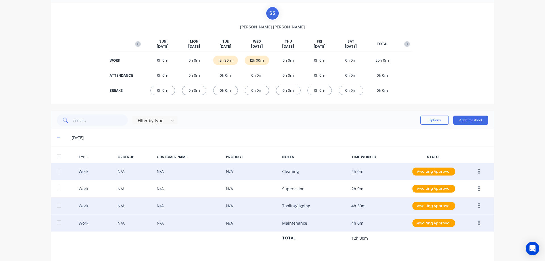
scroll to position [162, 0]
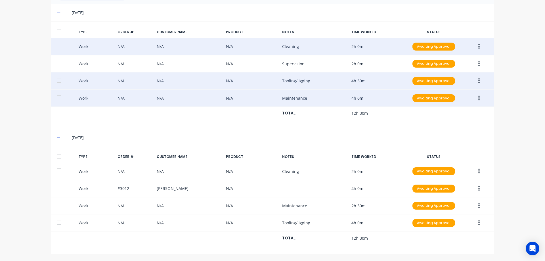
drag, startPoint x: 509, startPoint y: 155, endPoint x: 523, endPoint y: 161, distance: 15.3
click at [509, 155] on div "dashboard products sales purchasing productivity dashboard products Product Cat…" at bounding box center [272, 130] width 545 height 261
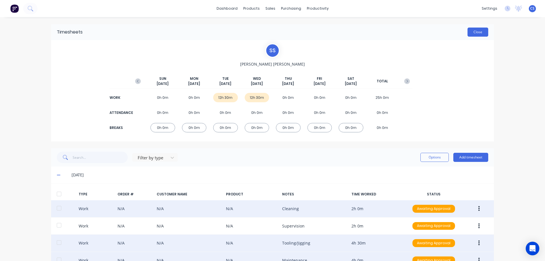
click at [481, 29] on button "Close" at bounding box center [477, 32] width 21 height 9
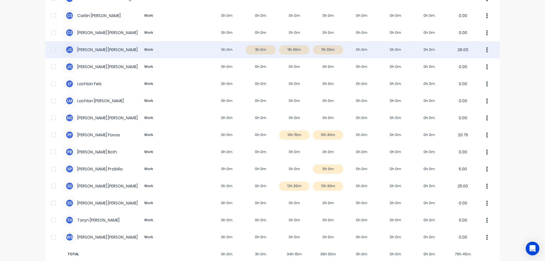
scroll to position [79, 0]
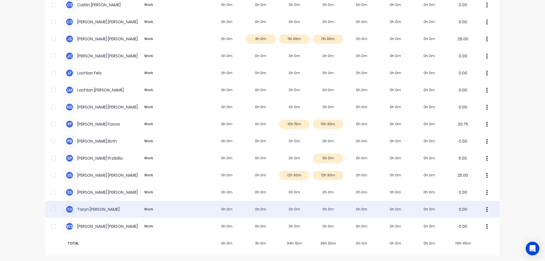
click at [202, 206] on div "T H [PERSON_NAME] Work 0h 0m 0h 0m 0h 0m 0h 0m 0h 0m 0h 0m 0h 0m 0.00" at bounding box center [272, 209] width 454 height 17
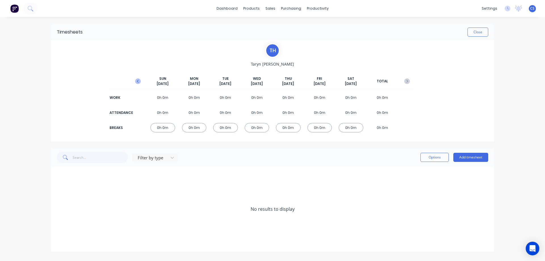
click at [138, 81] on icon "button" at bounding box center [138, 81] width 6 height 6
click at [475, 155] on button "Add timesheet" at bounding box center [470, 157] width 35 height 9
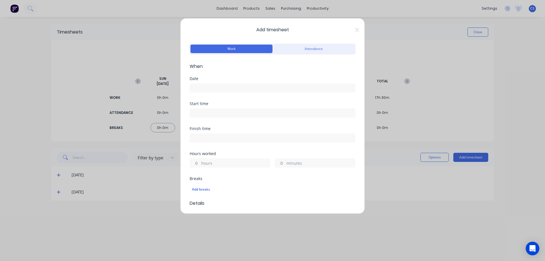
click at [202, 83] on div at bounding box center [272, 87] width 166 height 10
click at [202, 88] on input at bounding box center [272, 88] width 165 height 9
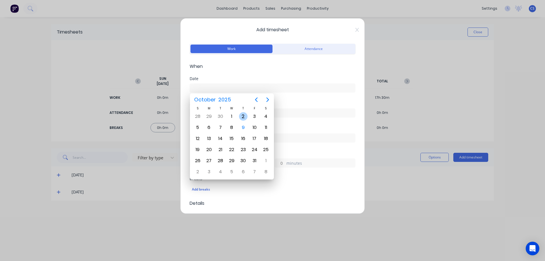
click at [244, 114] on div "2" at bounding box center [243, 116] width 9 height 9
type input "[DATE]"
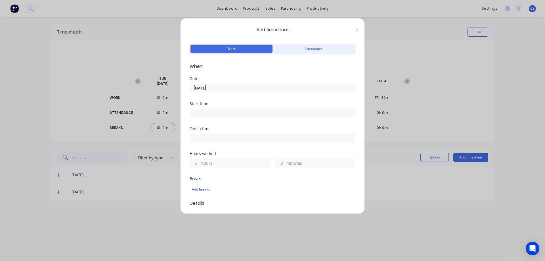
click at [280, 163] on input "minutes" at bounding box center [280, 163] width 10 height 9
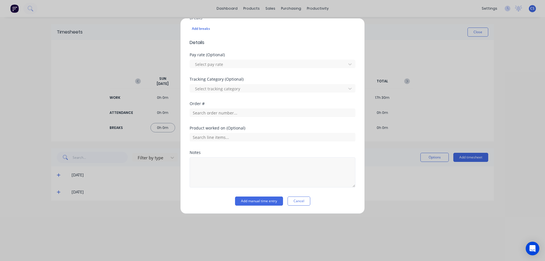
type input "30"
click at [252, 170] on textarea at bounding box center [272, 172] width 166 height 30
type textarea "Cleaning"
click at [265, 197] on button "Add manual time entry" at bounding box center [259, 200] width 48 height 9
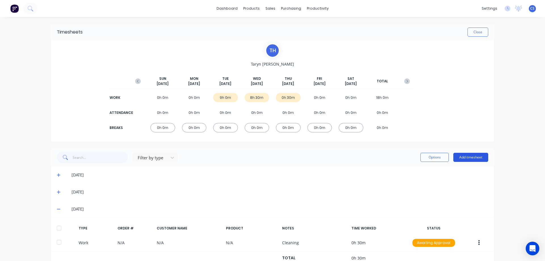
click at [459, 156] on button "Add timesheet" at bounding box center [470, 157] width 35 height 9
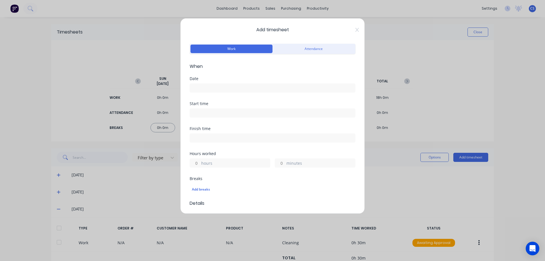
click at [237, 91] on input at bounding box center [272, 88] width 165 height 9
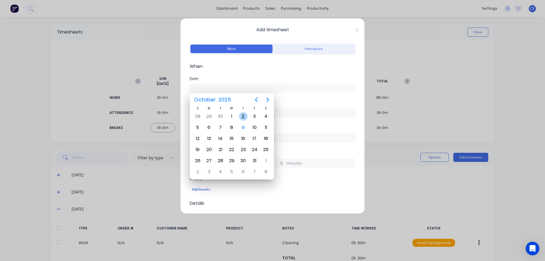
click at [241, 114] on div "2" at bounding box center [243, 116] width 9 height 9
type input "[DATE]"
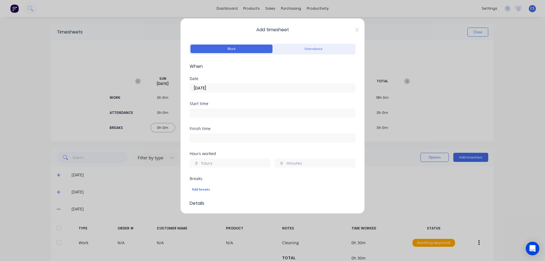
click at [197, 159] on input "hours" at bounding box center [195, 163] width 10 height 9
type input "8"
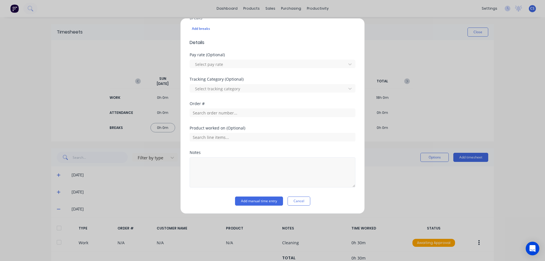
type input "30"
click at [200, 165] on textarea at bounding box center [272, 172] width 166 height 30
type textarea "Book Job - Jakelco Truck Repair"
click at [249, 203] on button "Add manual time entry" at bounding box center [259, 200] width 48 height 9
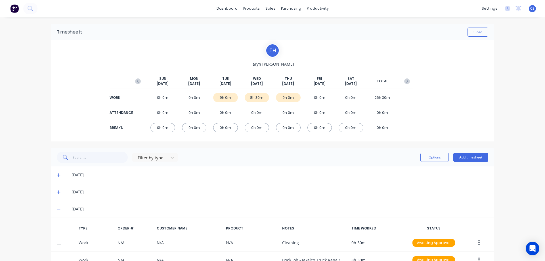
click at [515, 134] on div "dashboard products sales purchasing productivity dashboard products Product Cat…" at bounding box center [272, 130] width 545 height 261
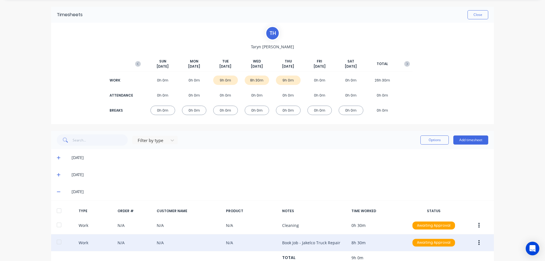
scroll to position [0, 0]
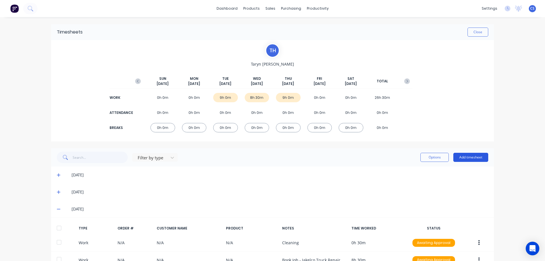
click at [467, 154] on button "Add timesheet" at bounding box center [470, 157] width 35 height 9
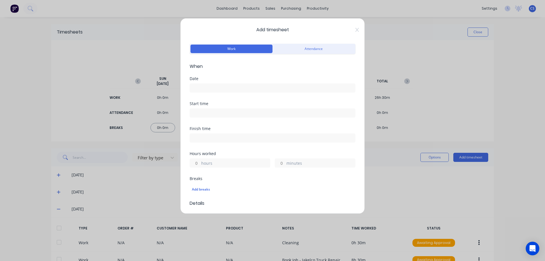
click at [205, 89] on input at bounding box center [272, 88] width 165 height 9
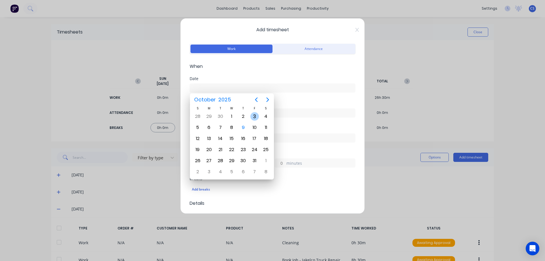
click at [252, 119] on div "3" at bounding box center [254, 116] width 9 height 9
type input "[DATE]"
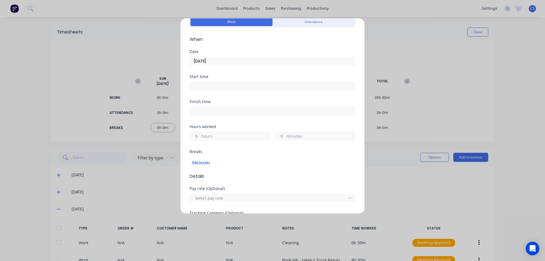
scroll to position [57, 0]
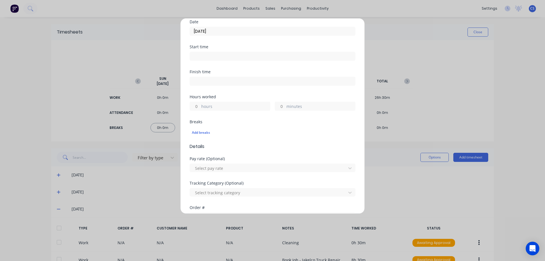
click at [210, 103] on label "hours" at bounding box center [235, 106] width 69 height 7
click at [200, 103] on input "hours" at bounding box center [195, 106] width 10 height 9
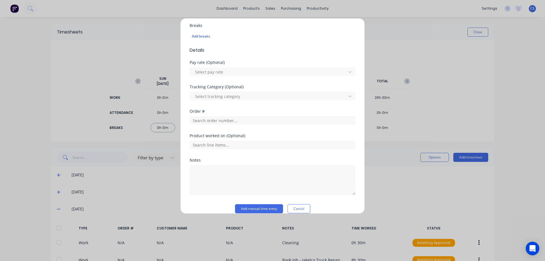
scroll to position [161, 0]
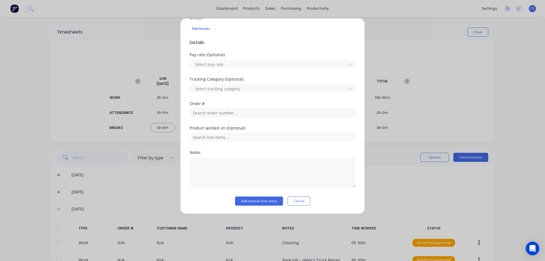
type input "7"
click at [256, 116] on input "text" at bounding box center [272, 112] width 166 height 9
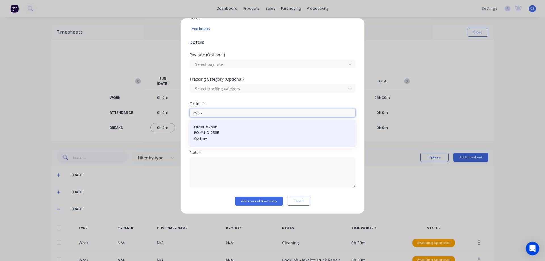
type input "2585"
click at [243, 131] on span "PO #: HC-2585" at bounding box center [272, 132] width 157 height 5
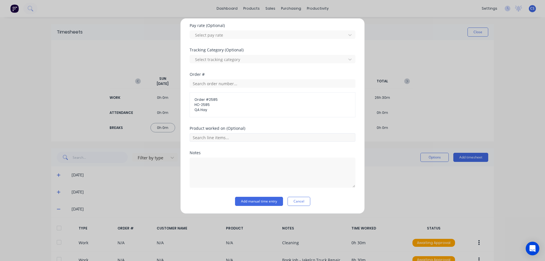
scroll to position [190, 0]
click at [234, 134] on input "text" at bounding box center [272, 137] width 166 height 9
click at [252, 202] on button "Add manual time entry" at bounding box center [259, 200] width 48 height 9
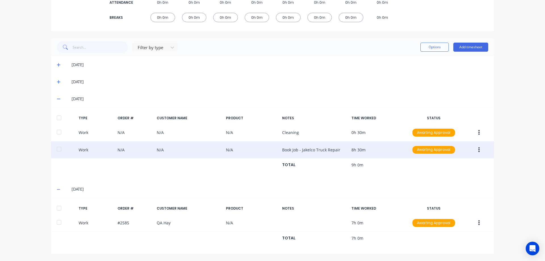
scroll to position [0, 0]
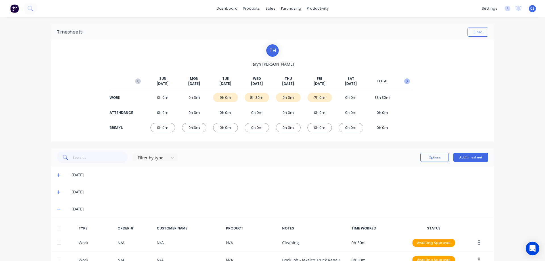
click at [404, 79] on icon "button" at bounding box center [407, 81] width 6 height 6
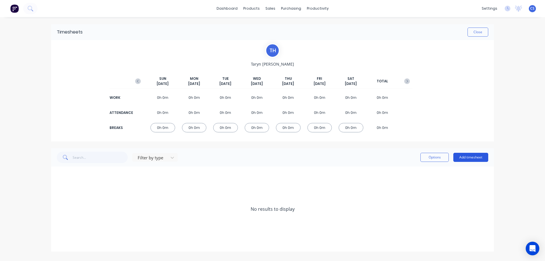
click at [474, 155] on button "Add timesheet" at bounding box center [470, 157] width 35 height 9
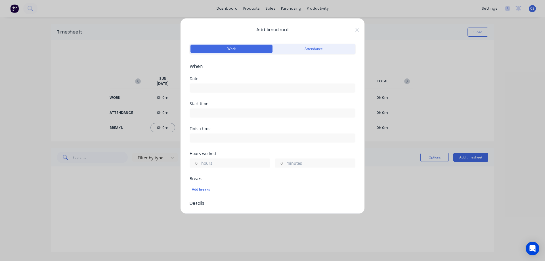
click at [222, 87] on input at bounding box center [272, 88] width 165 height 9
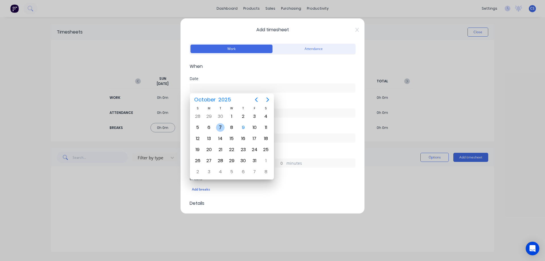
click at [222, 124] on div "7" at bounding box center [220, 127] width 9 height 9
type input "[DATE]"
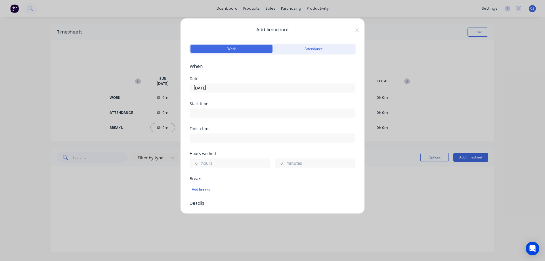
click at [203, 163] on label "hours" at bounding box center [235, 163] width 69 height 7
click at [200, 163] on input "hours" at bounding box center [195, 163] width 10 height 9
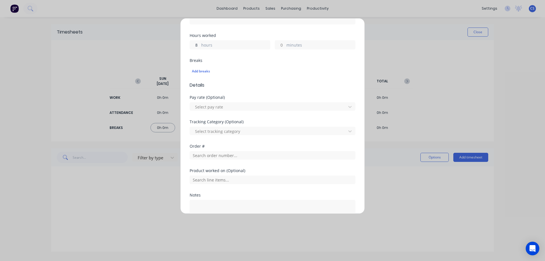
scroll to position [142, 0]
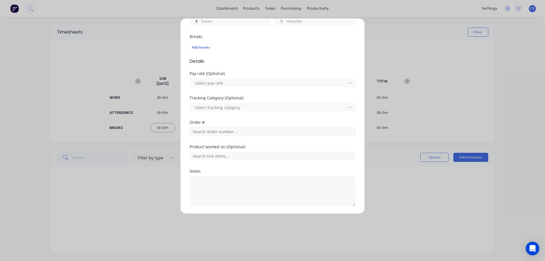
type input "8"
click at [210, 131] on input "text" at bounding box center [272, 131] width 166 height 9
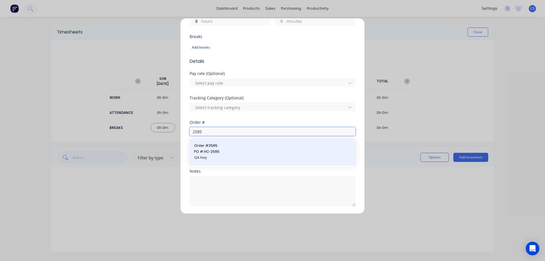
type input "2585"
click at [221, 148] on div "Order # 2585 PO #: HC-2585 QA Hay" at bounding box center [272, 152] width 157 height 18
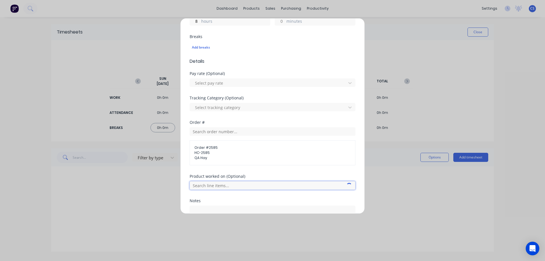
click at [230, 182] on input "text" at bounding box center [272, 185] width 166 height 9
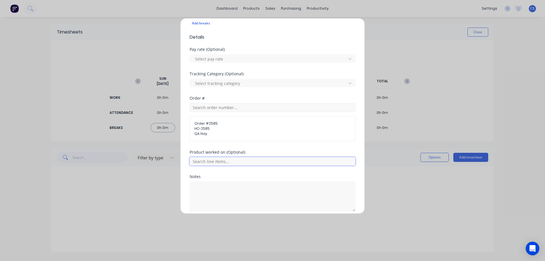
scroll to position [190, 0]
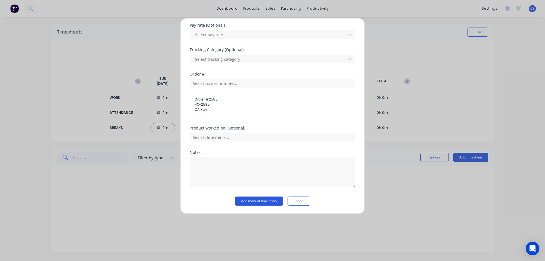
click at [262, 200] on button "Add manual time entry" at bounding box center [259, 200] width 48 height 9
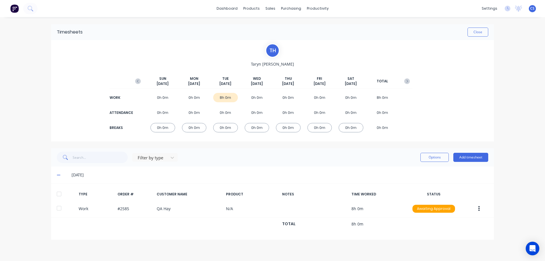
click at [461, 158] on button "Add timesheet" at bounding box center [470, 157] width 35 height 9
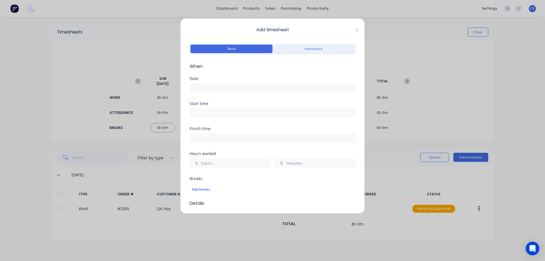
click at [216, 83] on div at bounding box center [272, 87] width 166 height 10
click at [217, 87] on input at bounding box center [272, 88] width 165 height 9
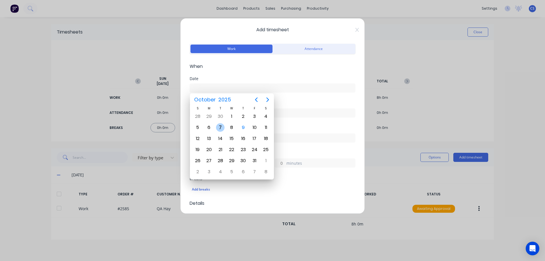
click at [223, 128] on div "7" at bounding box center [220, 127] width 9 height 9
type input "[DATE]"
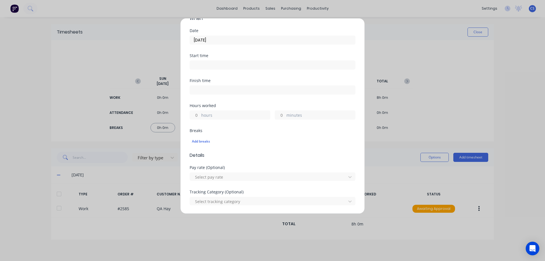
scroll to position [85, 0]
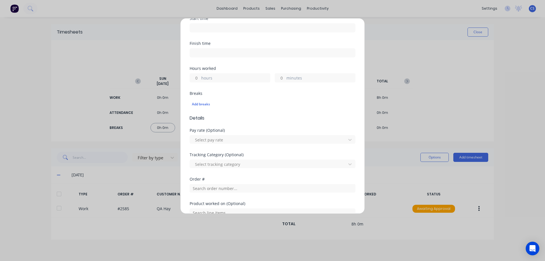
click at [199, 83] on div "Hours worked hours minutes" at bounding box center [272, 78] width 166 height 25
click at [199, 80] on input "hours" at bounding box center [195, 77] width 10 height 9
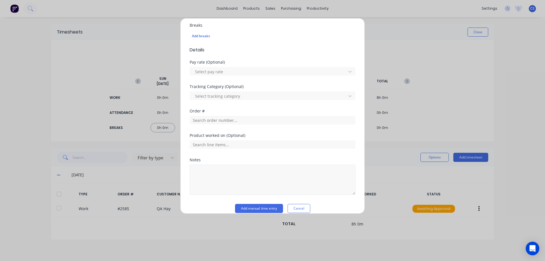
scroll to position [161, 0]
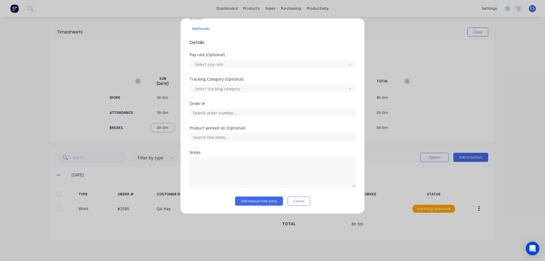
type input "1"
click at [233, 165] on textarea at bounding box center [272, 172] width 166 height 30
type textarea "Book Job - [PERSON_NAME] Piggery"
click at [266, 202] on button "Add manual time entry" at bounding box center [259, 200] width 48 height 9
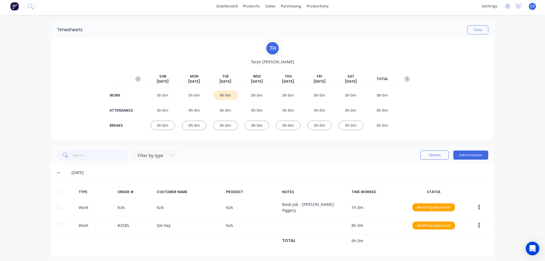
scroll to position [3, 0]
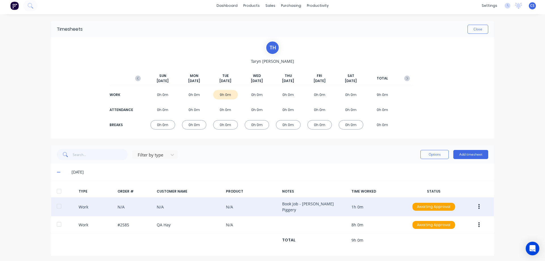
click at [478, 207] on icon "button" at bounding box center [478, 206] width 1 height 5
click at [464, 199] on div "Duplicate" at bounding box center [458, 197] width 44 height 8
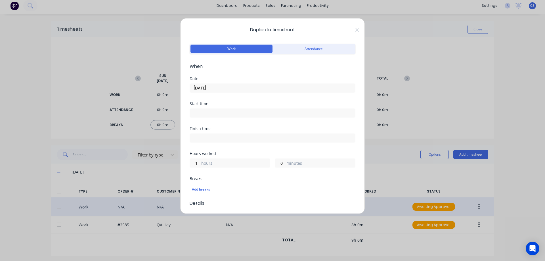
click at [216, 89] on input "[DATE]" at bounding box center [272, 88] width 165 height 9
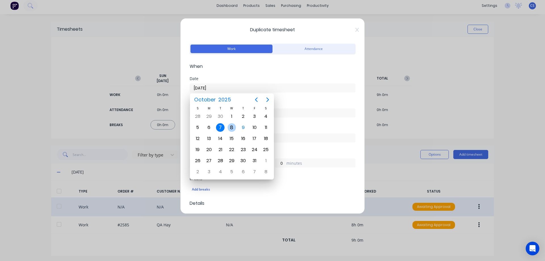
click at [233, 127] on div "8" at bounding box center [231, 127] width 9 height 9
type input "[DATE]"
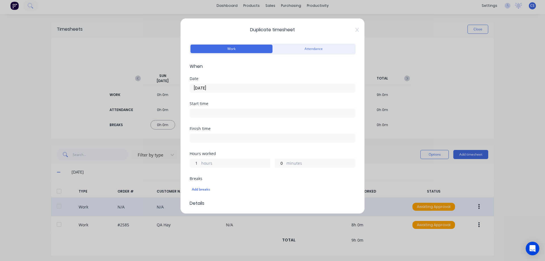
click at [197, 163] on input "1" at bounding box center [195, 163] width 10 height 9
type input "2"
drag, startPoint x: 281, startPoint y: 163, endPoint x: 273, endPoint y: 163, distance: 7.1
click at [275, 163] on input "0" at bounding box center [280, 163] width 10 height 9
type input "30"
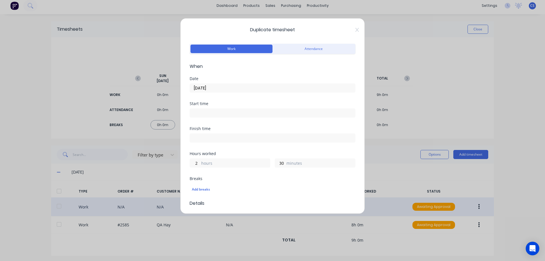
click at [331, 177] on div "Breaks" at bounding box center [272, 178] width 166 height 4
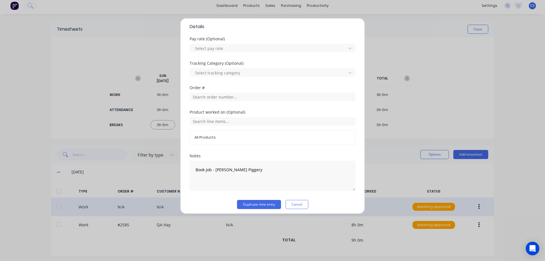
scroll to position [180, 0]
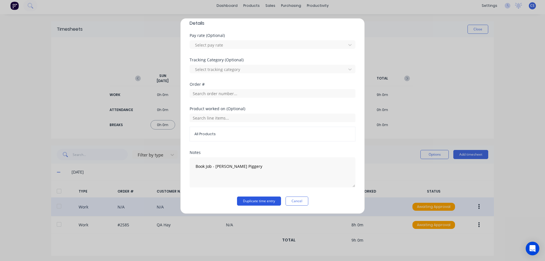
click at [266, 198] on button "Duplicate time entry" at bounding box center [259, 200] width 44 height 9
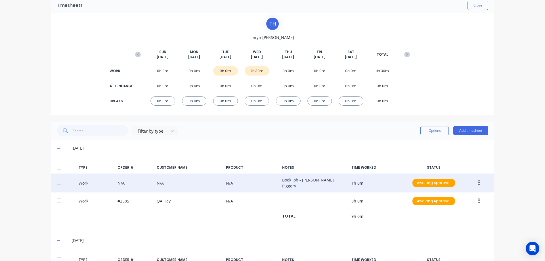
scroll to position [76, 0]
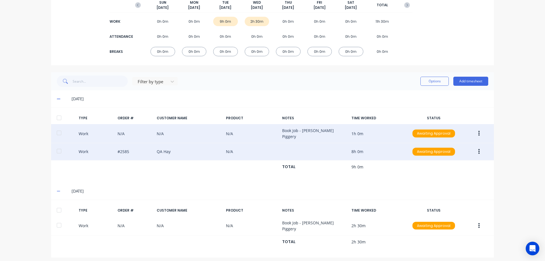
click at [477, 149] on button "button" at bounding box center [478, 151] width 13 height 10
click at [446, 137] on div "Duplicate" at bounding box center [458, 141] width 44 height 8
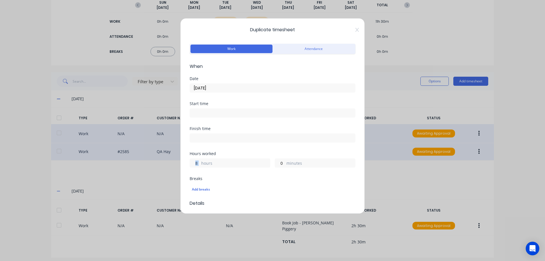
drag, startPoint x: 199, startPoint y: 163, endPoint x: 195, endPoint y: 163, distance: 4.0
click at [195, 163] on div "8 hours" at bounding box center [229, 162] width 81 height 9
click at [199, 162] on input "8" at bounding box center [195, 163] width 10 height 9
type input "2"
click at [254, 177] on div "Breaks" at bounding box center [272, 178] width 166 height 4
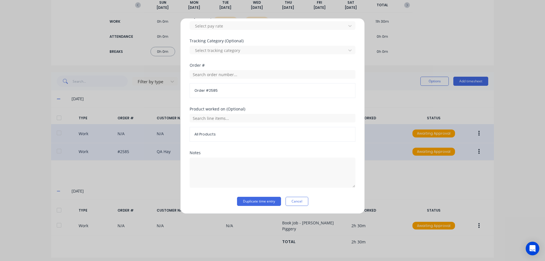
scroll to position [199, 0]
click at [245, 199] on button "Duplicate time entry" at bounding box center [259, 200] width 44 height 9
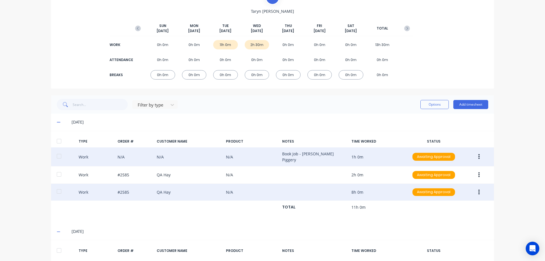
scroll to position [93, 0]
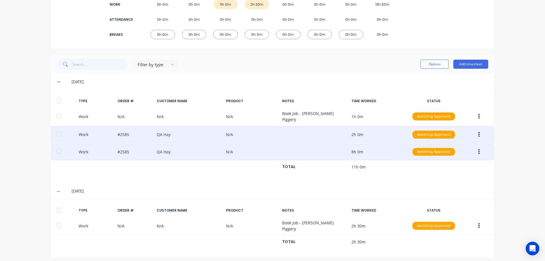
click at [478, 134] on icon "button" at bounding box center [478, 134] width 1 height 5
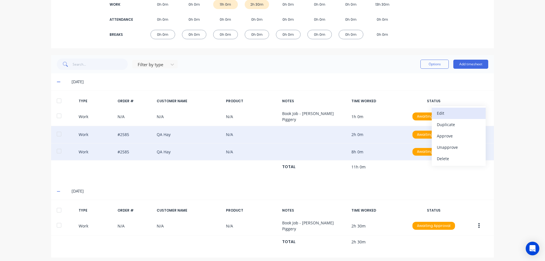
click at [439, 109] on div "Edit" at bounding box center [458, 113] width 44 height 8
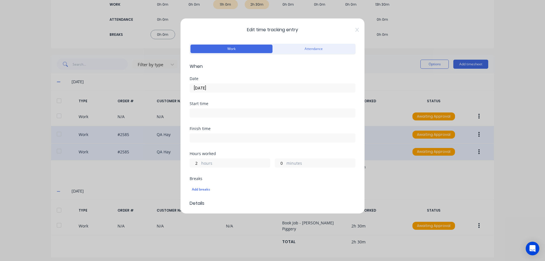
click at [222, 87] on input "[DATE]" at bounding box center [272, 88] width 165 height 9
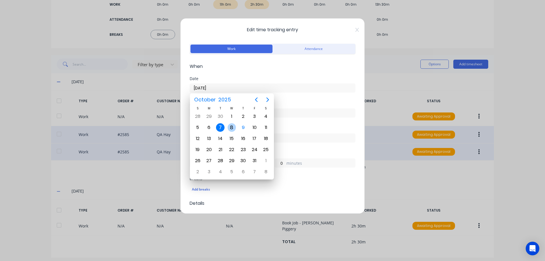
click at [232, 126] on div "8" at bounding box center [231, 127] width 9 height 9
type input "[DATE]"
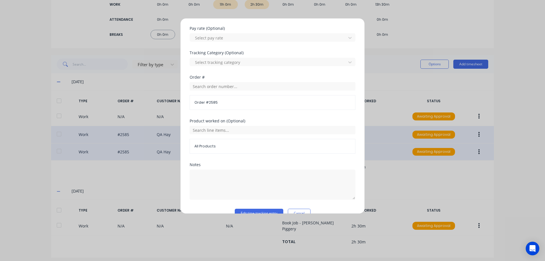
scroll to position [199, 0]
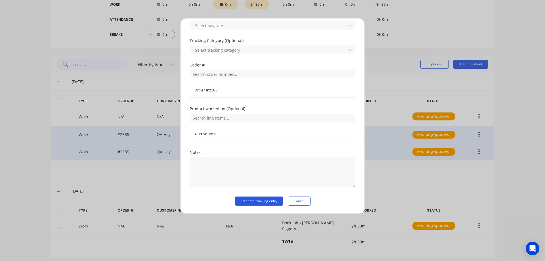
click at [257, 200] on button "Edit time tracking entry" at bounding box center [259, 200] width 48 height 9
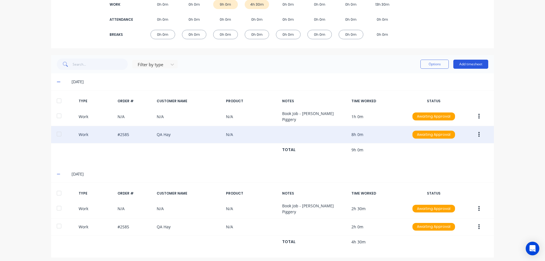
click at [472, 62] on button "Add timesheet" at bounding box center [470, 64] width 35 height 9
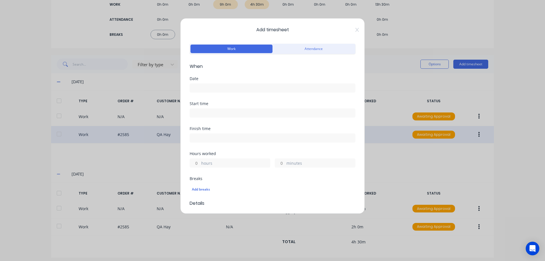
click at [244, 86] on input at bounding box center [272, 88] width 165 height 9
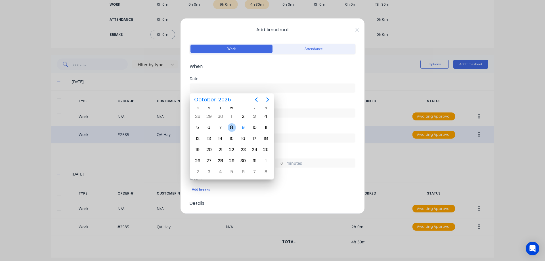
click at [233, 127] on div "8" at bounding box center [231, 127] width 9 height 9
type input "[DATE]"
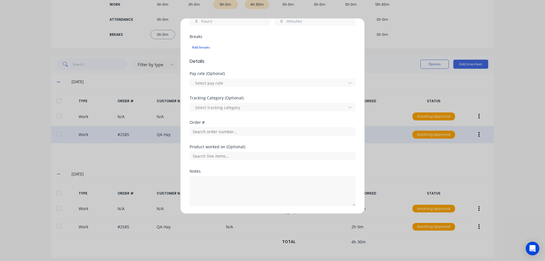
click at [206, 20] on label "hours" at bounding box center [235, 21] width 69 height 7
click at [200, 20] on input "hours" at bounding box center [195, 21] width 10 height 9
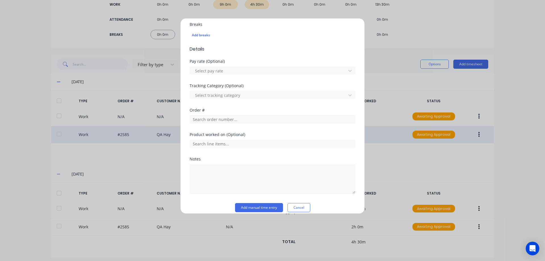
scroll to position [161, 0]
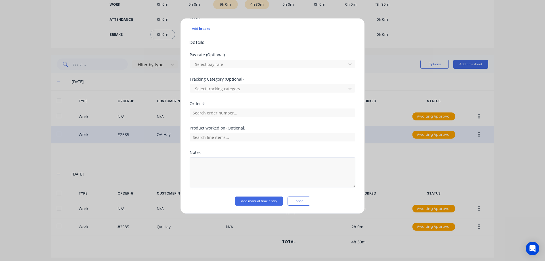
type input "4"
click at [250, 163] on textarea at bounding box center [272, 172] width 166 height 30
type textarea "Workshop Duties Tooling/Jigging"
click at [268, 201] on button "Add manual time entry" at bounding box center [259, 200] width 48 height 9
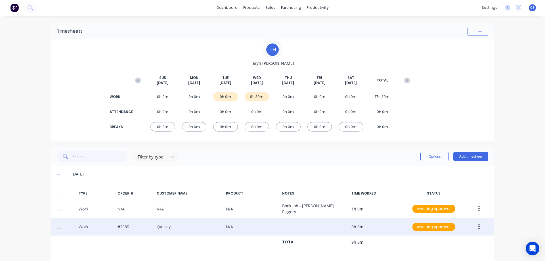
scroll to position [0, 0]
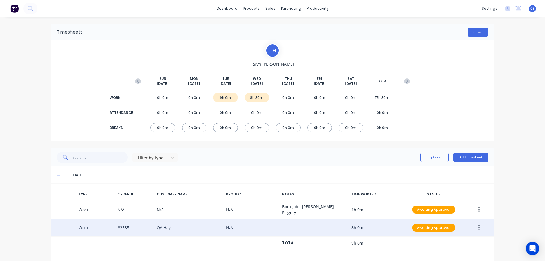
click at [472, 34] on button "Close" at bounding box center [477, 32] width 21 height 9
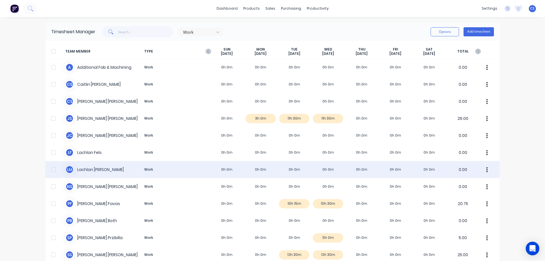
click at [287, 173] on div "[PERSON_NAME] [PERSON_NAME] Work 0h 0m 0h 0m 0h 0m 0h 0m 0h 0m 0h 0m 0h 0m 0.00" at bounding box center [272, 169] width 454 height 17
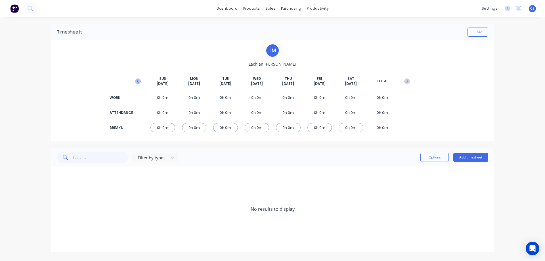
click at [138, 80] on icon "button" at bounding box center [138, 81] width 6 height 6
drag, startPoint x: 65, startPoint y: 207, endPoint x: 57, endPoint y: 210, distance: 8.4
click at [63, 208] on div "[DATE]" at bounding box center [274, 209] width 425 height 6
click at [57, 209] on icon at bounding box center [58, 208] width 3 height 3
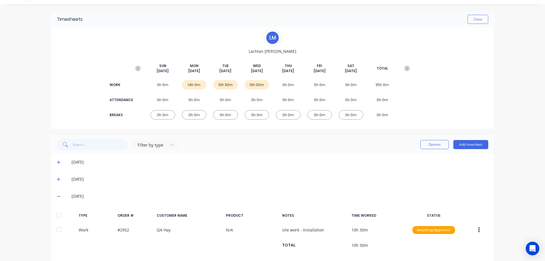
scroll to position [20, 0]
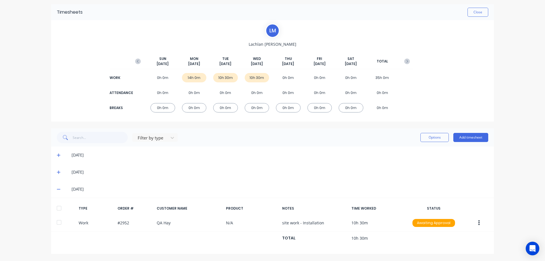
click at [57, 187] on icon at bounding box center [59, 189] width 4 height 4
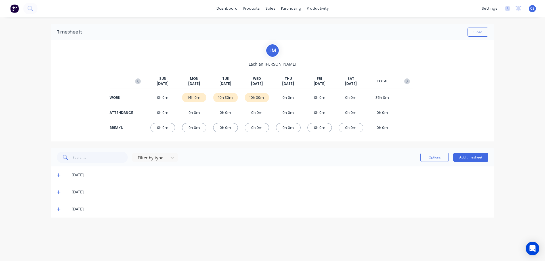
scroll to position [0, 0]
click at [59, 194] on span at bounding box center [60, 192] width 6 height 6
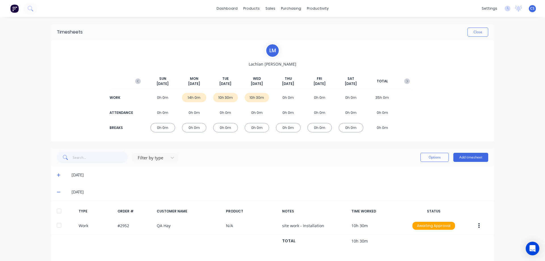
click at [59, 194] on span at bounding box center [60, 192] width 6 height 6
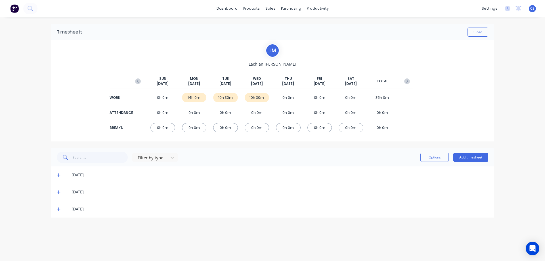
click at [57, 176] on icon at bounding box center [59, 175] width 4 height 4
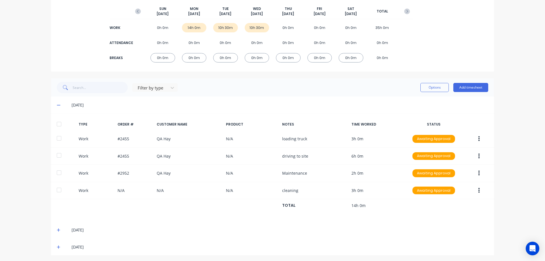
scroll to position [71, 0]
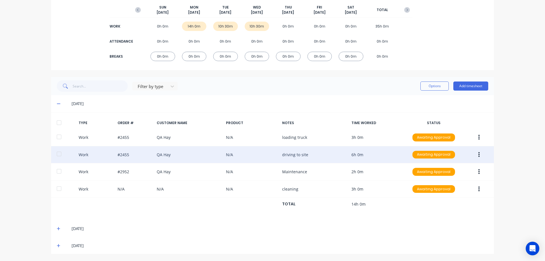
click at [478, 155] on icon "button" at bounding box center [478, 154] width 1 height 5
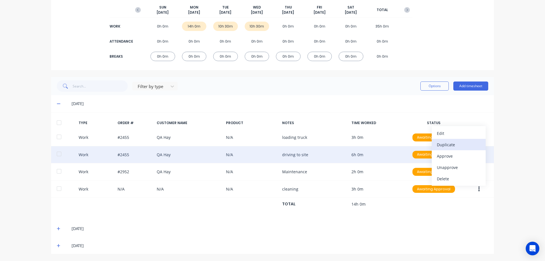
click at [463, 144] on div "Duplicate" at bounding box center [458, 144] width 44 height 8
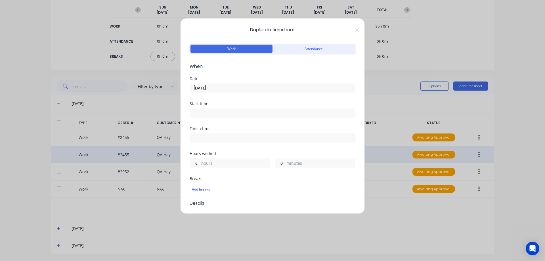
click at [225, 90] on input "[DATE]" at bounding box center [272, 88] width 165 height 9
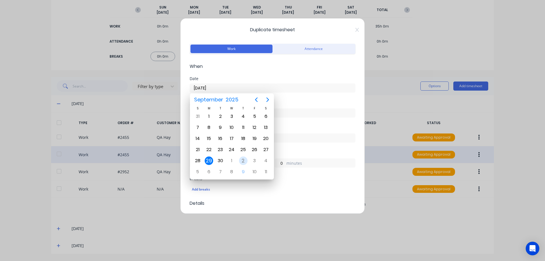
click at [240, 160] on div "2" at bounding box center [243, 160] width 9 height 9
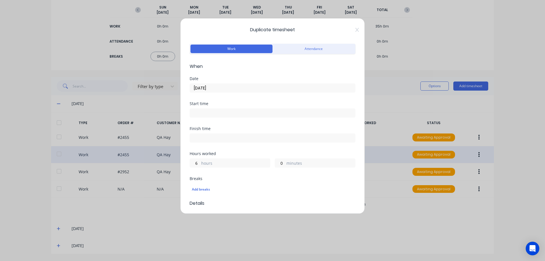
type input "[DATE]"
drag, startPoint x: 199, startPoint y: 163, endPoint x: 191, endPoint y: 163, distance: 8.2
click at [191, 163] on input "6" at bounding box center [195, 163] width 10 height 9
type input "5"
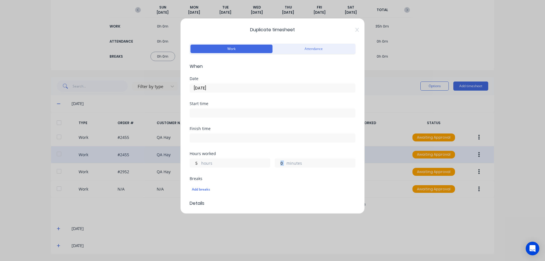
drag, startPoint x: 285, startPoint y: 162, endPoint x: 271, endPoint y: 160, distance: 14.6
click at [271, 160] on div "5 hours 0 minutes" at bounding box center [272, 162] width 166 height 10
click at [277, 162] on input "0" at bounding box center [280, 163] width 10 height 9
type input "30"
click at [282, 184] on div "Add breaks" at bounding box center [272, 189] width 166 height 12
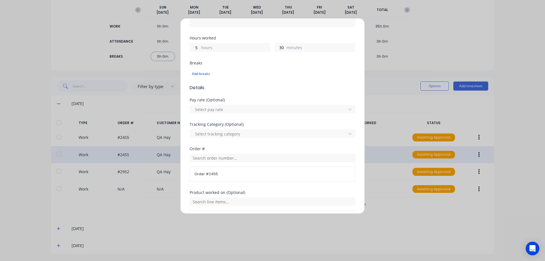
scroll to position [199, 0]
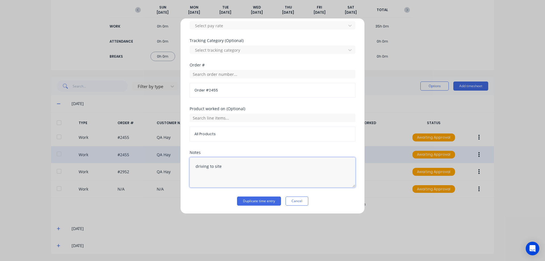
drag, startPoint x: 212, startPoint y: 165, endPoint x: 209, endPoint y: 165, distance: 3.7
click at [209, 165] on textarea "driving to site" at bounding box center [272, 172] width 166 height 30
type textarea "driving home from site"
click at [251, 201] on button "Duplicate time entry" at bounding box center [259, 200] width 44 height 9
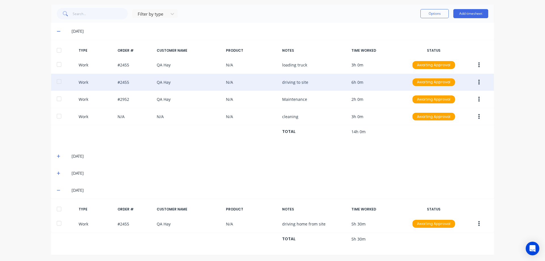
scroll to position [144, 0]
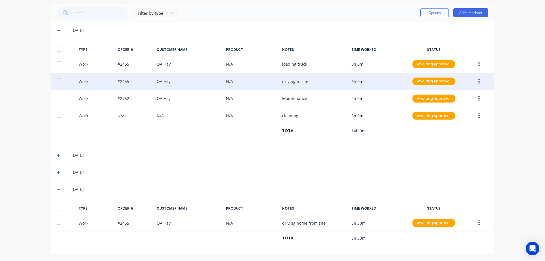
click at [58, 29] on icon at bounding box center [59, 30] width 4 height 4
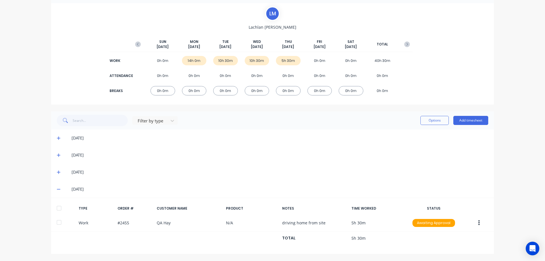
scroll to position [37, 0]
click at [58, 171] on icon at bounding box center [59, 172] width 4 height 4
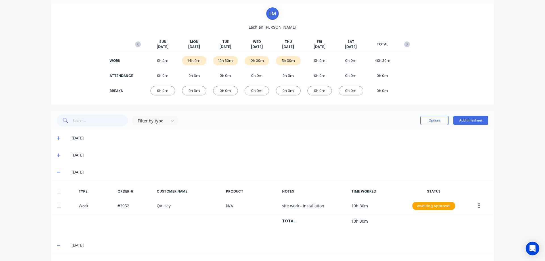
scroll to position [93, 0]
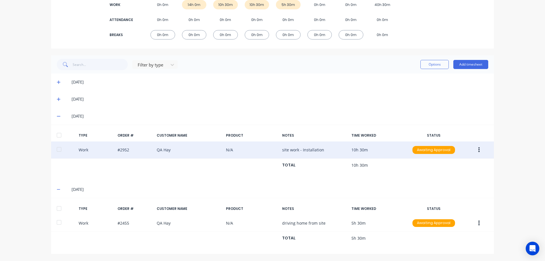
click at [478, 147] on icon "button" at bounding box center [478, 150] width 1 height 6
click at [455, 140] on div "Duplicate" at bounding box center [458, 140] width 44 height 8
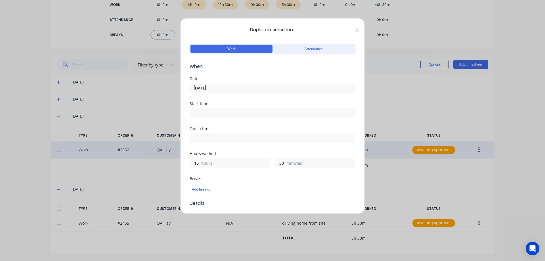
click at [226, 88] on input "[DATE]" at bounding box center [272, 88] width 165 height 9
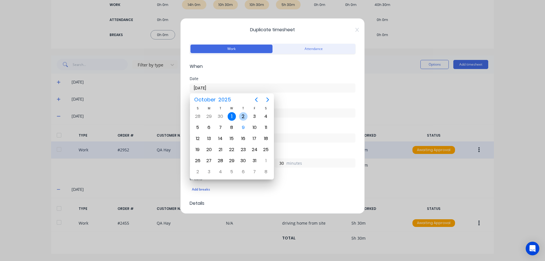
click at [241, 113] on div "2" at bounding box center [243, 116] width 9 height 9
type input "[DATE]"
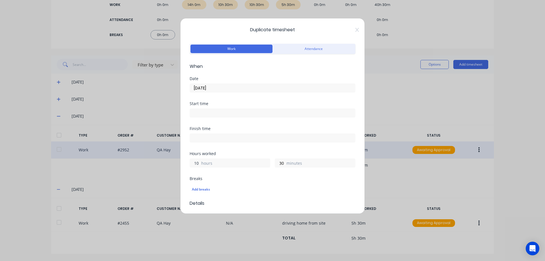
drag, startPoint x: 200, startPoint y: 163, endPoint x: 193, endPoint y: 163, distance: 6.8
click at [193, 163] on div "10 hours" at bounding box center [229, 162] width 81 height 9
drag, startPoint x: 280, startPoint y: 162, endPoint x: 271, endPoint y: 162, distance: 8.5
click at [271, 162] on div "10 hours 30 minutes" at bounding box center [272, 162] width 166 height 10
type input "00"
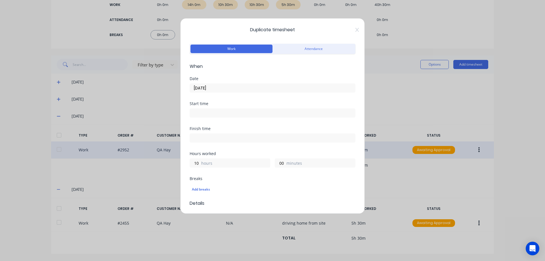
click at [279, 175] on div "Hours worked 10 hours 00 minutes" at bounding box center [272, 163] width 166 height 25
drag, startPoint x: 197, startPoint y: 163, endPoint x: 193, endPoint y: 163, distance: 4.3
click at [193, 163] on input "10" at bounding box center [195, 163] width 10 height 9
type input "5"
click at [247, 184] on div "Add breaks" at bounding box center [272, 189] width 166 height 12
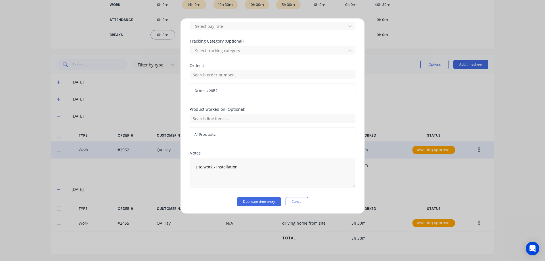
scroll to position [199, 0]
click at [258, 198] on button "Duplicate time entry" at bounding box center [259, 200] width 44 height 9
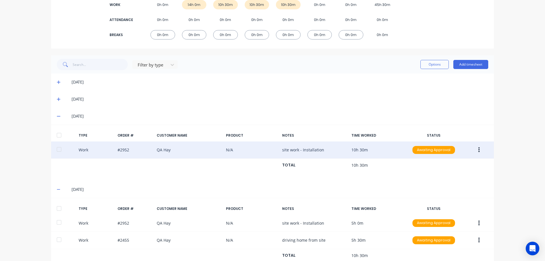
scroll to position [110, 0]
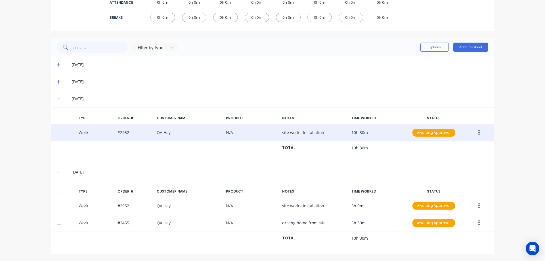
click at [57, 100] on icon at bounding box center [59, 99] width 4 height 4
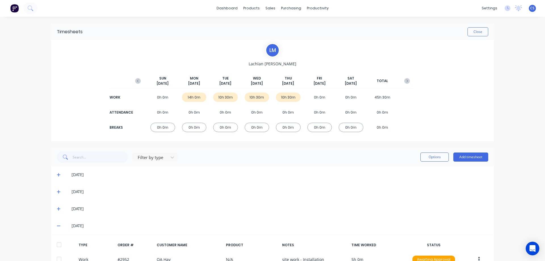
scroll to position [0, 0]
click at [404, 79] on icon "button" at bounding box center [407, 81] width 6 height 6
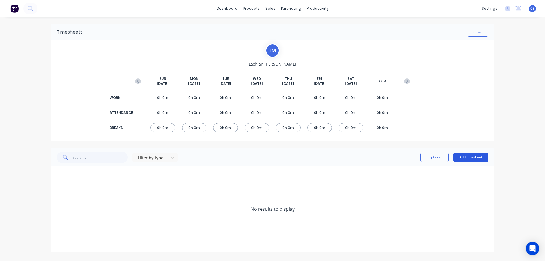
click at [466, 157] on button "Add timesheet" at bounding box center [470, 157] width 35 height 9
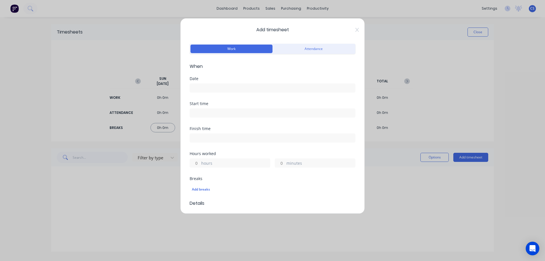
drag, startPoint x: 294, startPoint y: 87, endPoint x: 294, endPoint y: 96, distance: 9.1
click at [294, 87] on input at bounding box center [272, 88] width 165 height 9
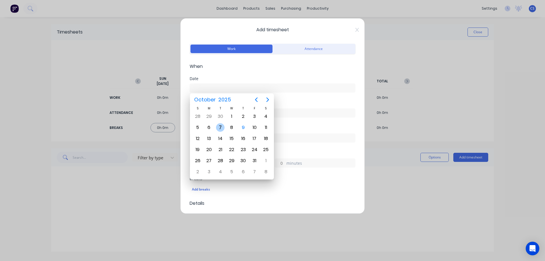
click at [219, 128] on div "7" at bounding box center [220, 127] width 9 height 9
type input "[DATE]"
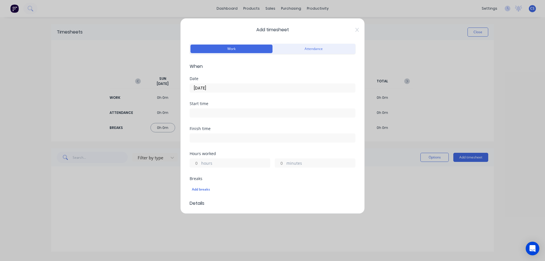
click at [201, 161] on div "hours" at bounding box center [229, 162] width 81 height 9
click at [235, 163] on label "hours" at bounding box center [235, 163] width 69 height 7
click at [200, 163] on input "hours" at bounding box center [195, 163] width 10 height 9
type input "5"
click at [281, 165] on input "minutes" at bounding box center [280, 163] width 10 height 9
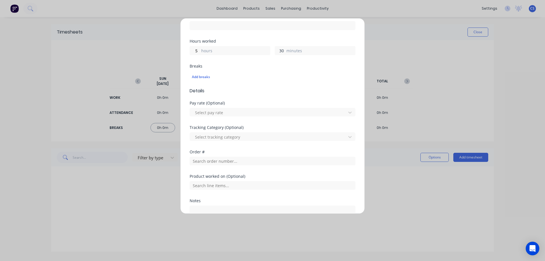
scroll to position [113, 0]
type input "30"
click at [229, 162] on input "text" at bounding box center [272, 159] width 166 height 9
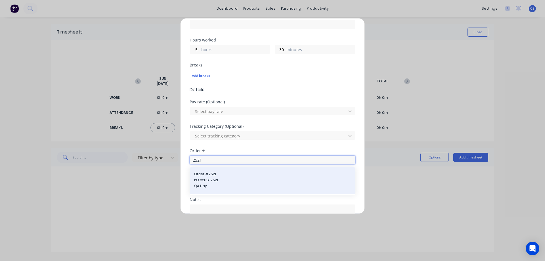
type input "2521"
click at [225, 175] on span "Order # 2521" at bounding box center [272, 173] width 157 height 5
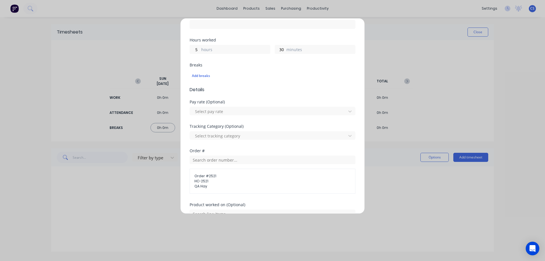
scroll to position [190, 0]
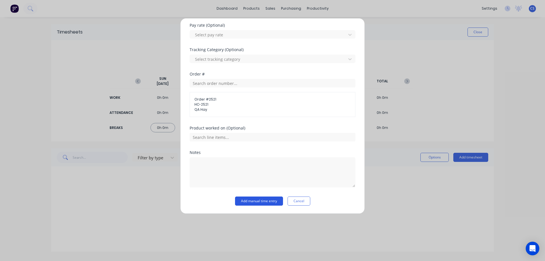
click at [256, 197] on button "Add manual time entry" at bounding box center [259, 200] width 48 height 9
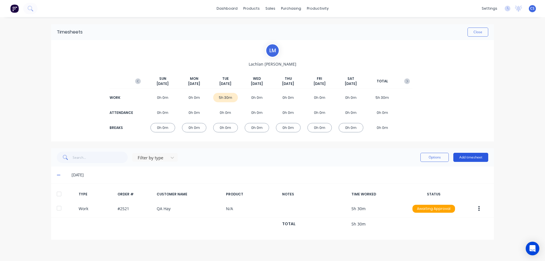
click at [463, 155] on button "Add timesheet" at bounding box center [470, 157] width 35 height 9
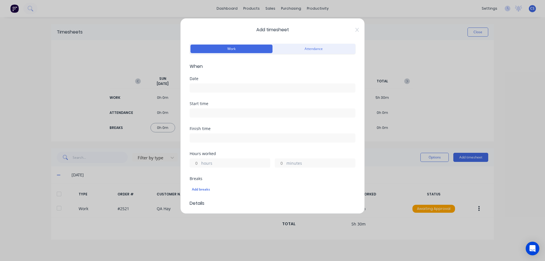
click at [224, 90] on input at bounding box center [272, 88] width 165 height 9
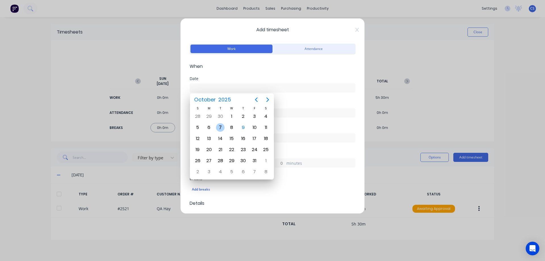
click at [219, 123] on div "7" at bounding box center [219, 127] width 11 height 11
type input "[DATE]"
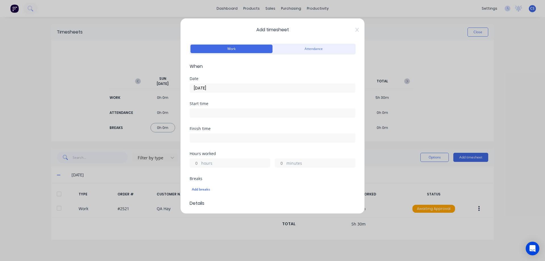
click at [206, 161] on label "hours" at bounding box center [235, 163] width 69 height 7
click at [200, 161] on input "hours" at bounding box center [195, 163] width 10 height 9
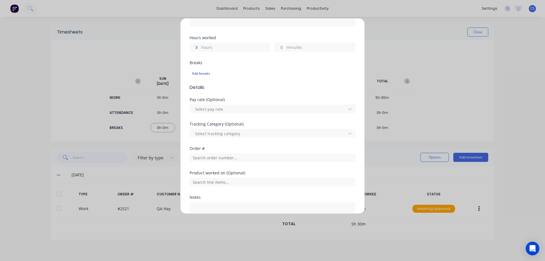
scroll to position [142, 0]
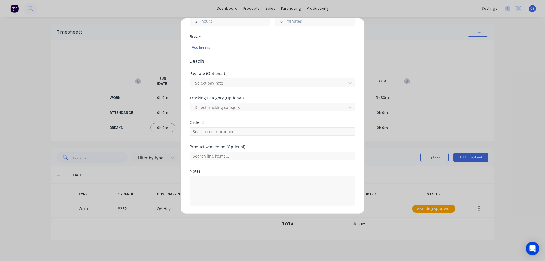
type input "3"
click at [216, 131] on input "text" at bounding box center [272, 131] width 166 height 9
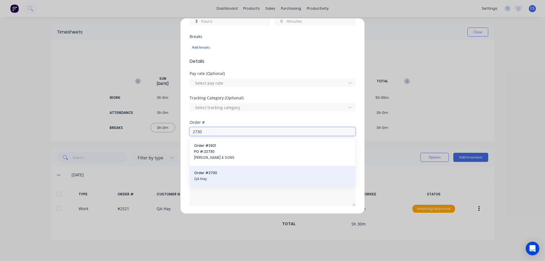
type input "2730"
click at [238, 175] on span "Order # 2730" at bounding box center [272, 172] width 157 height 5
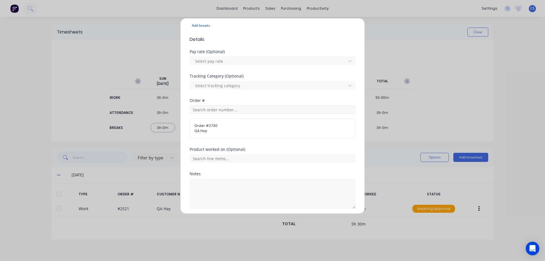
scroll to position [185, 0]
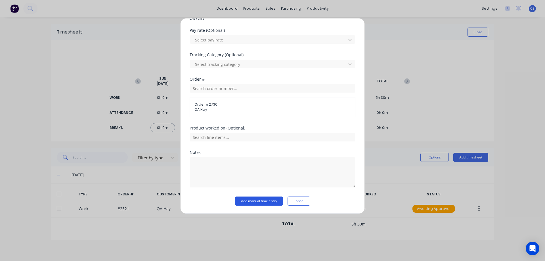
click at [247, 197] on button "Add manual time entry" at bounding box center [259, 200] width 48 height 9
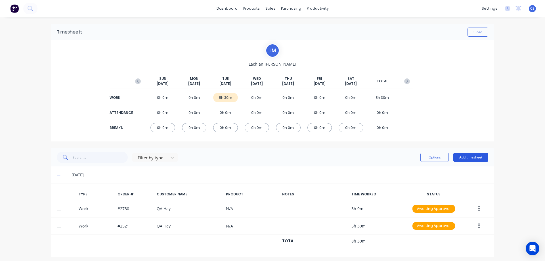
click at [474, 160] on button "Add timesheet" at bounding box center [470, 157] width 35 height 9
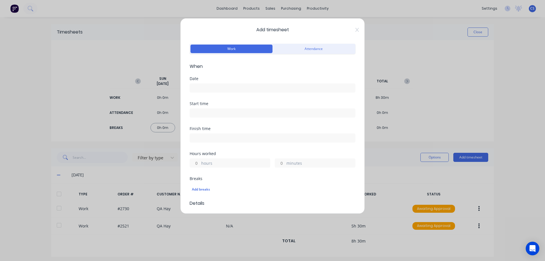
click at [195, 87] on input at bounding box center [272, 88] width 165 height 9
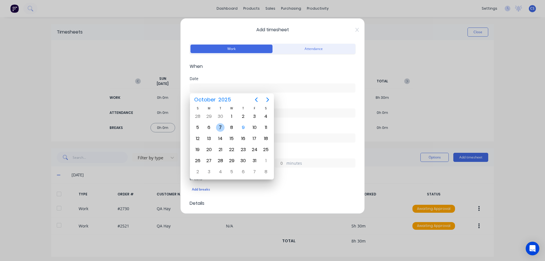
click at [223, 128] on div "7" at bounding box center [220, 127] width 9 height 9
type input "[DATE]"
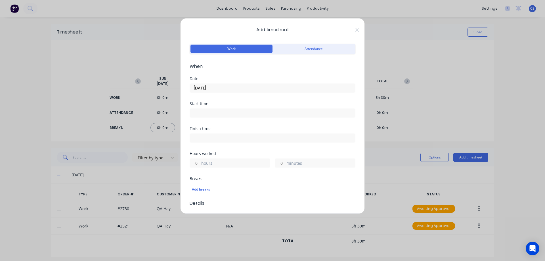
click at [282, 163] on input "minutes" at bounding box center [280, 163] width 10 height 9
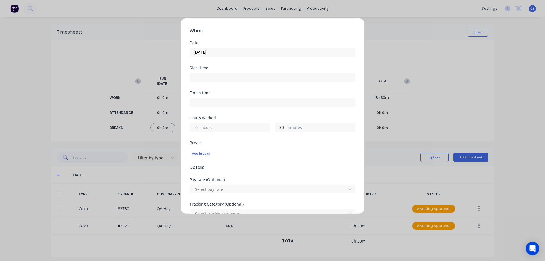
scroll to position [142, 0]
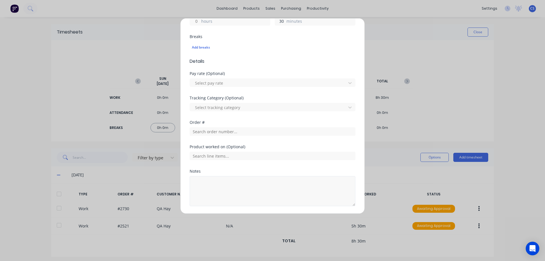
type input "30"
click at [255, 178] on textarea at bounding box center [272, 191] width 166 height 30
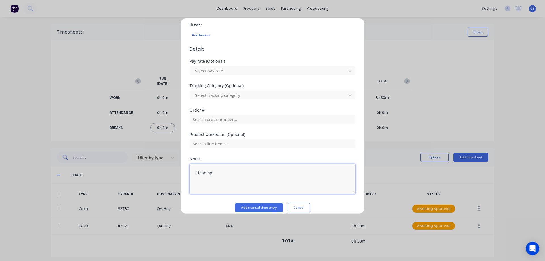
scroll to position [161, 0]
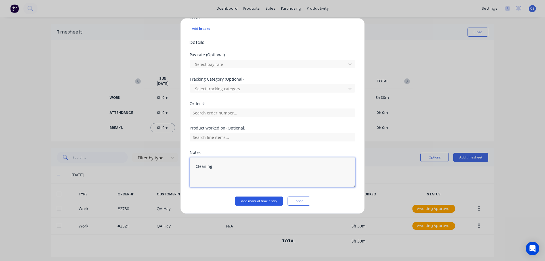
type textarea "Cleaning"
click at [254, 201] on button "Add manual time entry" at bounding box center [259, 200] width 48 height 9
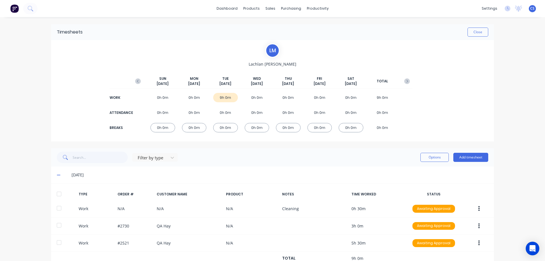
scroll to position [20, 0]
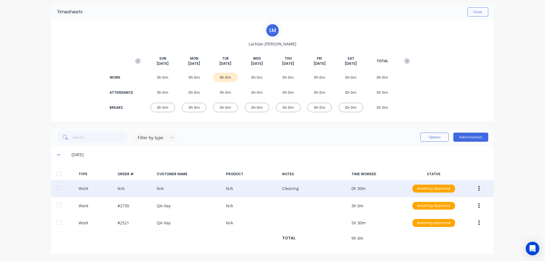
click at [475, 189] on button "button" at bounding box center [478, 188] width 13 height 10
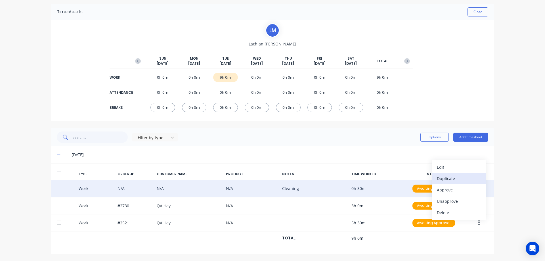
click at [458, 176] on div "Duplicate" at bounding box center [458, 178] width 44 height 8
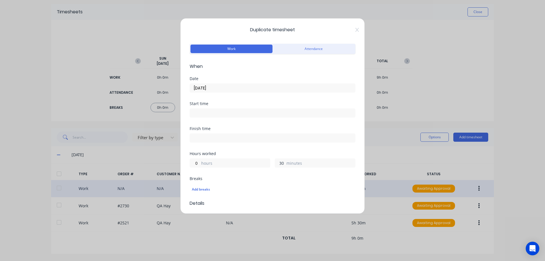
drag, startPoint x: 282, startPoint y: 162, endPoint x: 276, endPoint y: 162, distance: 6.0
click at [276, 162] on input "30" at bounding box center [280, 163] width 10 height 9
type input "45"
click at [221, 92] on label "[DATE]" at bounding box center [272, 87] width 166 height 9
click at [221, 92] on input "[DATE]" at bounding box center [272, 88] width 165 height 9
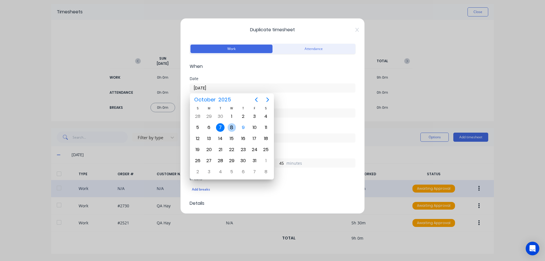
click at [233, 128] on div "8" at bounding box center [231, 127] width 9 height 9
type input "[DATE]"
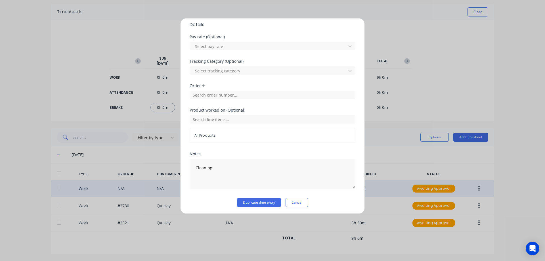
scroll to position [180, 0]
click at [250, 199] on button "Duplicate time entry" at bounding box center [259, 200] width 44 height 9
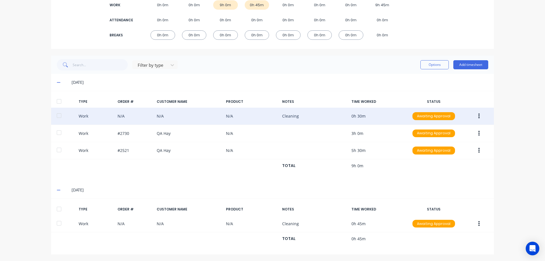
scroll to position [93, 0]
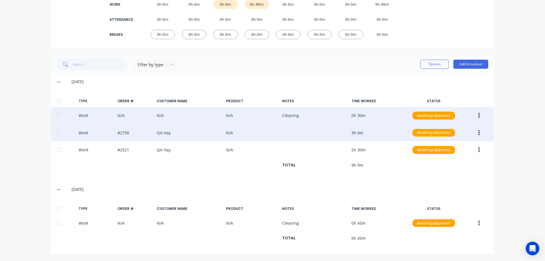
click at [477, 135] on button "button" at bounding box center [478, 133] width 13 height 10
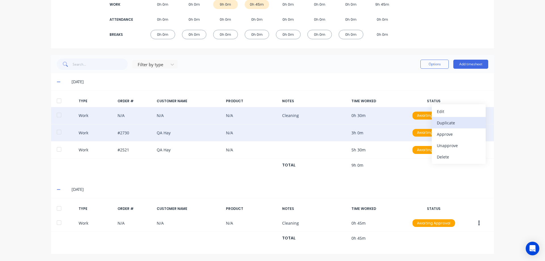
click at [453, 120] on div "Duplicate" at bounding box center [458, 123] width 44 height 8
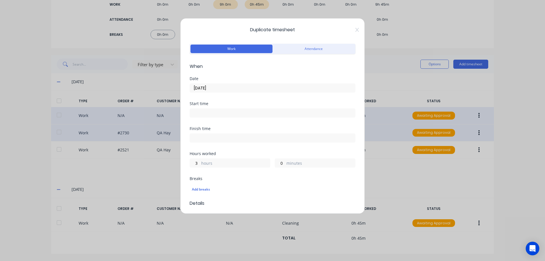
click at [241, 91] on input "[DATE]" at bounding box center [272, 88] width 165 height 9
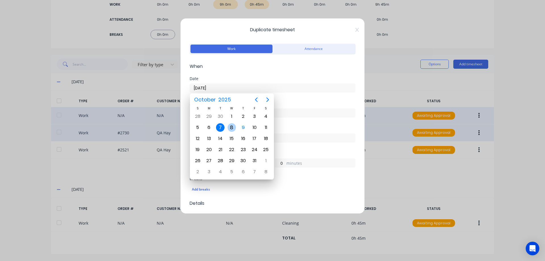
click at [234, 124] on div "8" at bounding box center [231, 127] width 9 height 9
type input "[DATE]"
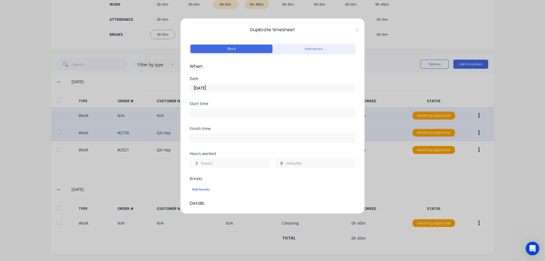
drag, startPoint x: 199, startPoint y: 163, endPoint x: 196, endPoint y: 163, distance: 3.1
click at [196, 163] on input "3" at bounding box center [195, 163] width 10 height 9
type input "7"
drag, startPoint x: 283, startPoint y: 163, endPoint x: 278, endPoint y: 164, distance: 5.4
click at [278, 164] on div "0 minutes" at bounding box center [315, 162] width 81 height 9
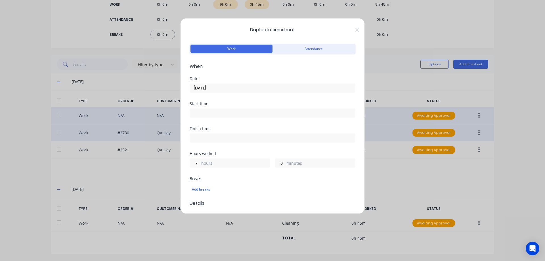
click at [285, 177] on div "Breaks" at bounding box center [272, 178] width 166 height 4
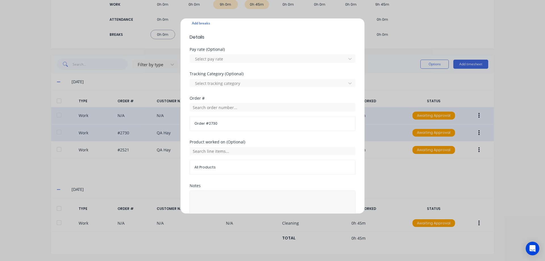
scroll to position [199, 0]
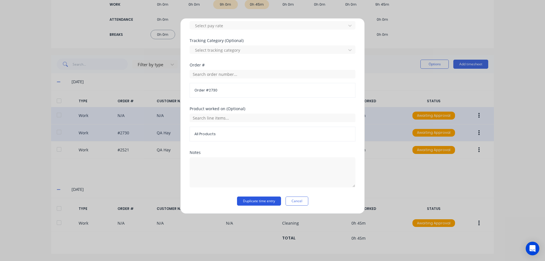
click at [256, 197] on button "Duplicate time entry" at bounding box center [259, 200] width 44 height 9
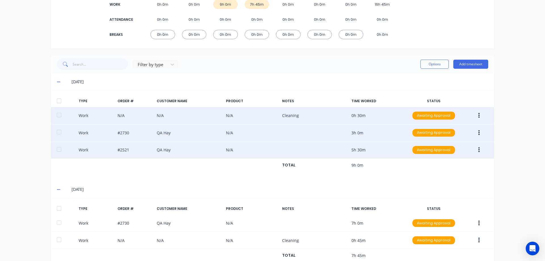
click at [474, 149] on button "button" at bounding box center [478, 150] width 13 height 10
click at [452, 137] on div "Duplicate" at bounding box center [458, 140] width 44 height 8
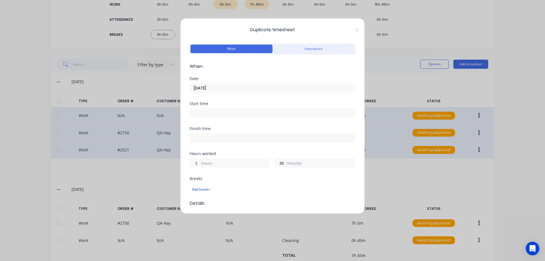
drag, startPoint x: 200, startPoint y: 161, endPoint x: 190, endPoint y: 161, distance: 9.4
click at [190, 161] on div "5 hours" at bounding box center [229, 162] width 81 height 9
drag, startPoint x: 275, startPoint y: 162, endPoint x: 271, endPoint y: 163, distance: 4.3
click at [271, 163] on div "5 hours 30 minutes" at bounding box center [272, 162] width 166 height 10
click at [288, 180] on div "Breaks Add breaks" at bounding box center [272, 185] width 166 height 19
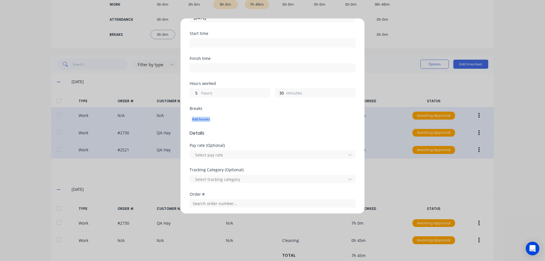
scroll to position [0, 0]
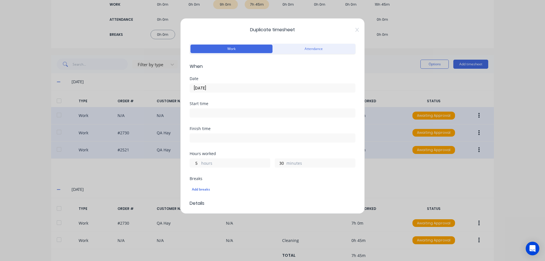
click at [216, 84] on input "[DATE]" at bounding box center [272, 88] width 165 height 9
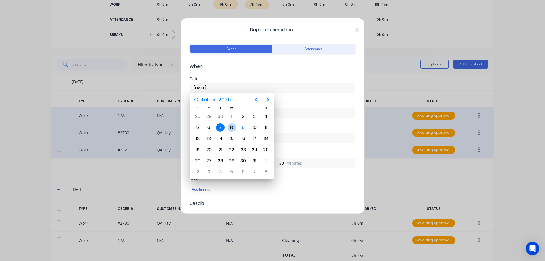
click at [232, 125] on div "8" at bounding box center [231, 127] width 9 height 9
type input "[DATE]"
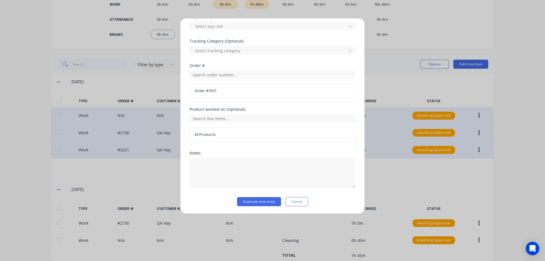
scroll to position [199, 0]
click at [255, 201] on button "Duplicate time entry" at bounding box center [259, 200] width 44 height 9
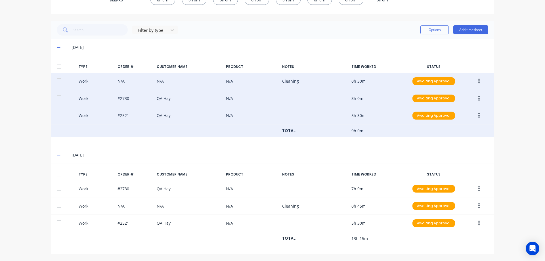
scroll to position [128, 0]
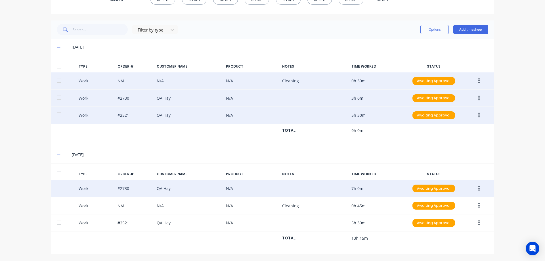
click at [478, 187] on icon "button" at bounding box center [478, 187] width 1 height 5
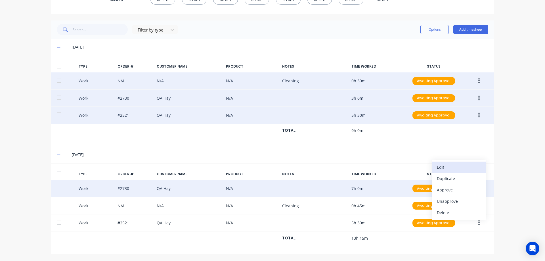
click at [450, 172] on button "Edit" at bounding box center [458, 166] width 54 height 11
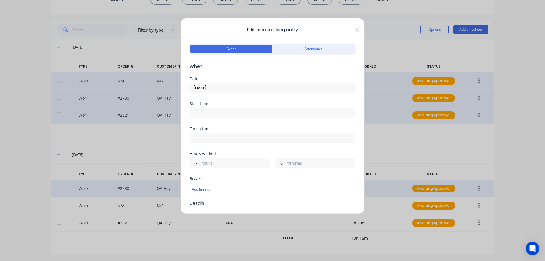
click at [278, 164] on input "0" at bounding box center [280, 163] width 10 height 9
type input "15"
click at [313, 151] on div "Finish time" at bounding box center [272, 138] width 166 height 25
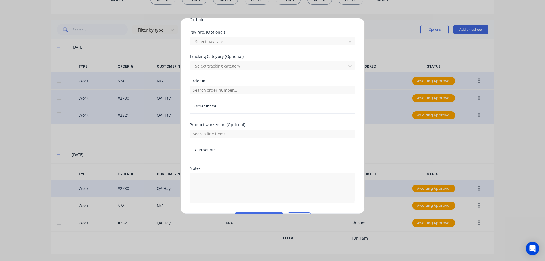
scroll to position [199, 0]
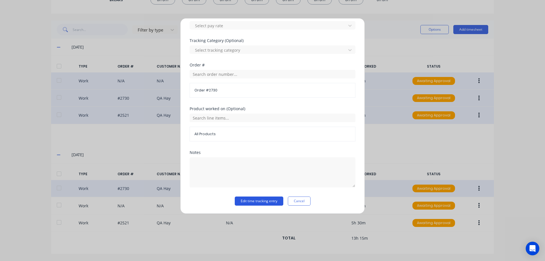
click at [277, 201] on button "Edit time tracking entry" at bounding box center [259, 200] width 48 height 9
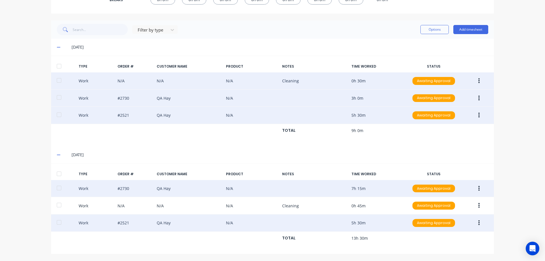
click at [475, 223] on button "button" at bounding box center [478, 223] width 13 height 10
click at [453, 203] on div "Edit" at bounding box center [458, 201] width 44 height 8
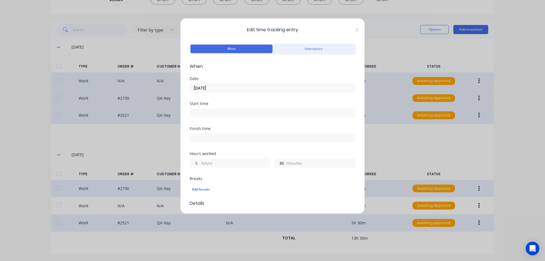
drag, startPoint x: 197, startPoint y: 163, endPoint x: 193, endPoint y: 163, distance: 3.4
click at [193, 163] on input "5" at bounding box center [195, 163] width 10 height 9
click at [279, 176] on div "Hours worked hours 30 minutes" at bounding box center [272, 163] width 166 height 25
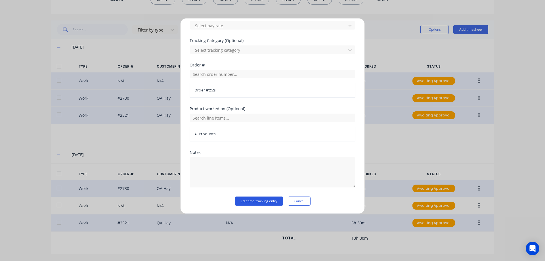
click at [271, 200] on button "Edit time tracking entry" at bounding box center [259, 200] width 48 height 9
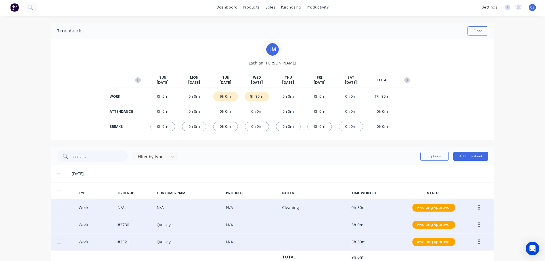
scroll to position [0, 0]
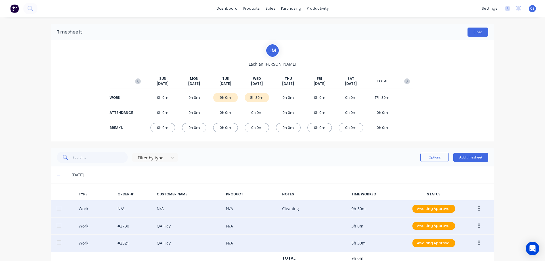
click at [468, 35] on button "Close" at bounding box center [477, 32] width 21 height 9
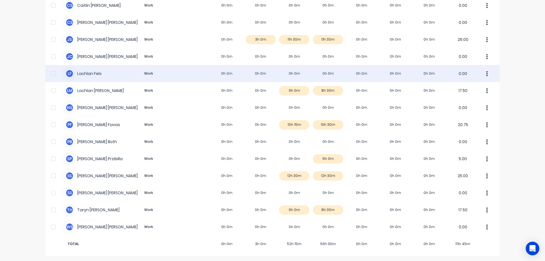
scroll to position [79, 0]
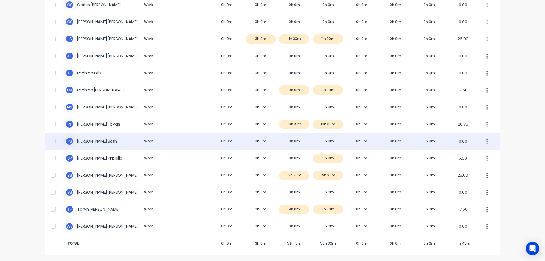
click at [313, 142] on div "P B [PERSON_NAME] Both Work 0h 0m 0h 0m 0h 0m 0h 0m 0h 0m 0h 0m 0h 0m 0.00" at bounding box center [272, 140] width 454 height 17
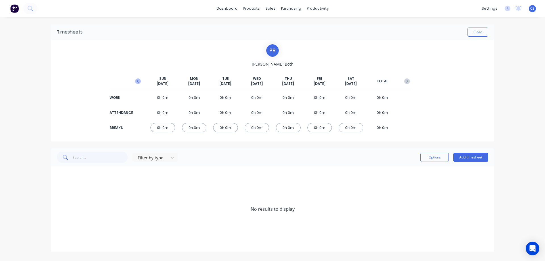
click at [136, 82] on icon "button" at bounding box center [138, 81] width 6 height 6
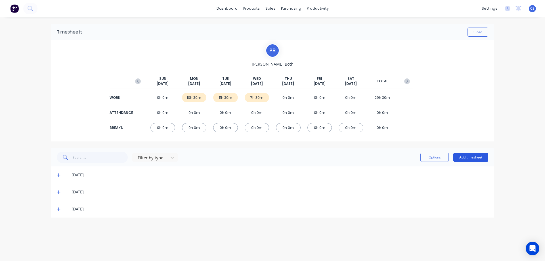
click at [472, 156] on button "Add timesheet" at bounding box center [470, 157] width 35 height 9
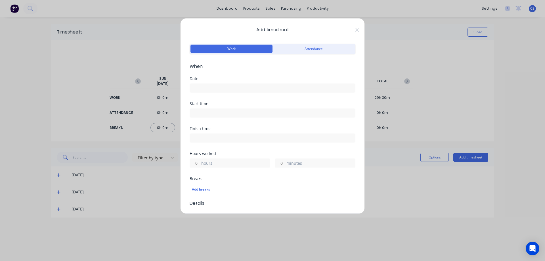
click at [216, 88] on input at bounding box center [272, 88] width 165 height 9
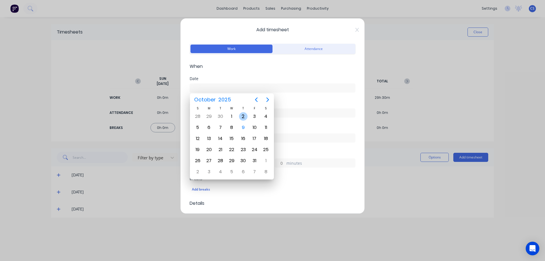
click at [243, 119] on div "2" at bounding box center [243, 116] width 9 height 9
type input "[DATE]"
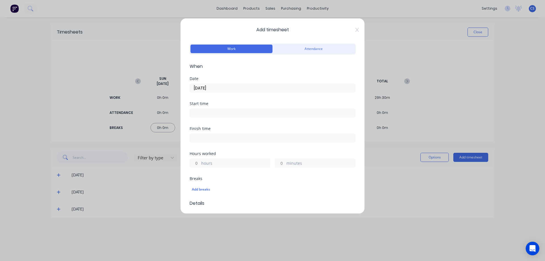
click at [198, 160] on input "hours" at bounding box center [195, 163] width 10 height 9
type input "10"
click at [286, 163] on label "minutes" at bounding box center [320, 163] width 69 height 7
click at [284, 163] on input "minutes" at bounding box center [280, 163] width 10 height 9
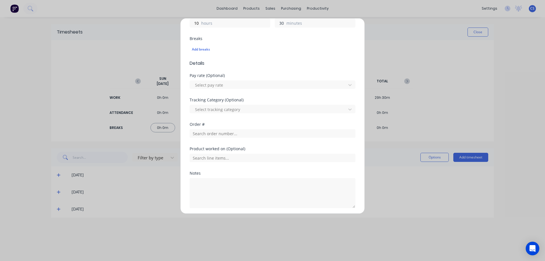
scroll to position [142, 0]
type input "30"
click at [222, 132] on input "text" at bounding box center [272, 131] width 166 height 9
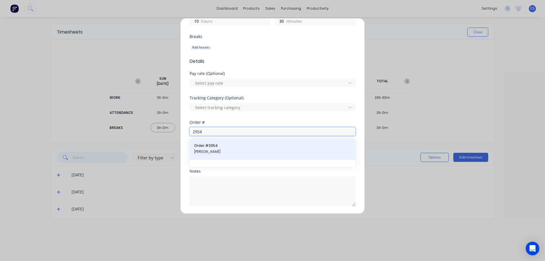
type input "2954"
click at [221, 148] on span "Order # 2954" at bounding box center [272, 145] width 157 height 5
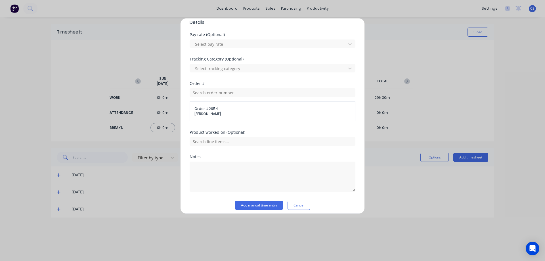
scroll to position [185, 0]
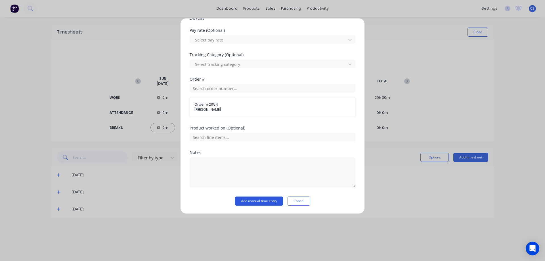
click at [242, 197] on button "Add manual time entry" at bounding box center [259, 200] width 48 height 9
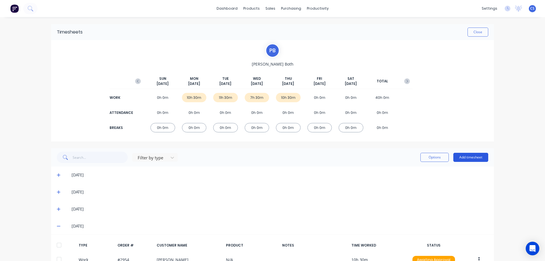
click at [471, 159] on button "Add timesheet" at bounding box center [470, 157] width 35 height 9
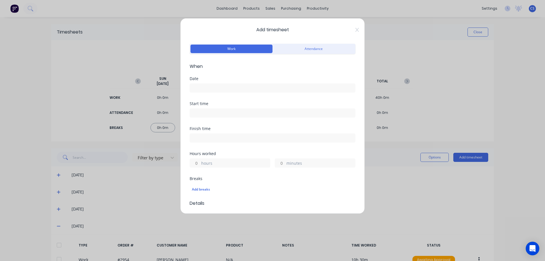
click at [236, 86] on input at bounding box center [272, 88] width 165 height 9
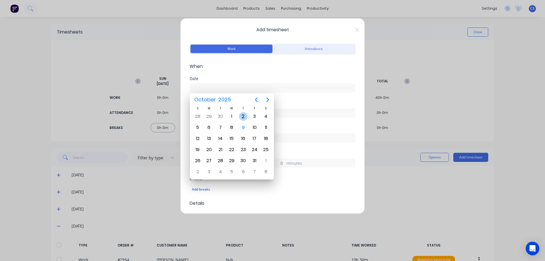
click at [241, 113] on div "2" at bounding box center [243, 116] width 9 height 9
type input "[DATE]"
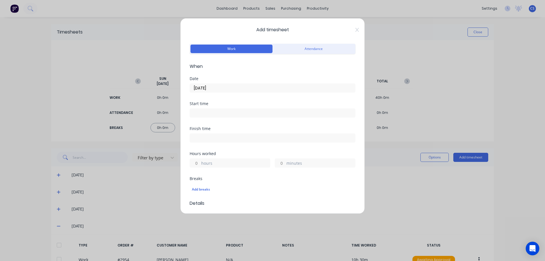
click at [286, 162] on label "minutes" at bounding box center [320, 163] width 69 height 7
click at [285, 162] on input "minutes" at bounding box center [280, 163] width 10 height 9
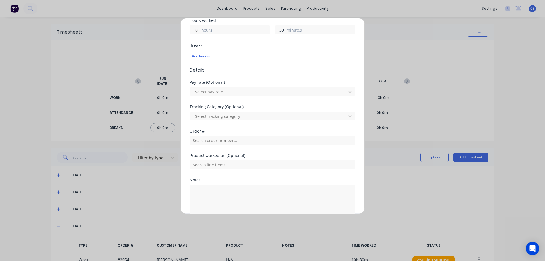
scroll to position [161, 0]
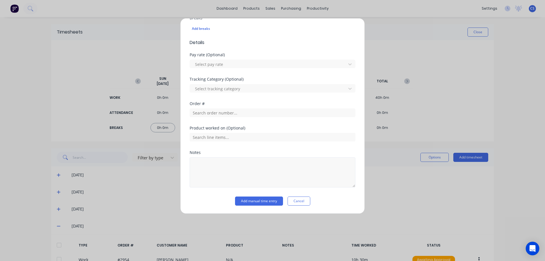
type input "30"
click at [232, 164] on textarea at bounding box center [272, 172] width 166 height 30
click at [251, 203] on button "Add manual time entry" at bounding box center [259, 200] width 48 height 9
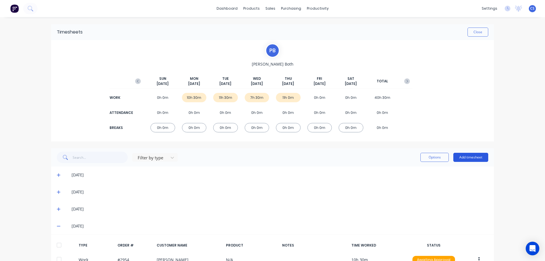
click at [461, 156] on button "Add timesheet" at bounding box center [470, 157] width 35 height 9
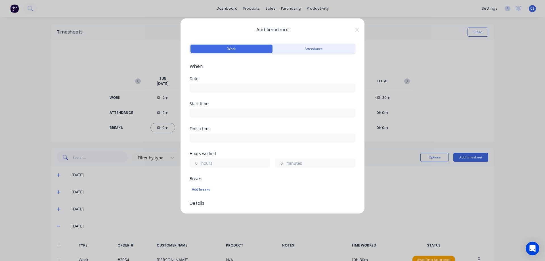
click at [222, 85] on input at bounding box center [272, 88] width 165 height 9
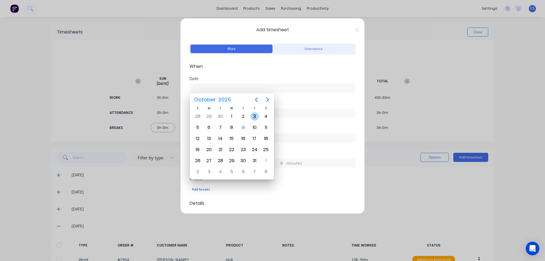
click at [251, 115] on div "3" at bounding box center [254, 116] width 9 height 9
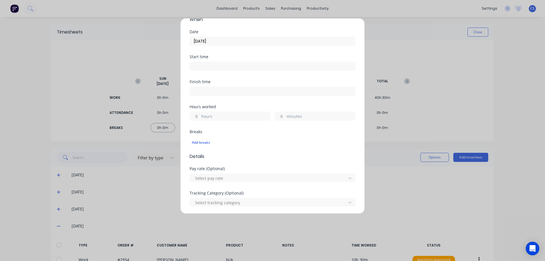
scroll to position [57, 0]
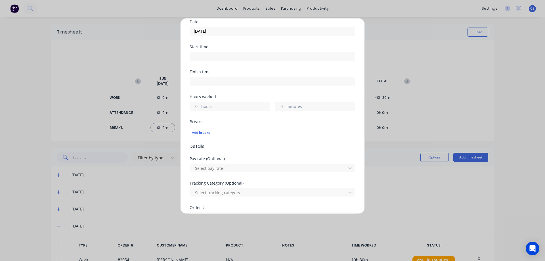
click at [201, 107] on div "hours" at bounding box center [229, 106] width 81 height 9
drag, startPoint x: 201, startPoint y: 106, endPoint x: 196, endPoint y: 107, distance: 4.9
click at [197, 106] on div "hours" at bounding box center [229, 106] width 81 height 9
click at [196, 108] on input "hours" at bounding box center [195, 106] width 10 height 9
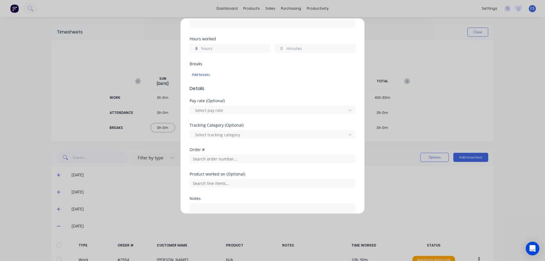
scroll to position [142, 0]
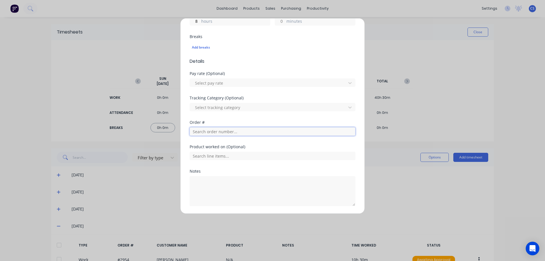
click at [218, 132] on input "text" at bounding box center [272, 131] width 166 height 9
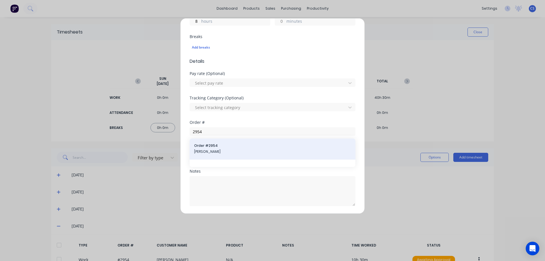
click at [219, 151] on span "[PERSON_NAME]" at bounding box center [272, 151] width 157 height 5
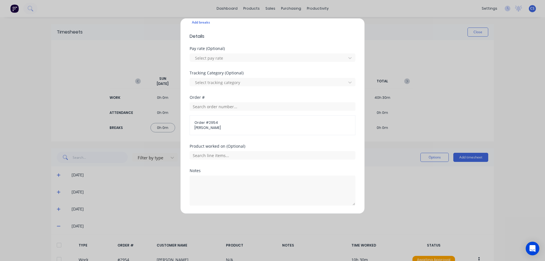
scroll to position [185, 0]
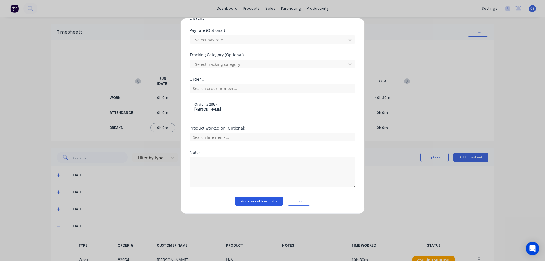
click at [246, 197] on button "Add manual time entry" at bounding box center [259, 200] width 48 height 9
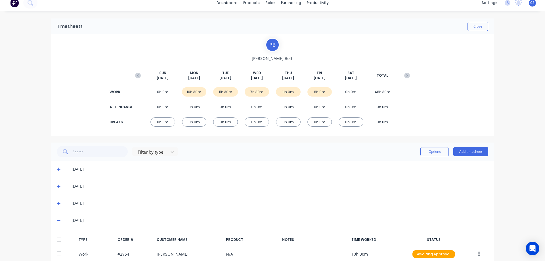
scroll to position [0, 0]
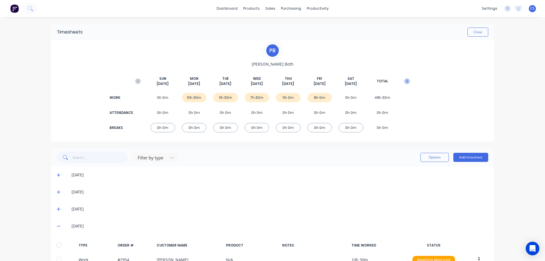
click at [406, 82] on icon "button" at bounding box center [407, 81] width 6 height 6
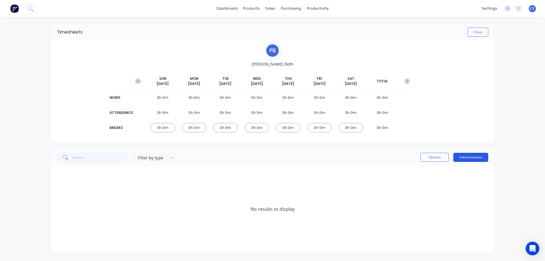
click at [471, 153] on button "Add timesheet" at bounding box center [470, 157] width 35 height 9
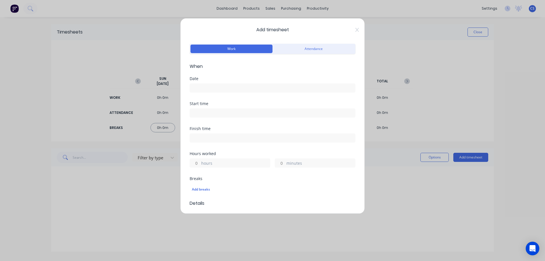
click at [226, 85] on input at bounding box center [272, 88] width 165 height 9
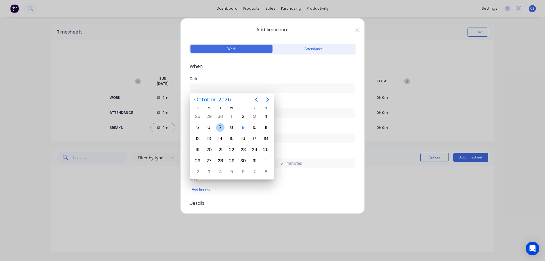
click at [218, 127] on div "7" at bounding box center [220, 127] width 9 height 9
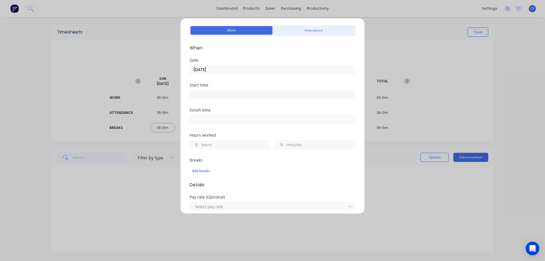
scroll to position [28, 0]
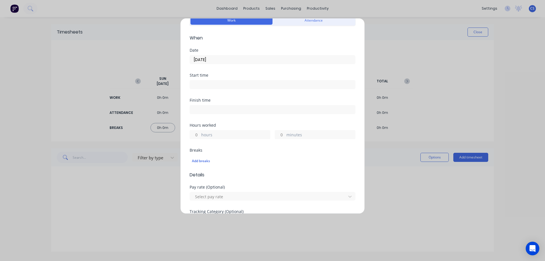
click at [198, 135] on input "hours" at bounding box center [195, 134] width 10 height 9
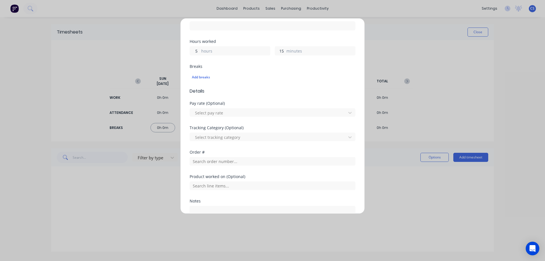
scroll to position [113, 0]
click at [222, 162] on input "text" at bounding box center [272, 159] width 166 height 9
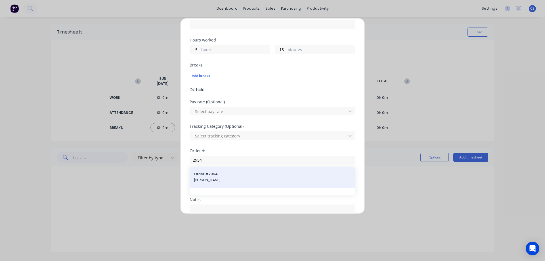
click at [235, 187] on div "Order # 2954 [PERSON_NAME]" at bounding box center [272, 177] width 166 height 21
click at [225, 180] on span "[PERSON_NAME]" at bounding box center [272, 179] width 157 height 5
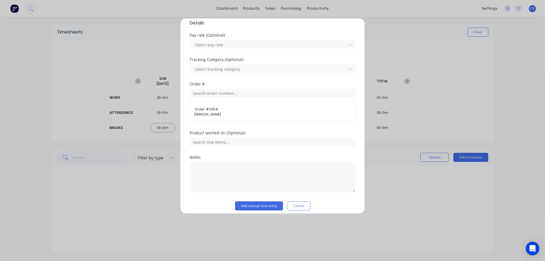
scroll to position [185, 0]
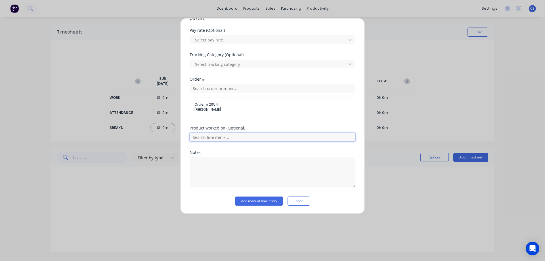
click at [234, 136] on input "text" at bounding box center [272, 137] width 166 height 9
click at [260, 203] on button "Add manual time entry" at bounding box center [259, 200] width 48 height 9
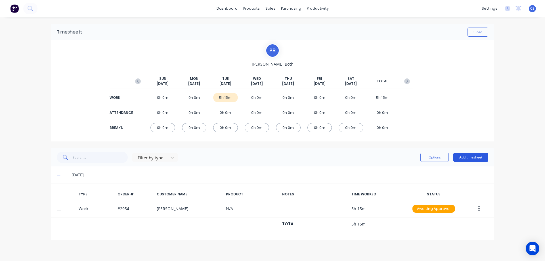
click at [468, 155] on button "Add timesheet" at bounding box center [470, 157] width 35 height 9
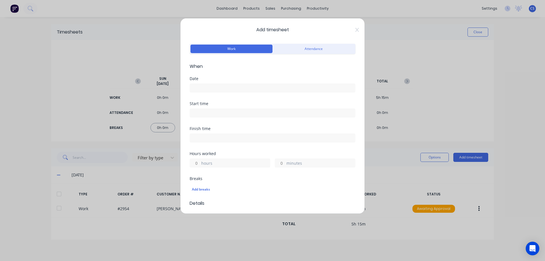
click at [199, 85] on input at bounding box center [272, 88] width 165 height 9
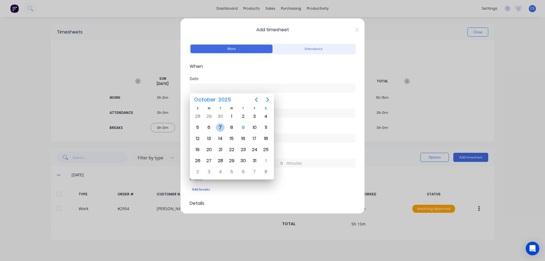
click at [222, 128] on div "7" at bounding box center [220, 127] width 9 height 9
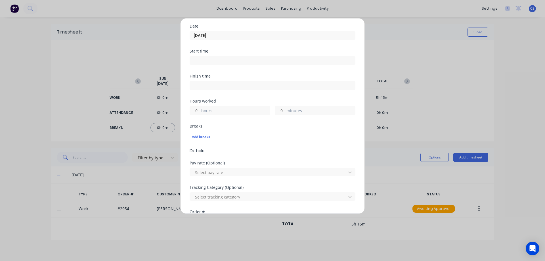
scroll to position [57, 0]
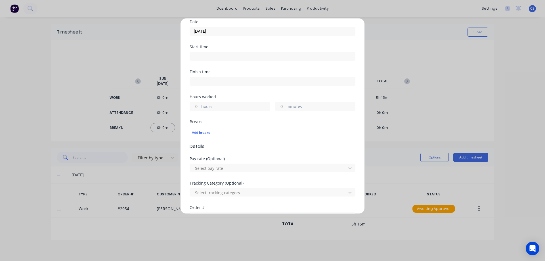
click at [199, 107] on input "hours" at bounding box center [195, 106] width 10 height 9
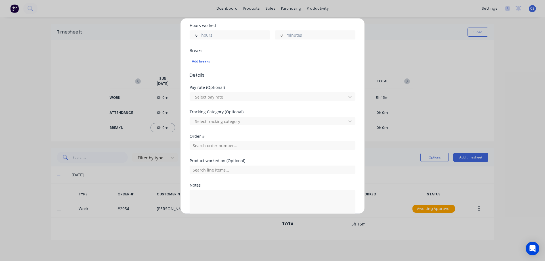
scroll to position [142, 0]
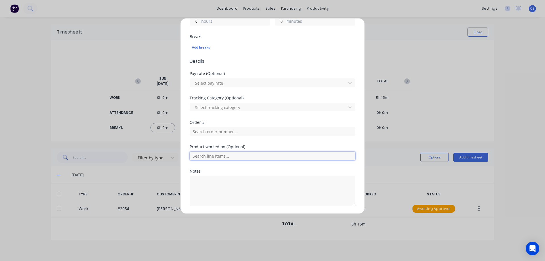
click at [266, 154] on input "text" at bounding box center [272, 155] width 166 height 9
click at [259, 129] on input "text" at bounding box center [272, 131] width 166 height 9
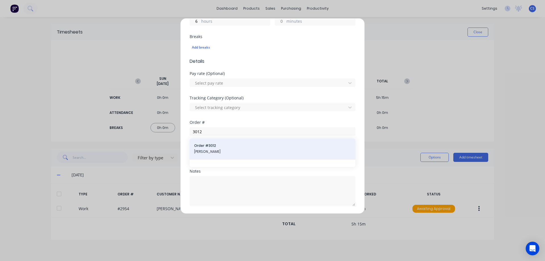
click at [244, 148] on span "Order # 3012" at bounding box center [272, 145] width 157 height 5
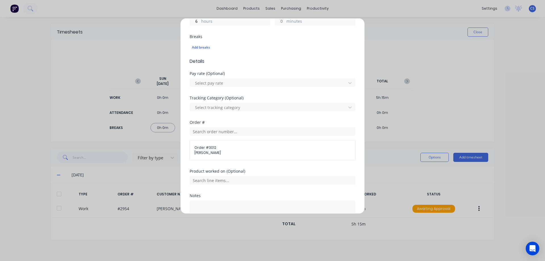
scroll to position [185, 0]
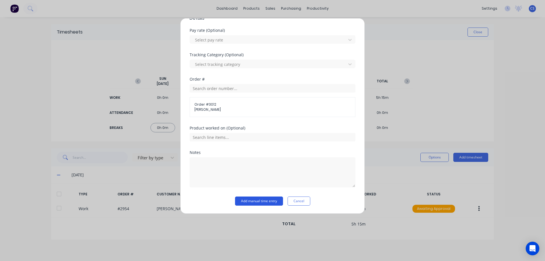
click at [258, 199] on button "Add manual time entry" at bounding box center [259, 200] width 48 height 9
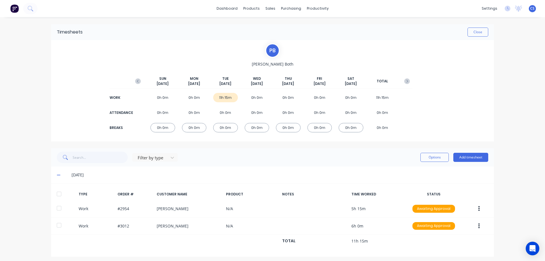
scroll to position [3, 0]
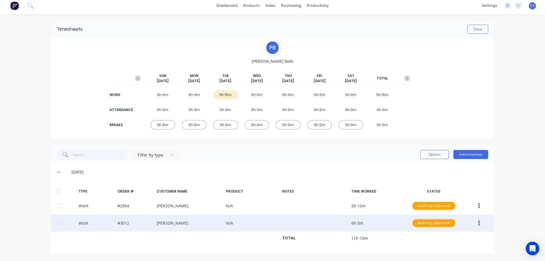
click at [478, 220] on icon "button" at bounding box center [478, 223] width 1 height 6
click at [455, 210] on div "Duplicate" at bounding box center [458, 213] width 44 height 8
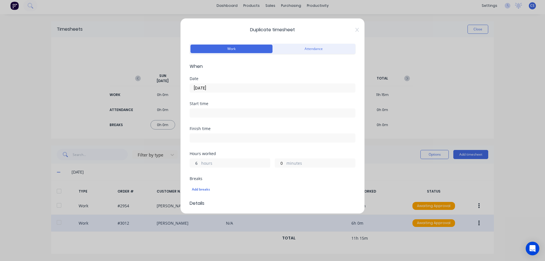
drag, startPoint x: 198, startPoint y: 163, endPoint x: 193, endPoint y: 164, distance: 4.3
click at [193, 164] on input "6" at bounding box center [195, 163] width 10 height 9
click at [224, 89] on input "[DATE]" at bounding box center [272, 88] width 165 height 9
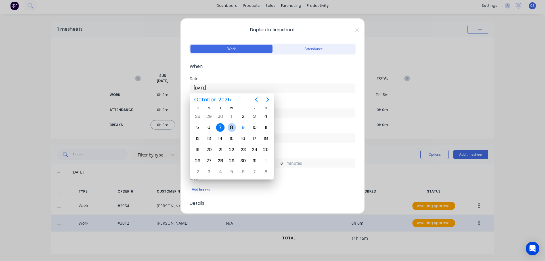
click at [231, 125] on div "8" at bounding box center [231, 127] width 9 height 9
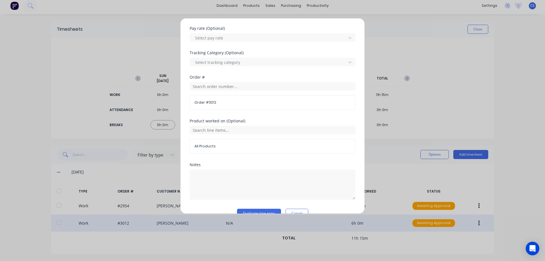
scroll to position [199, 0]
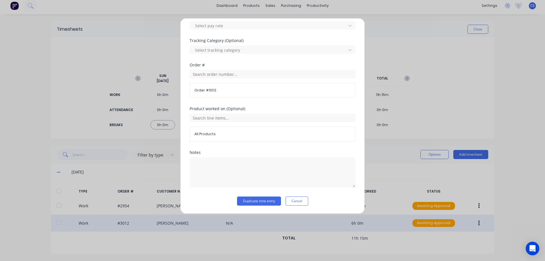
click at [269, 195] on div "Notes" at bounding box center [272, 173] width 166 height 46
click at [270, 198] on button "Duplicate time entry" at bounding box center [259, 200] width 44 height 9
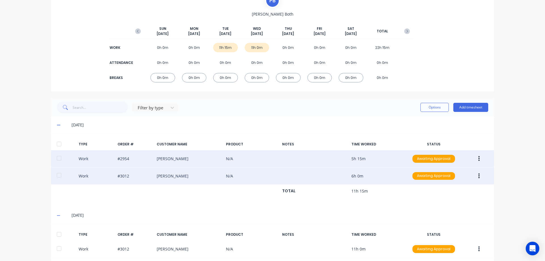
scroll to position [0, 0]
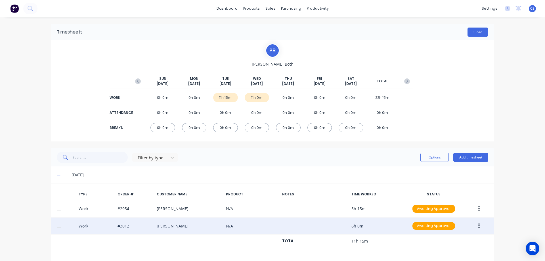
click at [467, 32] on button "Close" at bounding box center [477, 32] width 21 height 9
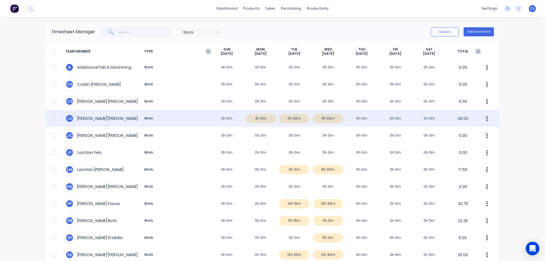
click at [241, 113] on div "J S [PERSON_NAME] Work 0h 0m 3h 0m 11h 30m 11h 30m 0h 0m 0h 0m 0h 0m 26.00" at bounding box center [272, 118] width 454 height 17
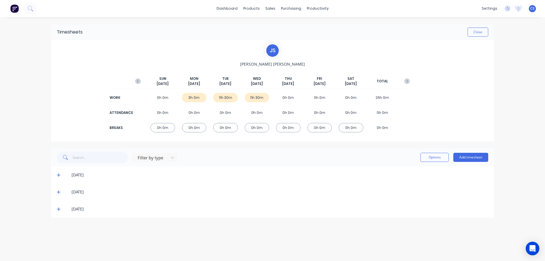
click at [138, 84] on button "button" at bounding box center [137, 81] width 11 height 10
click at [58, 174] on icon at bounding box center [59, 175] width 4 height 4
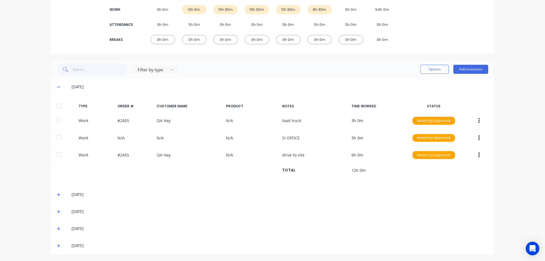
scroll to position [88, 0]
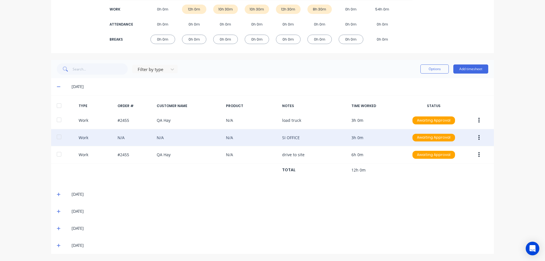
click at [478, 137] on icon "button" at bounding box center [478, 137] width 1 height 5
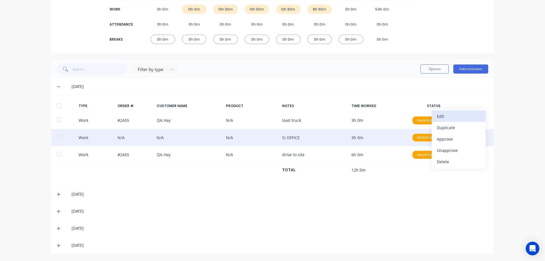
click at [449, 120] on div "Edit" at bounding box center [458, 116] width 44 height 8
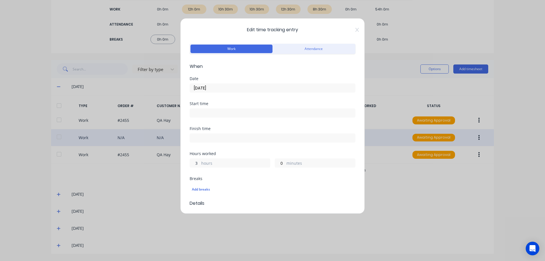
drag, startPoint x: 197, startPoint y: 163, endPoint x: 193, endPoint y: 163, distance: 4.0
click at [193, 163] on input "3" at bounding box center [195, 163] width 10 height 9
click at [264, 156] on div "Hours worked 5 hours 0 minutes" at bounding box center [272, 159] width 166 height 16
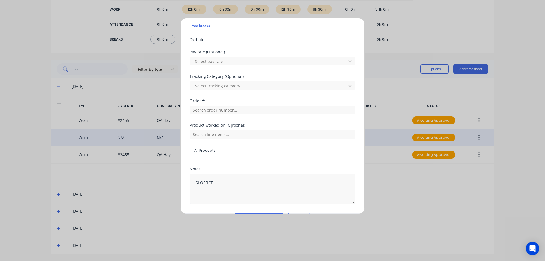
scroll to position [180, 0]
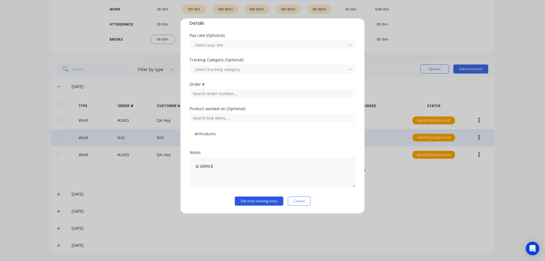
click at [253, 199] on button "Edit time tracking entry" at bounding box center [259, 200] width 48 height 9
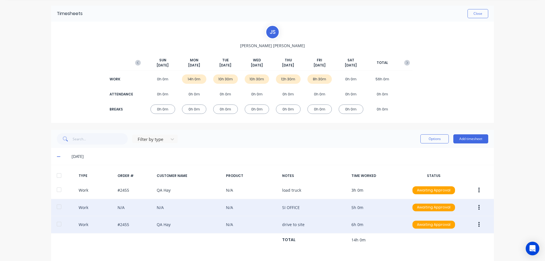
scroll to position [0, 0]
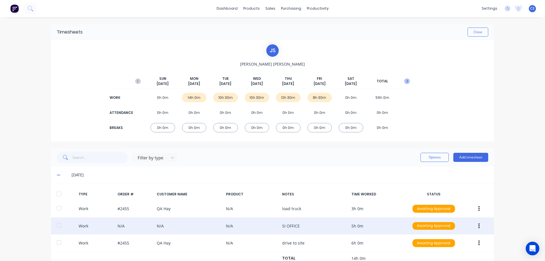
click at [404, 82] on icon "button" at bounding box center [407, 81] width 6 height 6
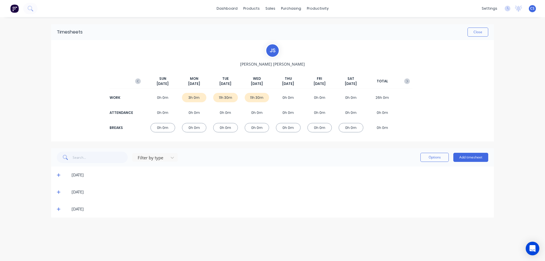
click at [143, 79] on div "[DATE] [DATE] [DATE] [DATE] [DATE] [DATE] [DATE] TOTAL" at bounding box center [272, 82] width 280 height 13
click at [139, 81] on icon "button" at bounding box center [138, 81] width 6 height 6
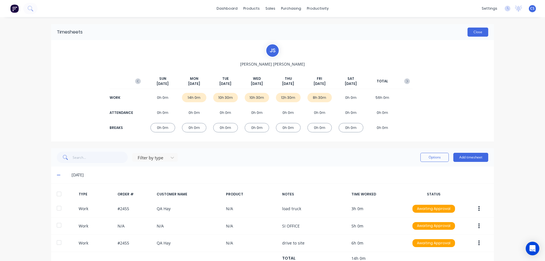
click at [478, 30] on button "Close" at bounding box center [477, 32] width 21 height 9
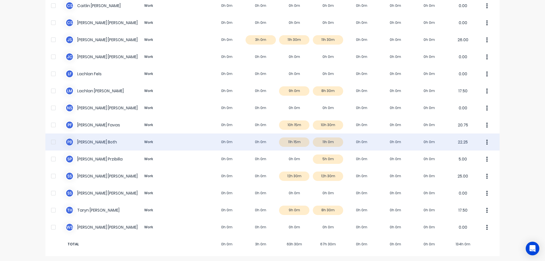
scroll to position [79, 0]
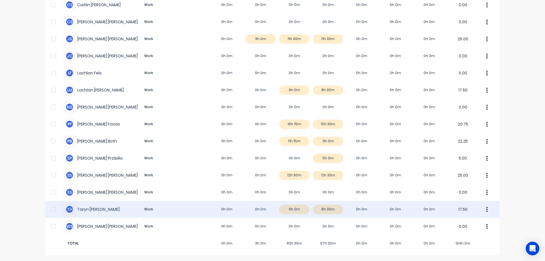
click at [193, 210] on div "[PERSON_NAME] Work 0h 0m 0h 0m 9h 0m 8h 30m 0h 0m 0h 0m 0h 0m 17.50" at bounding box center [272, 209] width 454 height 17
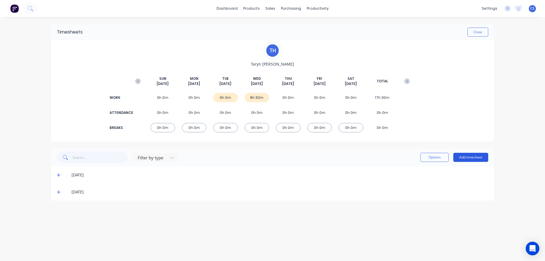
click at [457, 156] on button "Add timesheet" at bounding box center [470, 157] width 35 height 9
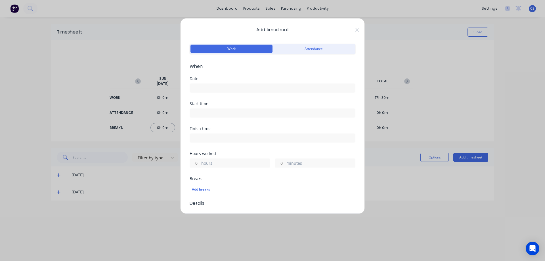
click at [200, 86] on input at bounding box center [272, 88] width 165 height 9
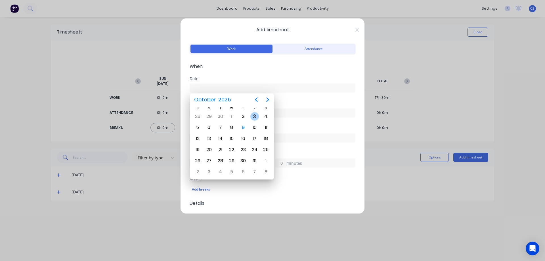
click at [252, 116] on div "3" at bounding box center [254, 116] width 9 height 9
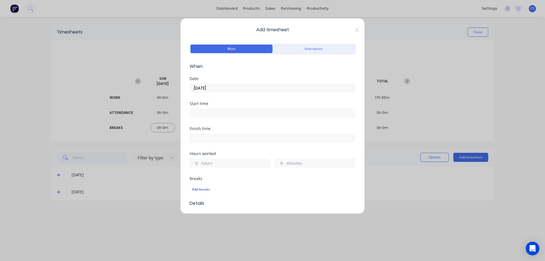
click at [197, 165] on input "hours" at bounding box center [195, 163] width 10 height 9
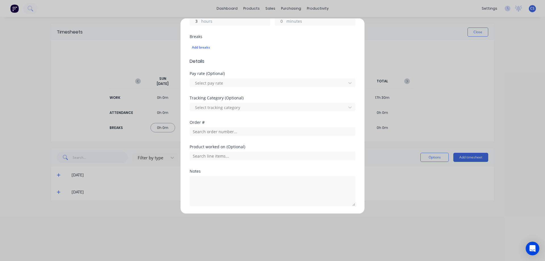
scroll to position [161, 0]
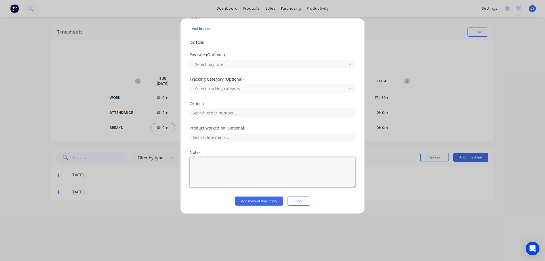
click at [252, 161] on textarea at bounding box center [272, 172] width 166 height 30
click at [251, 202] on button "Add manual time entry" at bounding box center [259, 200] width 48 height 9
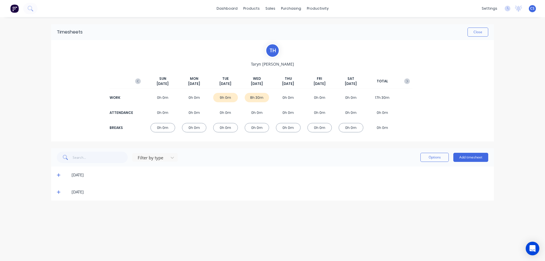
click at [60, 189] on span at bounding box center [60, 192] width 6 height 6
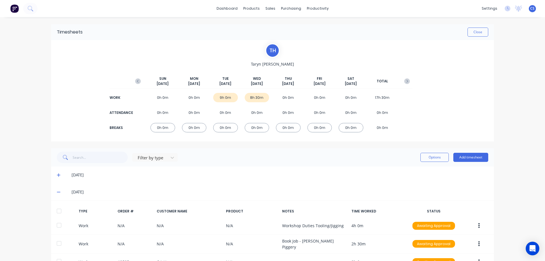
click at [57, 176] on icon at bounding box center [59, 175] width 4 height 4
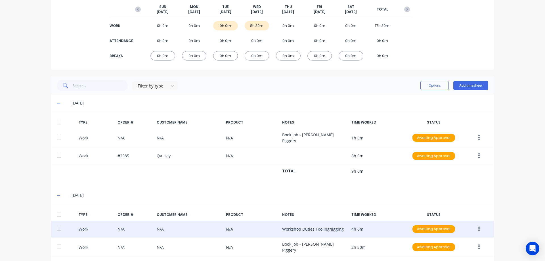
scroll to position [0, 0]
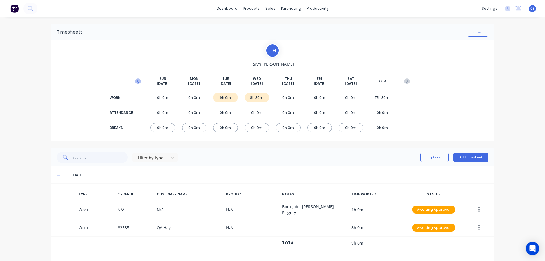
click at [137, 81] on icon "button" at bounding box center [138, 81] width 6 height 6
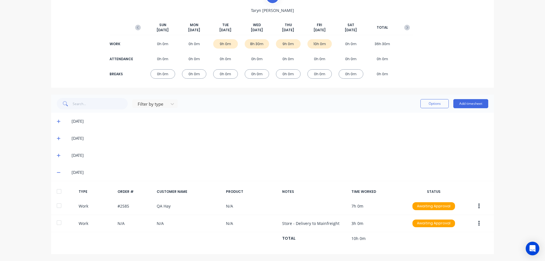
scroll to position [54, 0]
click at [406, 28] on icon "button" at bounding box center [407, 27] width 6 height 6
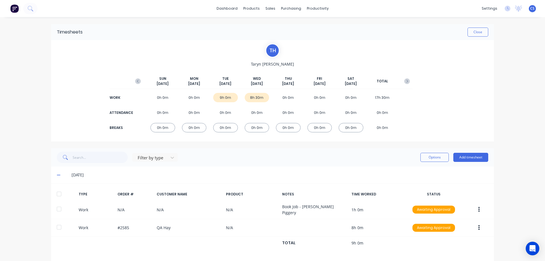
scroll to position [110, 0]
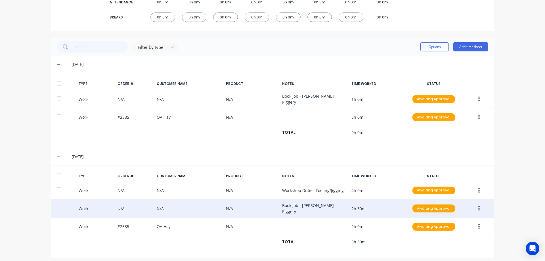
click at [478, 206] on icon "button" at bounding box center [478, 208] width 1 height 6
click at [461, 195] on div "Duplicate" at bounding box center [458, 198] width 44 height 8
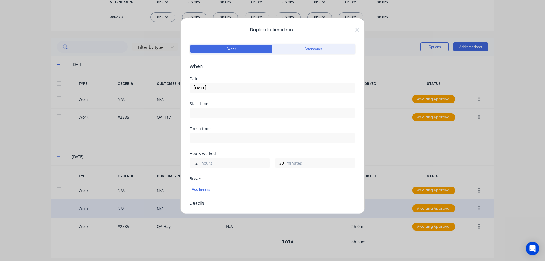
click at [195, 163] on input "2" at bounding box center [195, 163] width 10 height 9
click at [241, 145] on div "Finish time" at bounding box center [272, 138] width 166 height 25
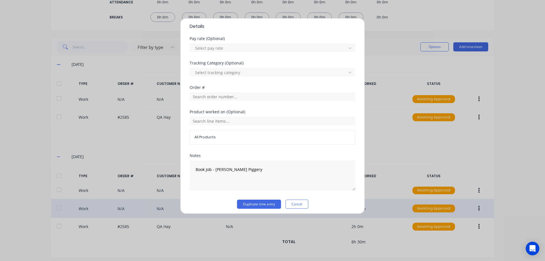
scroll to position [180, 0]
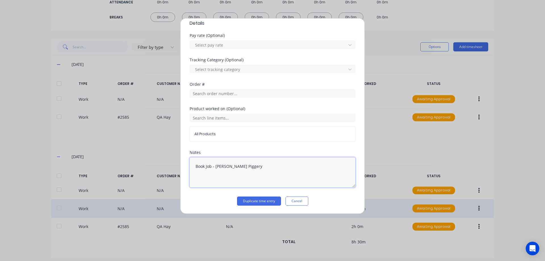
drag, startPoint x: 252, startPoint y: 169, endPoint x: 215, endPoint y: 169, distance: 37.2
click at [215, 169] on textarea "Book Job - [PERSON_NAME] Piggery" at bounding box center [272, 172] width 166 height 30
click at [250, 199] on button "Duplicate time entry" at bounding box center [259, 200] width 44 height 9
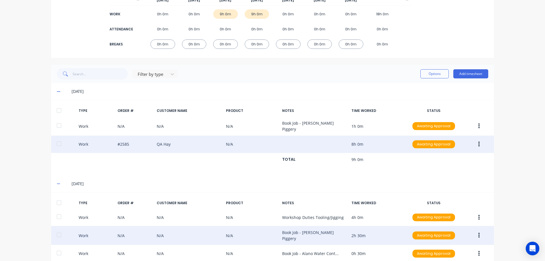
scroll to position [0, 0]
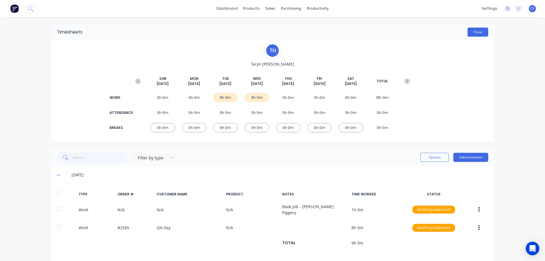
click at [476, 36] on button "Close" at bounding box center [477, 32] width 21 height 9
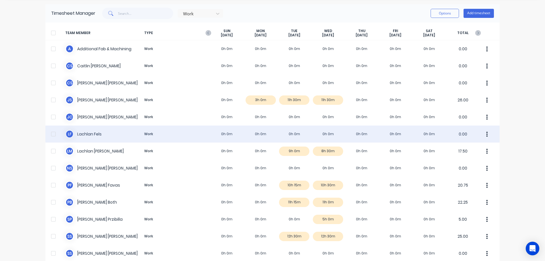
scroll to position [28, 0]
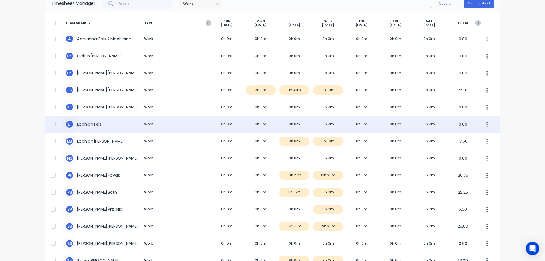
click at [210, 124] on div "L F [PERSON_NAME] Work 0h 0m 0h 0m 0h 0m 0h 0m 0h 0m 0h 0m 0h 0m 0.00" at bounding box center [272, 123] width 454 height 17
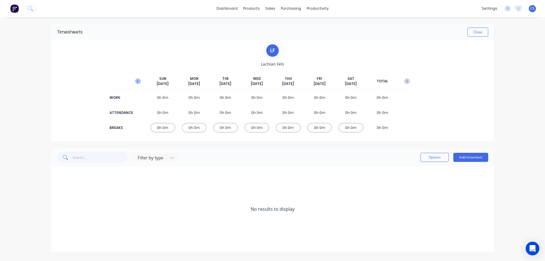
click at [137, 81] on icon "button" at bounding box center [138, 81] width 6 height 6
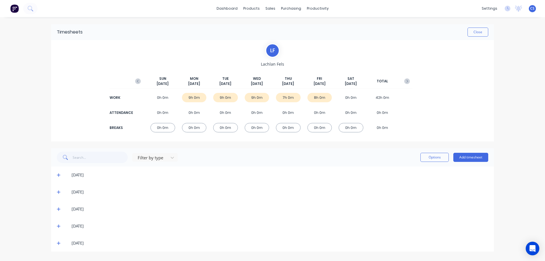
click at [58, 242] on icon at bounding box center [58, 242] width 3 height 3
click at [57, 227] on icon at bounding box center [59, 226] width 4 height 4
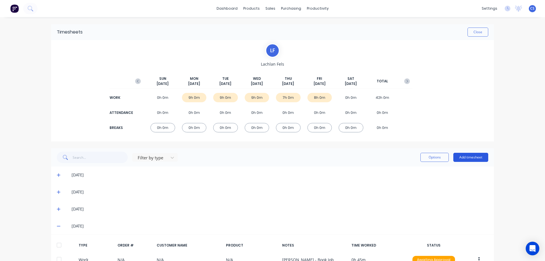
click at [469, 154] on button "Add timesheet" at bounding box center [470, 157] width 35 height 9
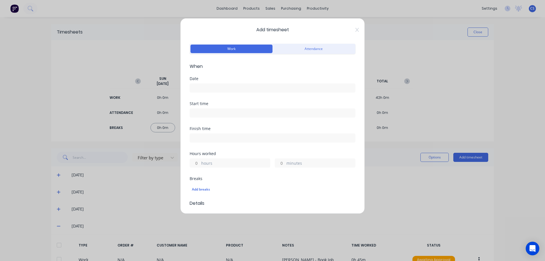
click at [231, 90] on input at bounding box center [272, 88] width 165 height 9
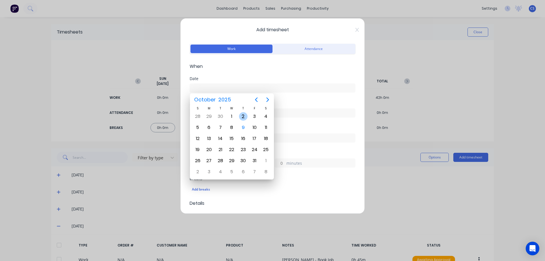
click at [244, 117] on div "2" at bounding box center [243, 116] width 9 height 9
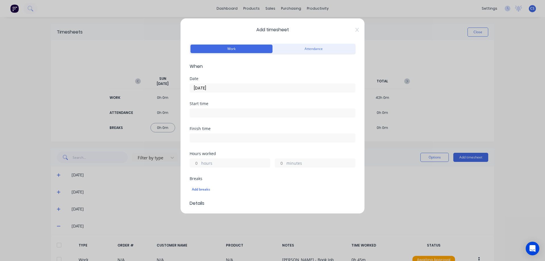
click at [195, 162] on input "hours" at bounding box center [195, 163] width 10 height 9
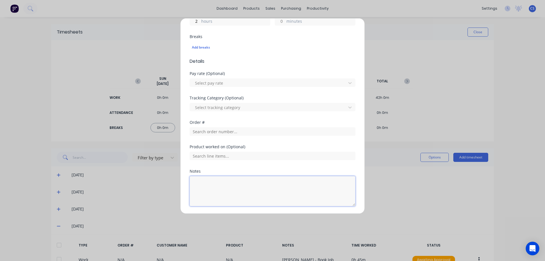
click at [257, 177] on textarea at bounding box center [272, 191] width 166 height 30
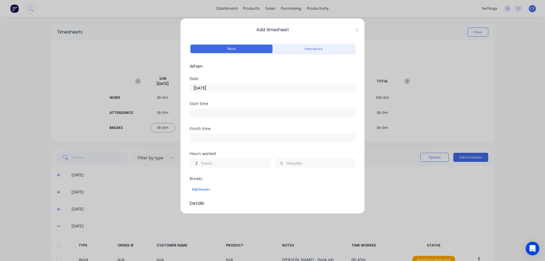
scroll to position [161, 0]
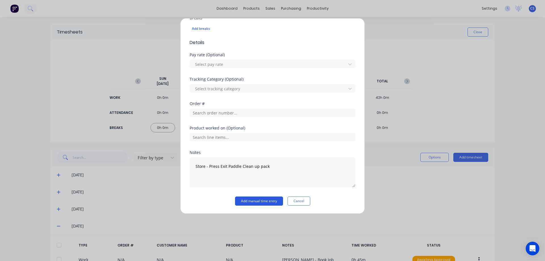
click at [269, 199] on button "Add manual time entry" at bounding box center [259, 200] width 48 height 9
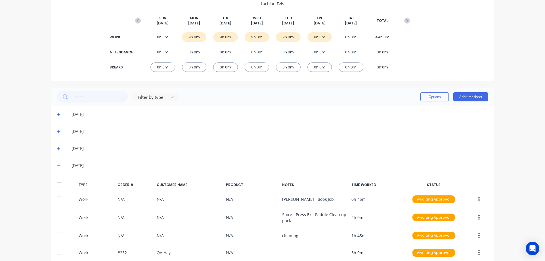
scroll to position [0, 0]
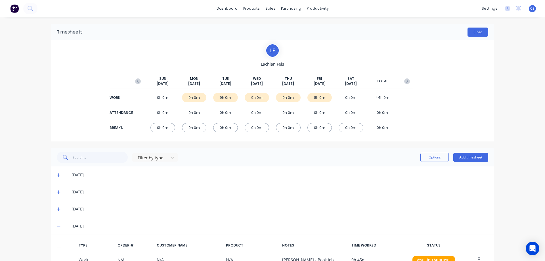
click at [475, 31] on button "Close" at bounding box center [477, 32] width 21 height 9
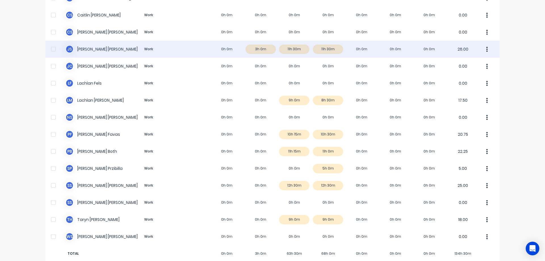
scroll to position [79, 0]
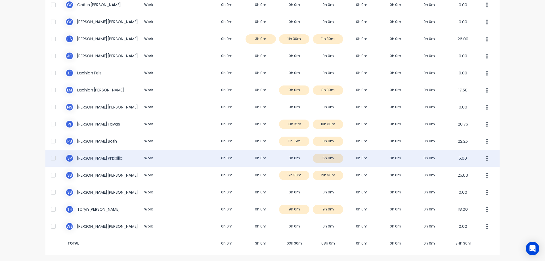
click at [239, 161] on div "[PERSON_NAME] Work 0h 0m 0h 0m 0h 0m 5h 0m 0h 0m 0h 0m 0h 0m 5.00" at bounding box center [272, 157] width 454 height 17
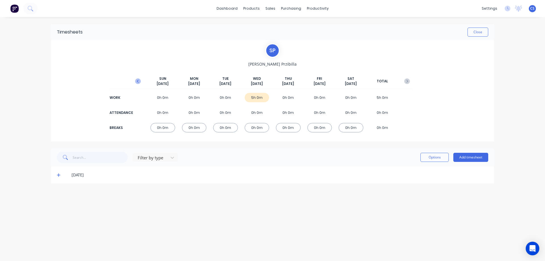
click at [138, 81] on icon "button" at bounding box center [138, 81] width 6 height 6
click at [464, 156] on button "Add timesheet" at bounding box center [470, 157] width 35 height 9
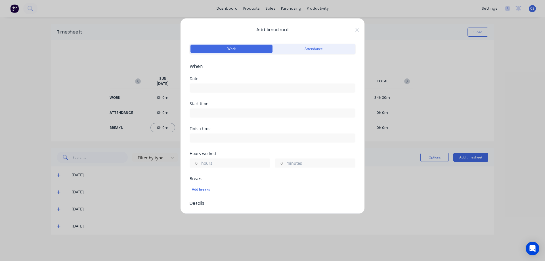
click at [227, 88] on input at bounding box center [272, 88] width 165 height 9
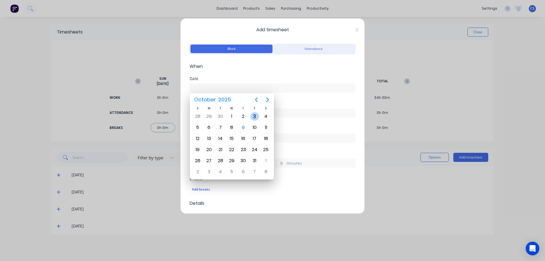
click at [250, 117] on div "3" at bounding box center [254, 116] width 9 height 9
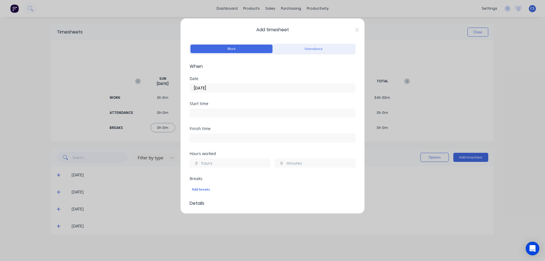
click at [197, 165] on input "hours" at bounding box center [195, 163] width 10 height 9
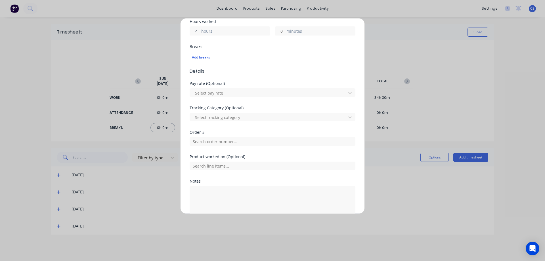
scroll to position [142, 0]
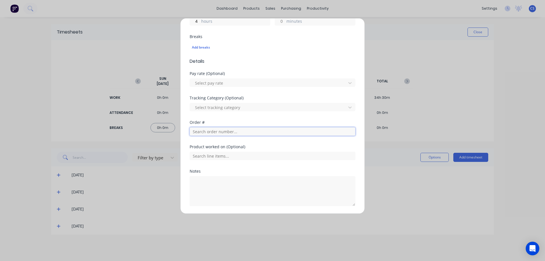
click at [221, 133] on input "text" at bounding box center [272, 131] width 166 height 9
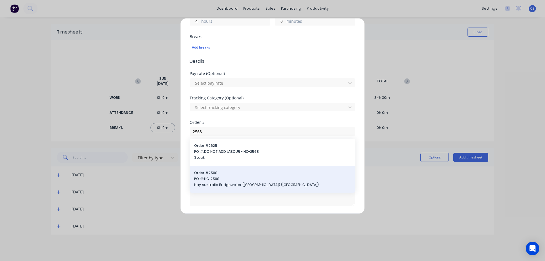
click at [228, 174] on span "Order # 2568" at bounding box center [272, 172] width 157 height 5
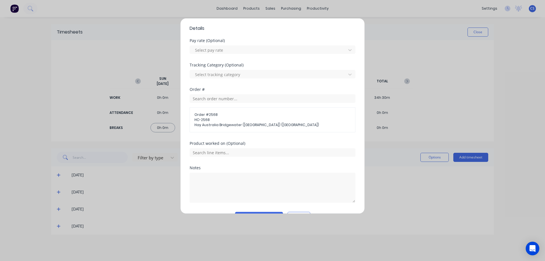
scroll to position [190, 0]
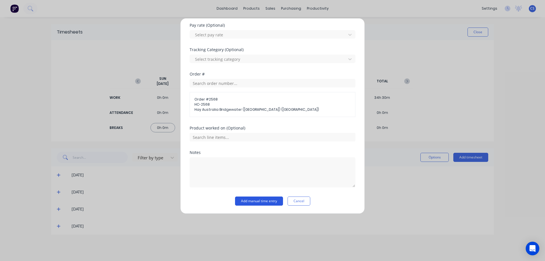
click at [264, 201] on button "Add manual time entry" at bounding box center [259, 200] width 48 height 9
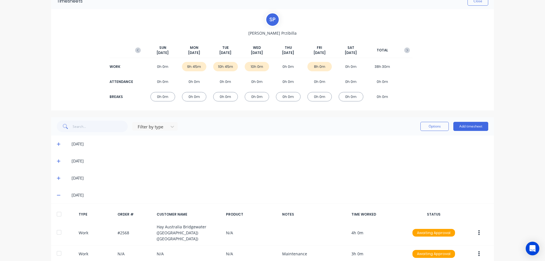
scroll to position [73, 0]
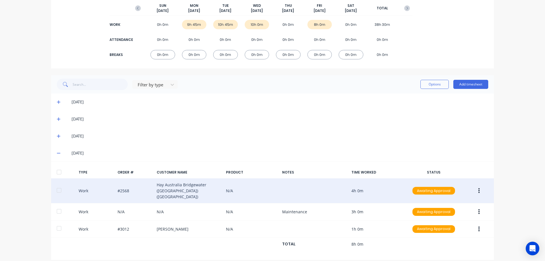
click at [478, 189] on icon "button" at bounding box center [478, 190] width 1 height 5
click at [460, 179] on div "Duplicate" at bounding box center [458, 180] width 44 height 8
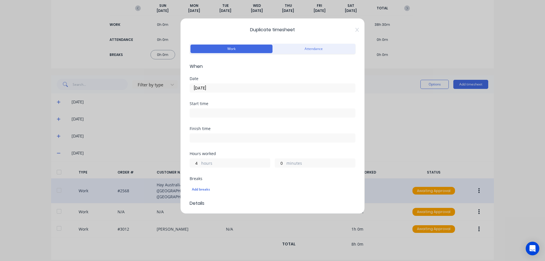
click at [221, 91] on input "[DATE]" at bounding box center [272, 88] width 165 height 9
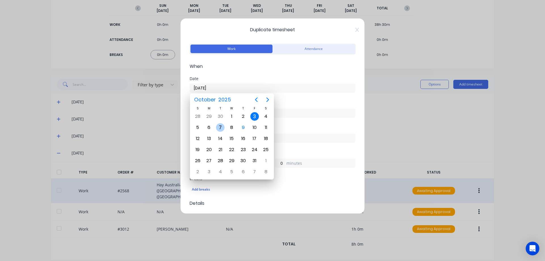
click at [219, 126] on div "7" at bounding box center [220, 127] width 9 height 9
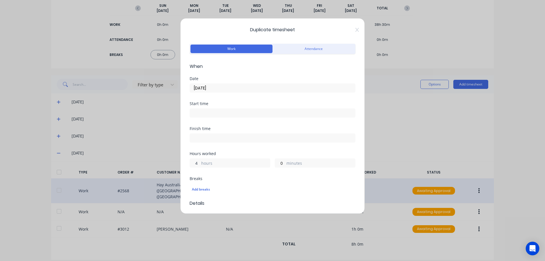
drag, startPoint x: 198, startPoint y: 163, endPoint x: 194, endPoint y: 163, distance: 3.4
click at [194, 163] on input "4" at bounding box center [195, 163] width 10 height 9
click at [219, 144] on div "Finish time" at bounding box center [272, 138] width 166 height 25
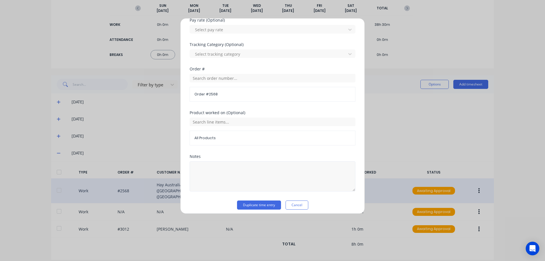
scroll to position [199, 0]
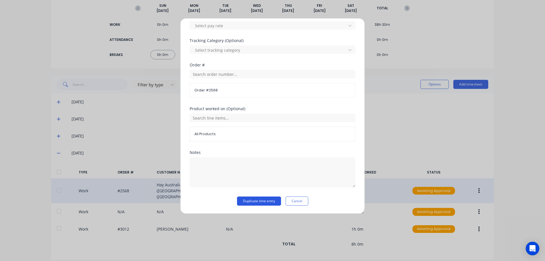
click at [250, 199] on button "Duplicate time entry" at bounding box center [259, 200] width 44 height 9
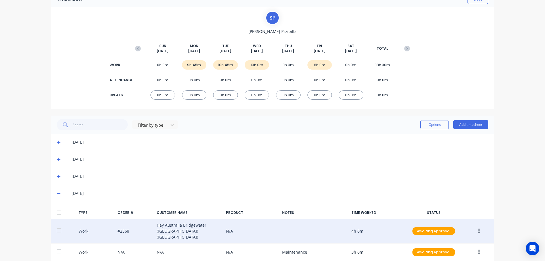
scroll to position [0, 0]
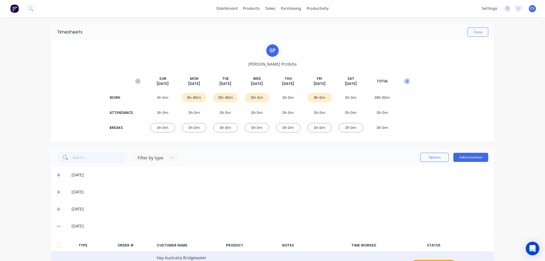
click at [403, 77] on button "button" at bounding box center [406, 81] width 11 height 10
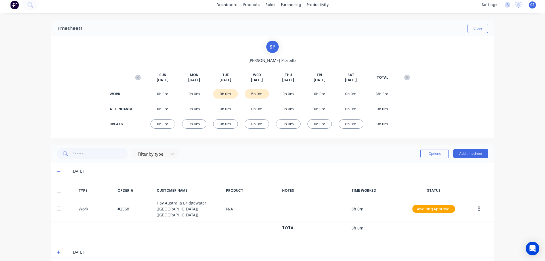
scroll to position [5, 0]
click at [58, 249] on icon at bounding box center [59, 251] width 4 height 4
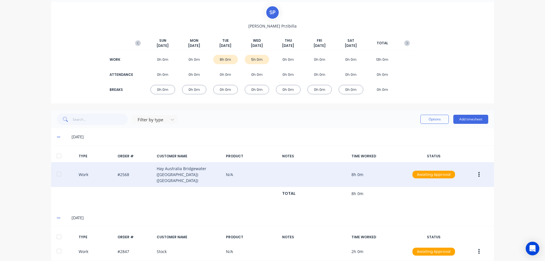
scroll to position [114, 0]
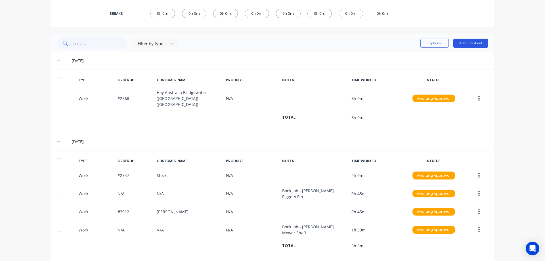
click at [466, 45] on button "Add timesheet" at bounding box center [470, 43] width 35 height 9
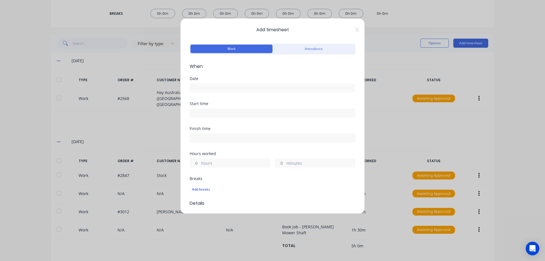
click at [244, 88] on input at bounding box center [272, 88] width 165 height 9
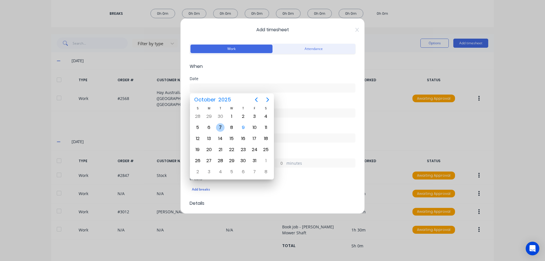
click at [218, 127] on div "7" at bounding box center [220, 127] width 9 height 9
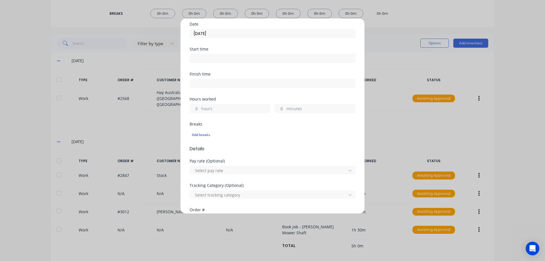
scroll to position [57, 0]
click at [197, 108] on input "hours" at bounding box center [195, 106] width 10 height 9
click at [241, 114] on div "Hours worked 3 hours minutes" at bounding box center [272, 107] width 166 height 25
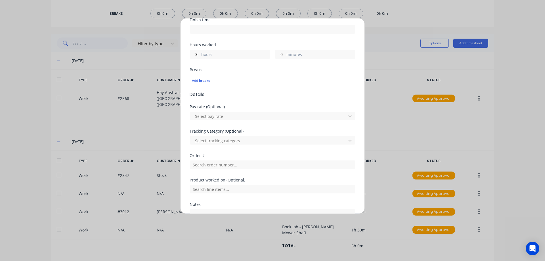
scroll to position [113, 0]
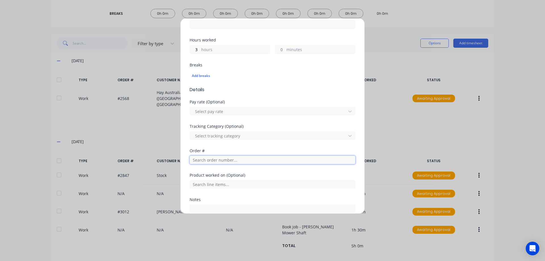
click at [213, 163] on input "text" at bounding box center [272, 159] width 166 height 9
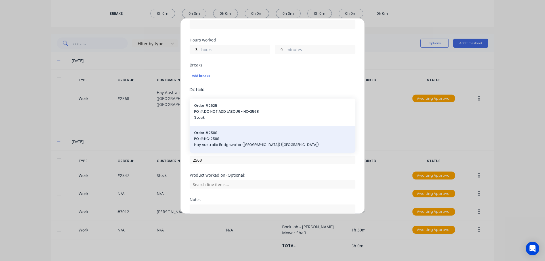
click at [230, 149] on div "Order # 2568 PO #: HC-2568 Hay Australia Bridgewater ([GEOGRAPHIC_DATA]) ([GEOG…" at bounding box center [272, 139] width 166 height 27
click at [228, 139] on span "PO #: HC-2568" at bounding box center [272, 138] width 157 height 5
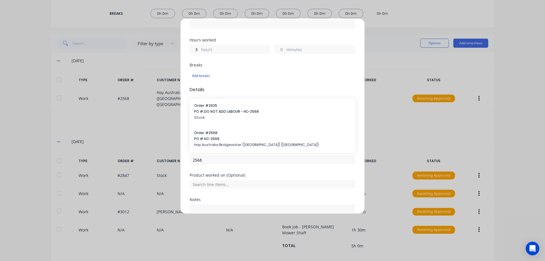
click at [228, 139] on div "Select tracking category" at bounding box center [269, 135] width 152 height 9
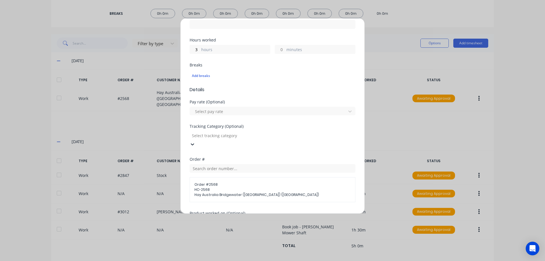
click at [251, 127] on div "Tracking Category (Optional)" at bounding box center [272, 126] width 166 height 4
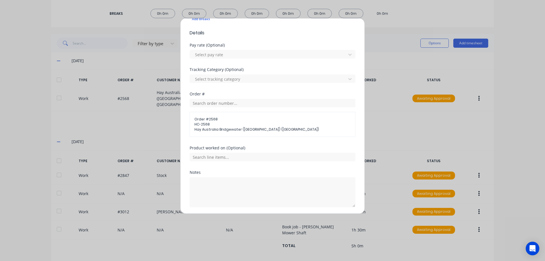
scroll to position [190, 0]
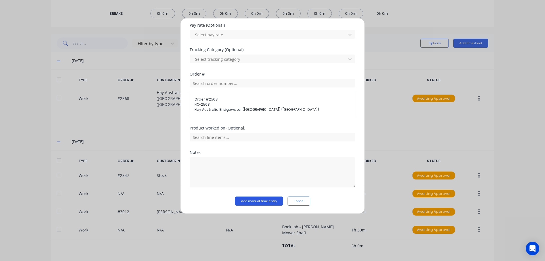
click at [244, 204] on button "Add manual time entry" at bounding box center [259, 200] width 48 height 9
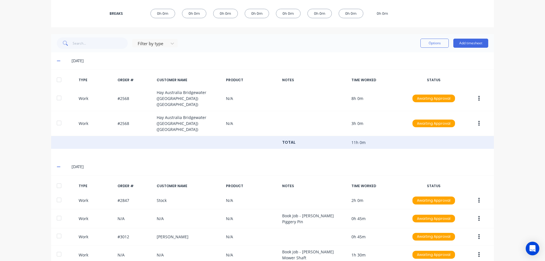
scroll to position [133, 0]
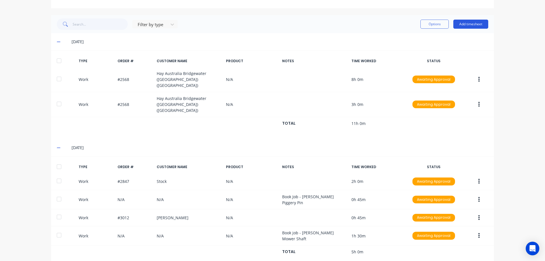
click at [468, 28] on button "Add timesheet" at bounding box center [470, 24] width 35 height 9
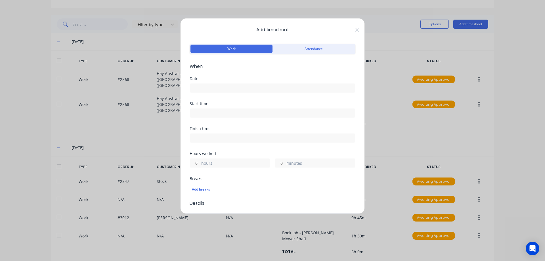
click at [200, 90] on input at bounding box center [272, 88] width 165 height 9
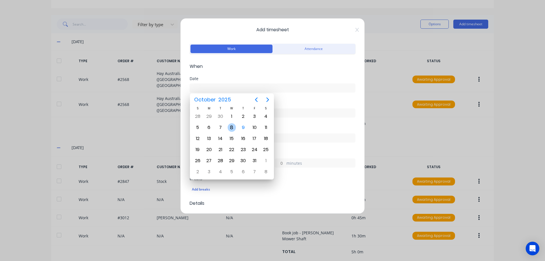
click at [229, 126] on div "8" at bounding box center [231, 127] width 9 height 9
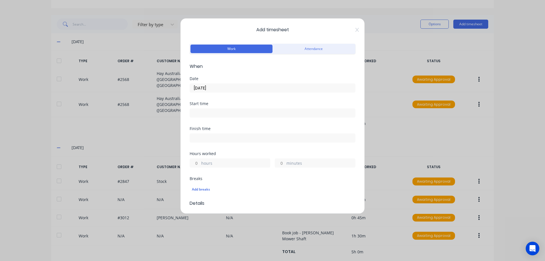
click at [197, 162] on input "hours" at bounding box center [195, 163] width 10 height 9
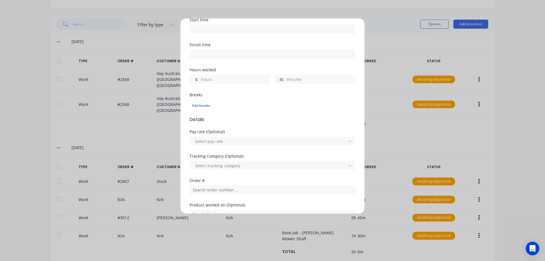
scroll to position [85, 0]
click at [208, 191] on input "text" at bounding box center [272, 188] width 166 height 9
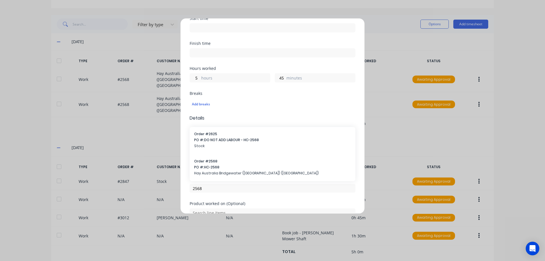
click at [213, 175] on span "Hay Australia Bridgewater ([GEOGRAPHIC_DATA]) ([GEOGRAPHIC_DATA])" at bounding box center [272, 172] width 157 height 5
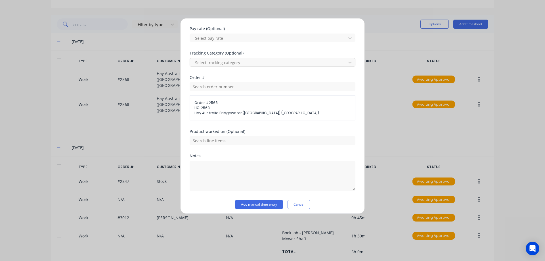
scroll to position [190, 0]
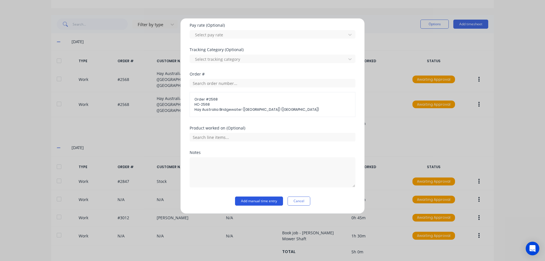
click at [240, 197] on button "Add manual time entry" at bounding box center [259, 200] width 48 height 9
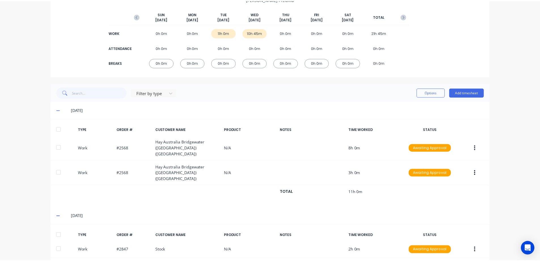
scroll to position [0, 0]
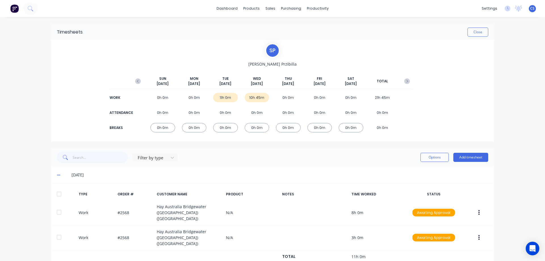
click at [15, 8] on img at bounding box center [14, 8] width 9 height 9
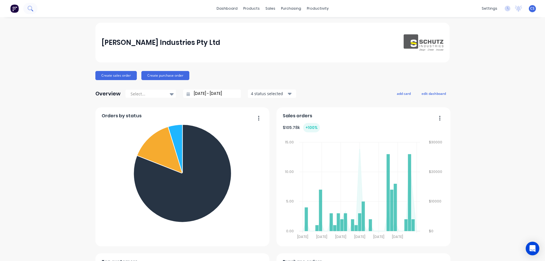
click at [33, 10] on icon at bounding box center [30, 8] width 5 height 5
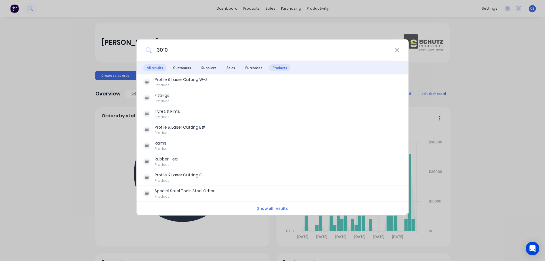
click at [280, 69] on span "Products" at bounding box center [279, 67] width 21 height 7
click at [247, 69] on span "Purchases" at bounding box center [254, 67] width 24 height 7
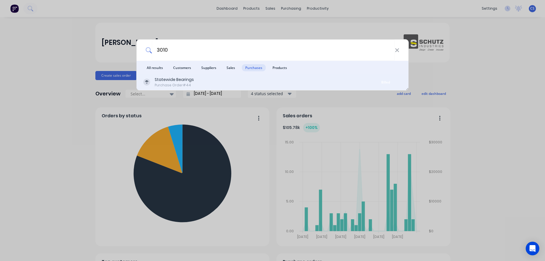
click at [211, 83] on div "Statewide Bearings Purchase Order #44" at bounding box center [256, 82] width 226 height 11
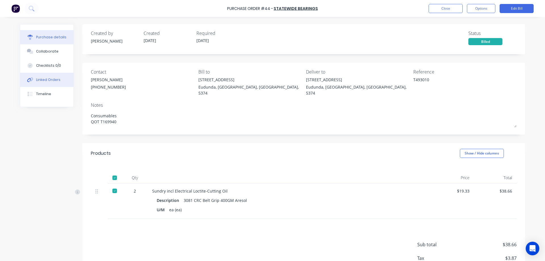
click at [44, 86] on button "Linked Orders" at bounding box center [46, 80] width 53 height 14
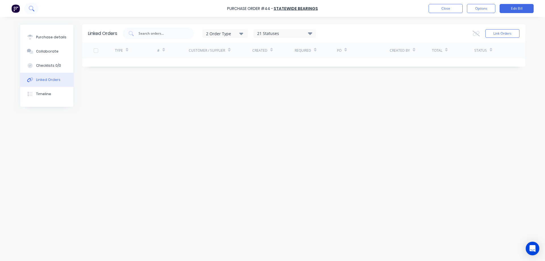
click at [34, 11] on button at bounding box center [31, 8] width 14 height 11
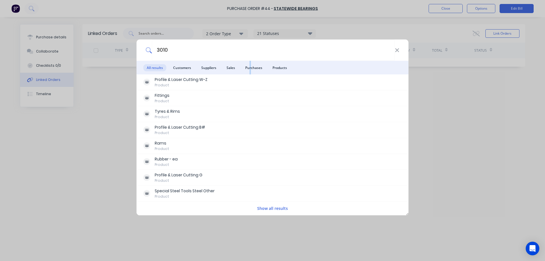
click at [250, 68] on span "Purchases" at bounding box center [254, 67] width 24 height 7
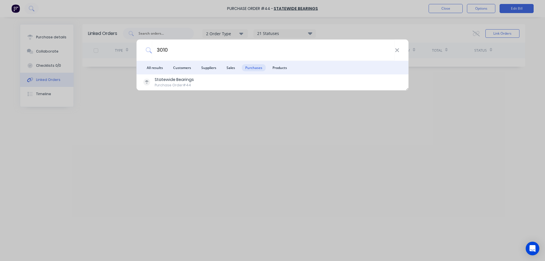
click at [225, 66] on span "Sales" at bounding box center [230, 67] width 15 height 7
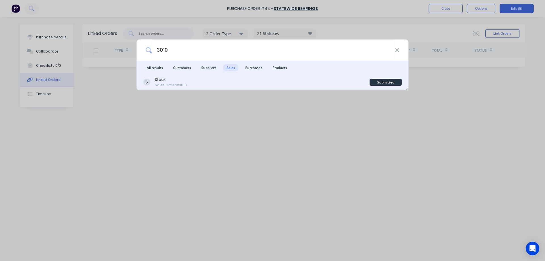
click at [206, 84] on div "Stock Sales Order #3010" at bounding box center [256, 82] width 226 height 11
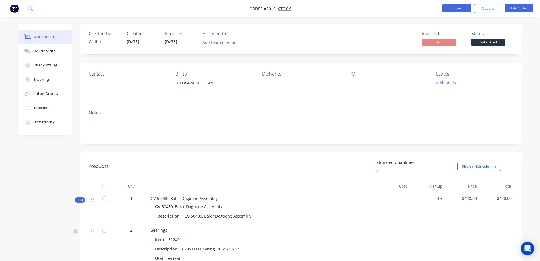
click at [457, 10] on button "Close" at bounding box center [457, 8] width 28 height 9
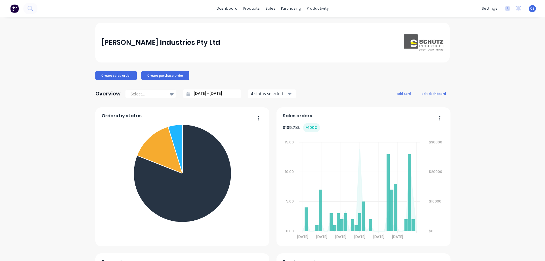
click at [490, 101] on div "[PERSON_NAME] Industries Pty Ltd Create sales order Create purchase order Overv…" at bounding box center [272, 244] width 545 height 442
